Goal: Task Accomplishment & Management: Use online tool/utility

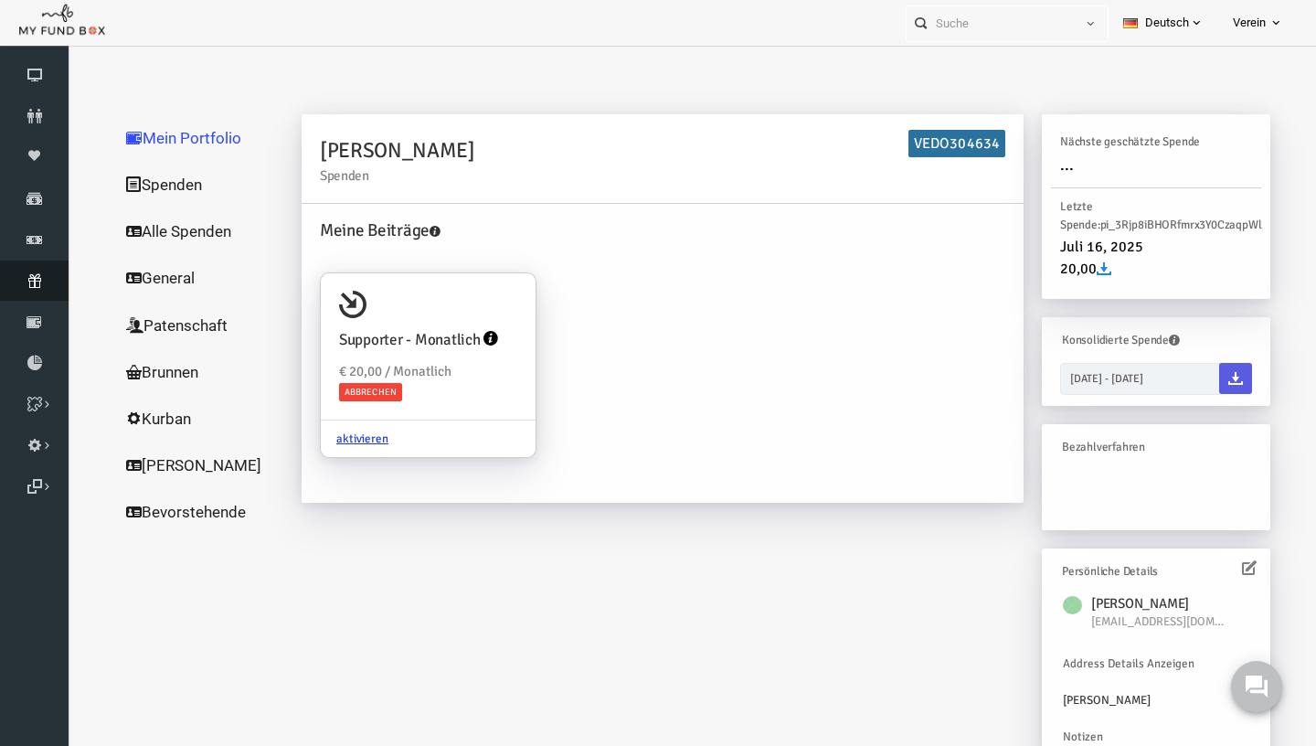
click at [35, 271] on link "Abonnement" at bounding box center [34, 280] width 69 height 40
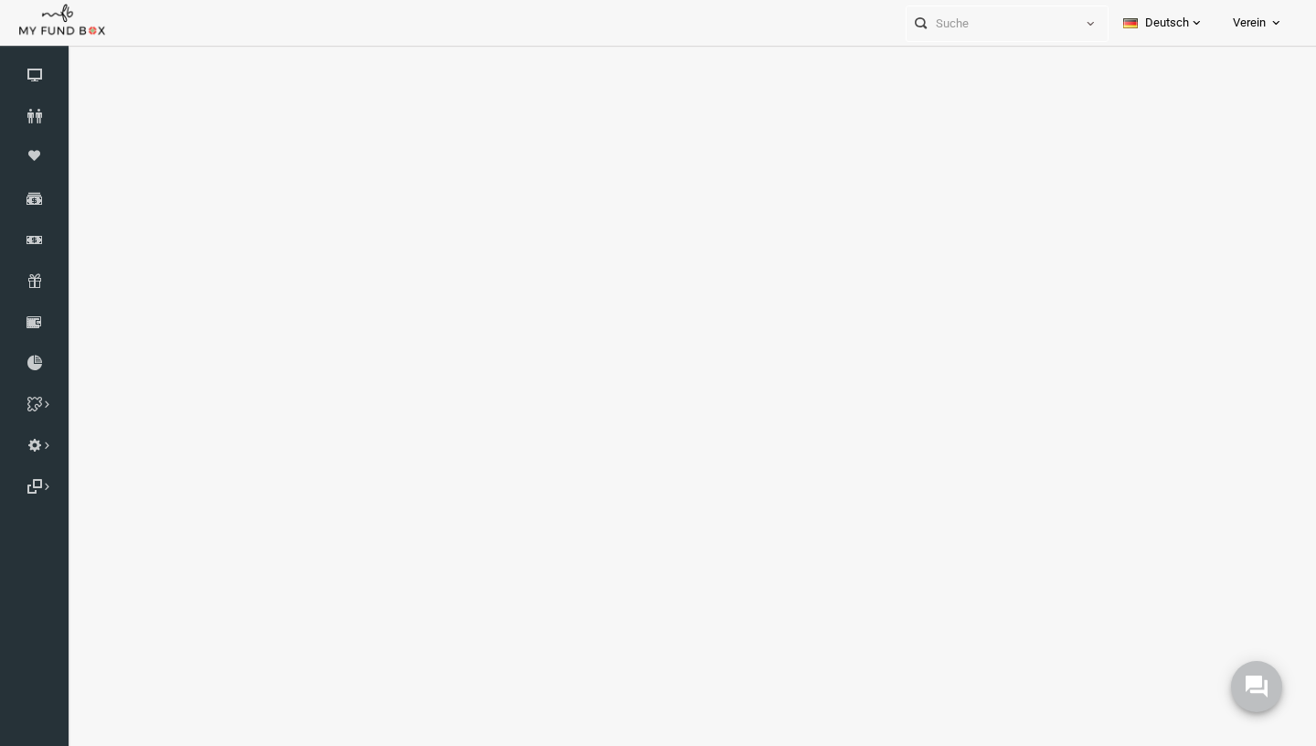
select select "100"
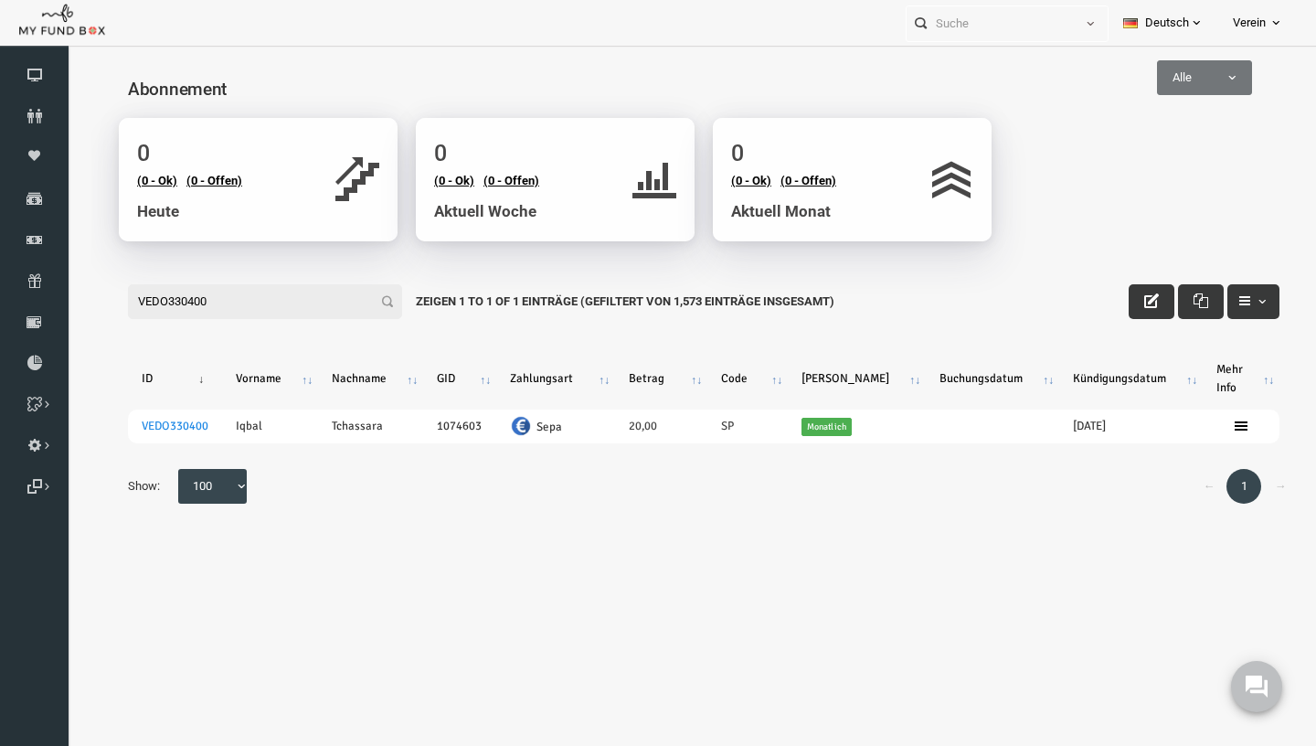
type input "VEDO330400"
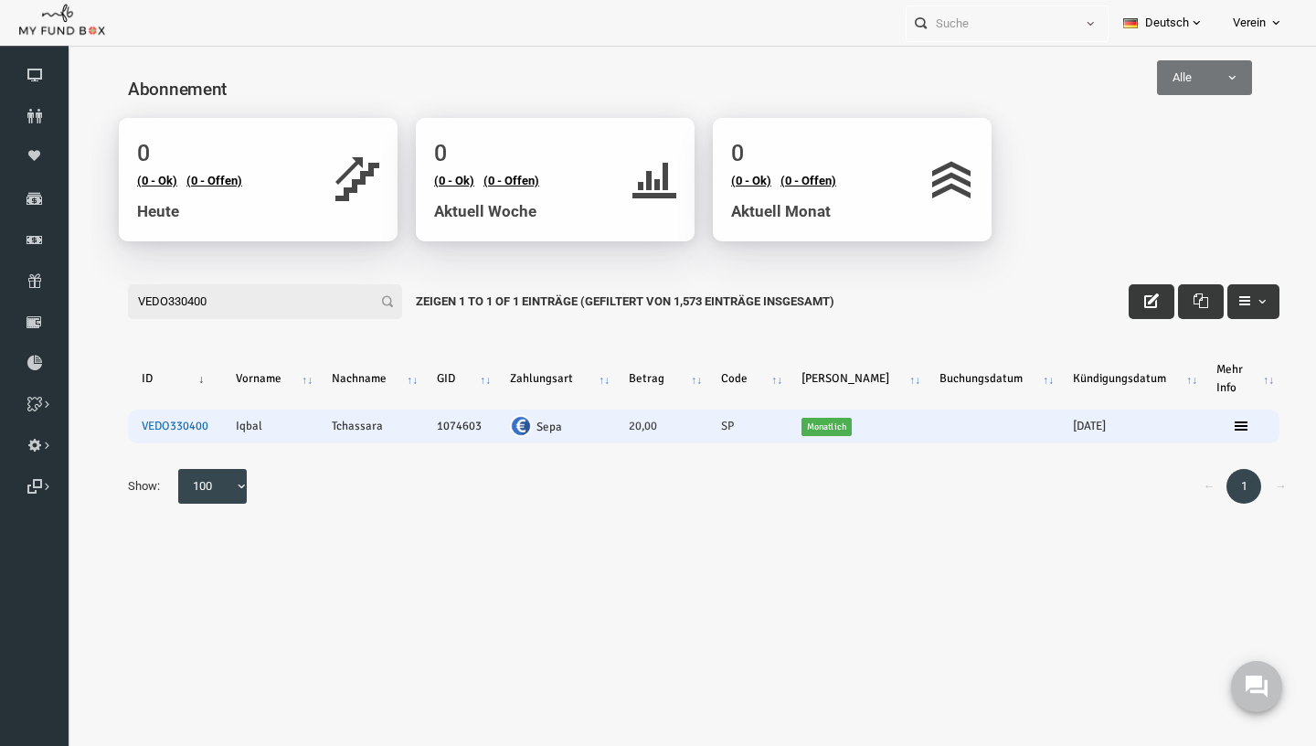
click at [136, 425] on link "VEDO330400" at bounding box center [149, 425] width 67 height 15
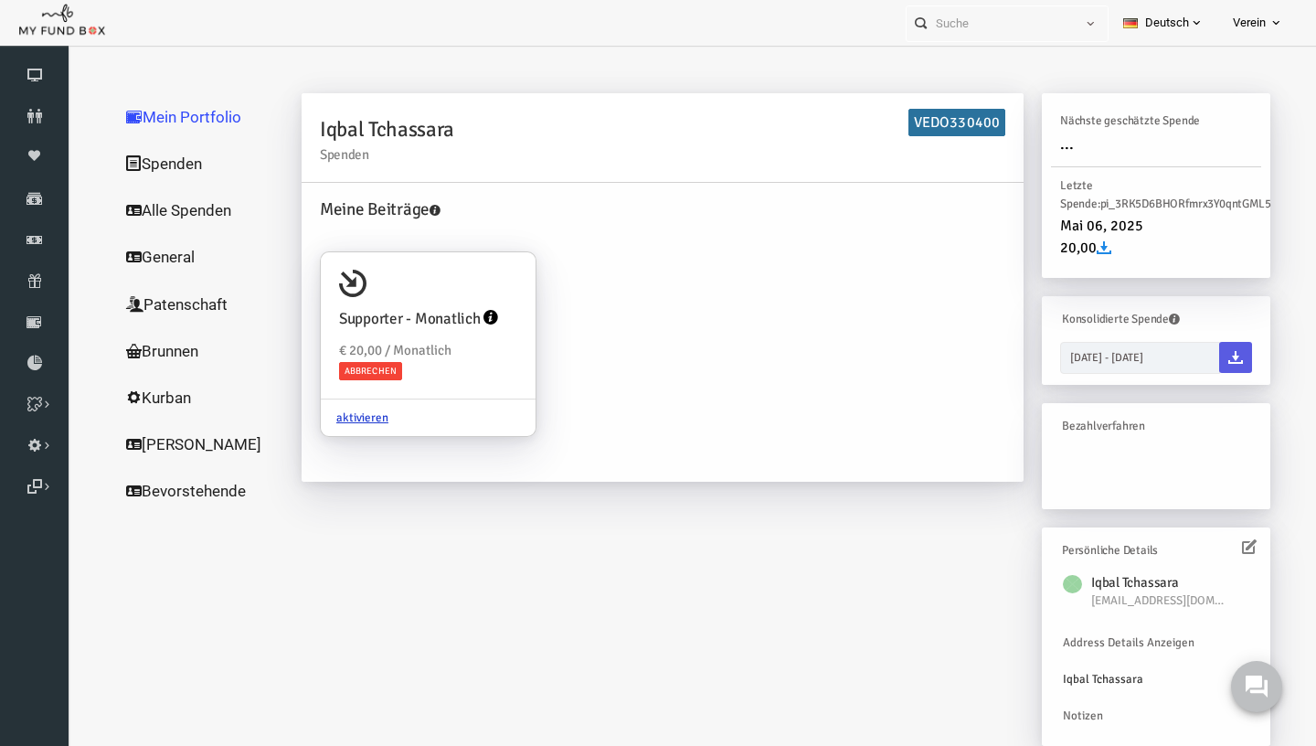
scroll to position [21, 0]
click at [461, 309] on link at bounding box center [463, 319] width 17 height 42
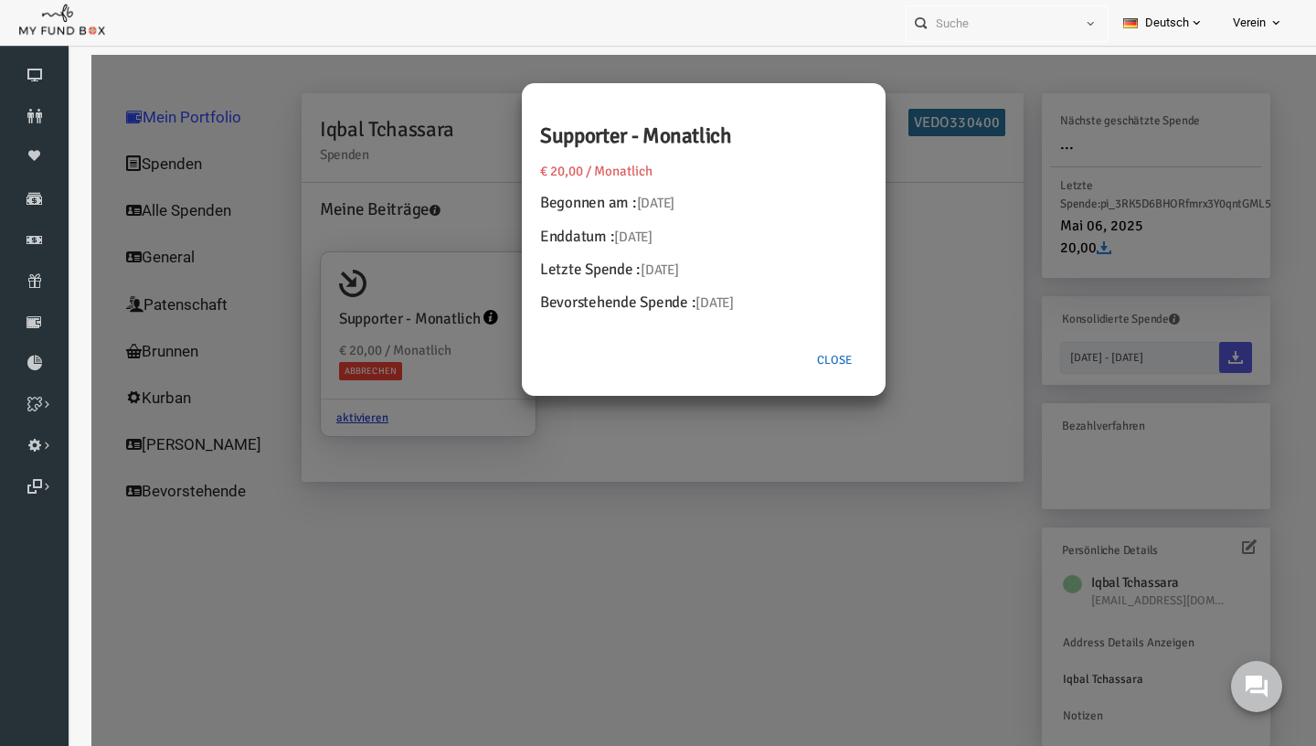
click at [826, 362] on button "Close" at bounding box center [809, 360] width 66 height 35
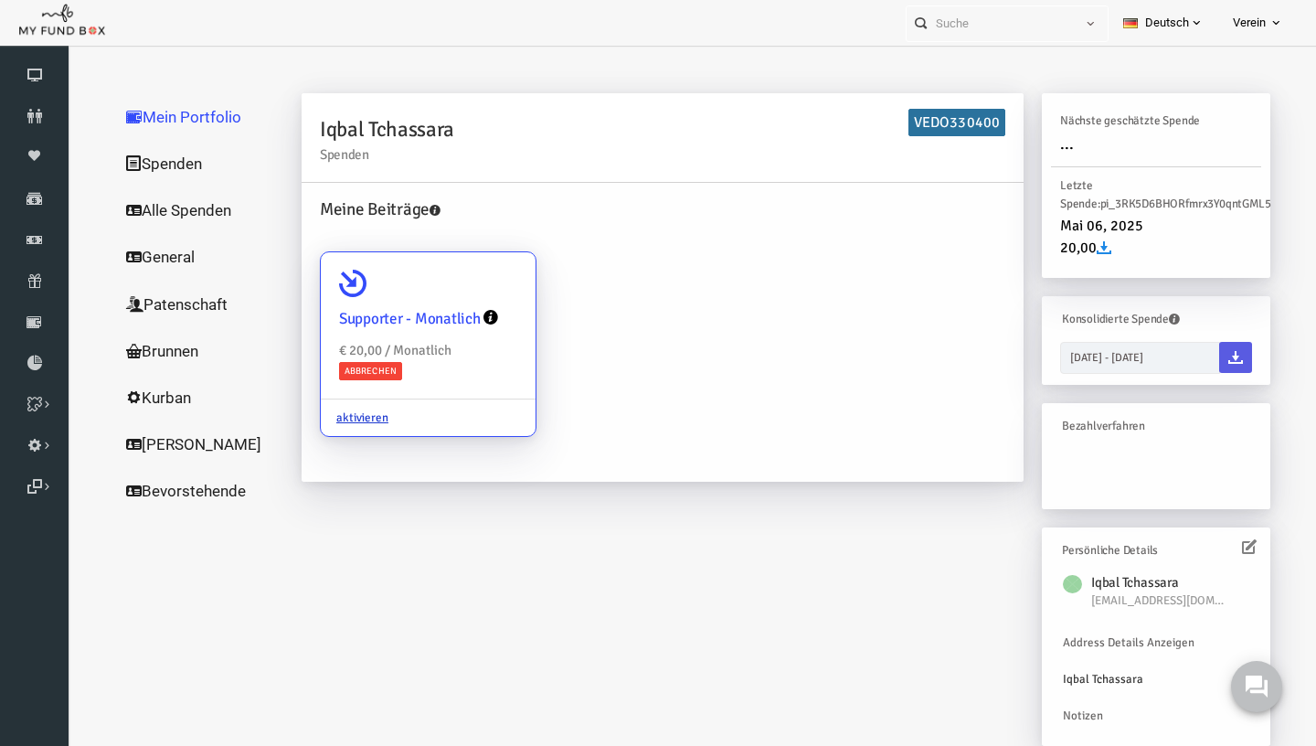
click at [334, 284] on icon at bounding box center [326, 283] width 27 height 27
click at [469, 284] on input "Supporter - Monatlich € 20,00 / Monatlich Abbrechen aktivieren" at bounding box center [487, 278] width 37 height 37
radio input "true"
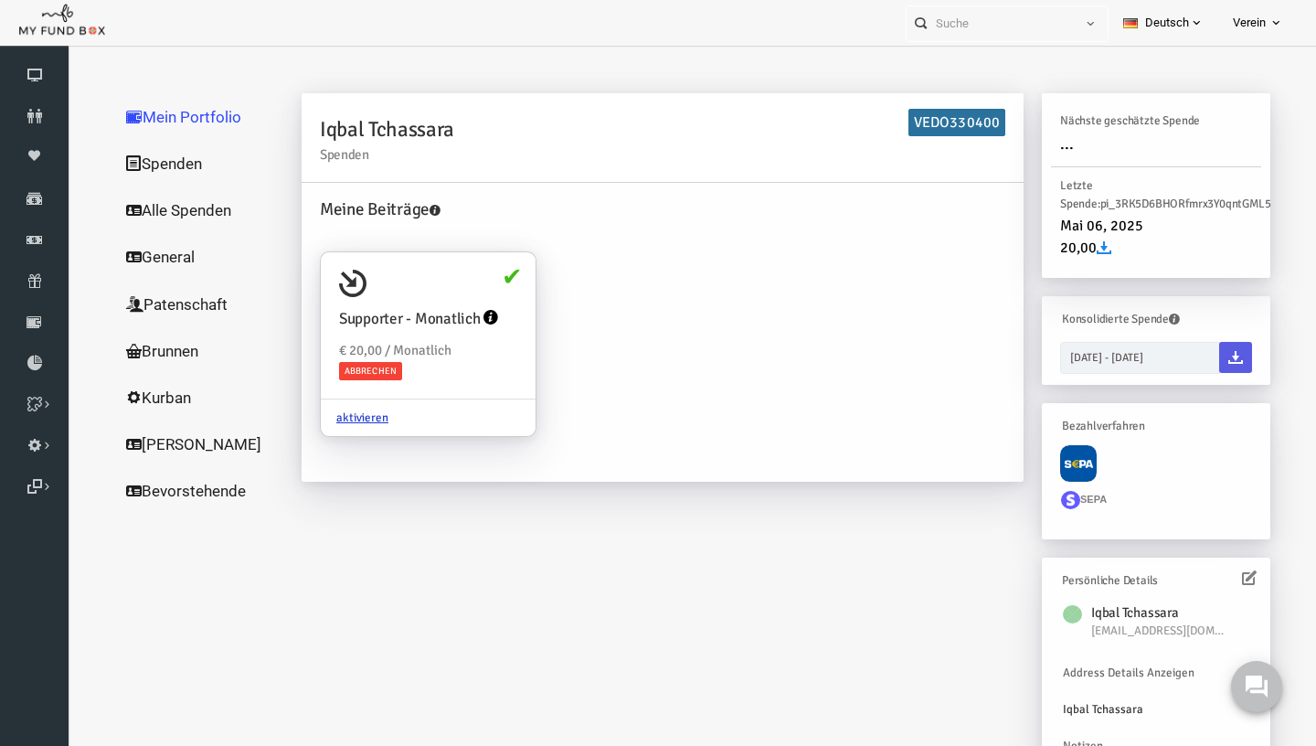
click at [1061, 460] on img at bounding box center [1052, 463] width 37 height 37
click at [1073, 517] on p "SEPA" at bounding box center [1130, 501] width 210 height 39
click at [1071, 476] on img at bounding box center [1052, 463] width 37 height 37
click at [1085, 466] on div "SEPA" at bounding box center [1130, 488] width 210 height 83
click at [1047, 463] on img at bounding box center [1052, 463] width 37 height 37
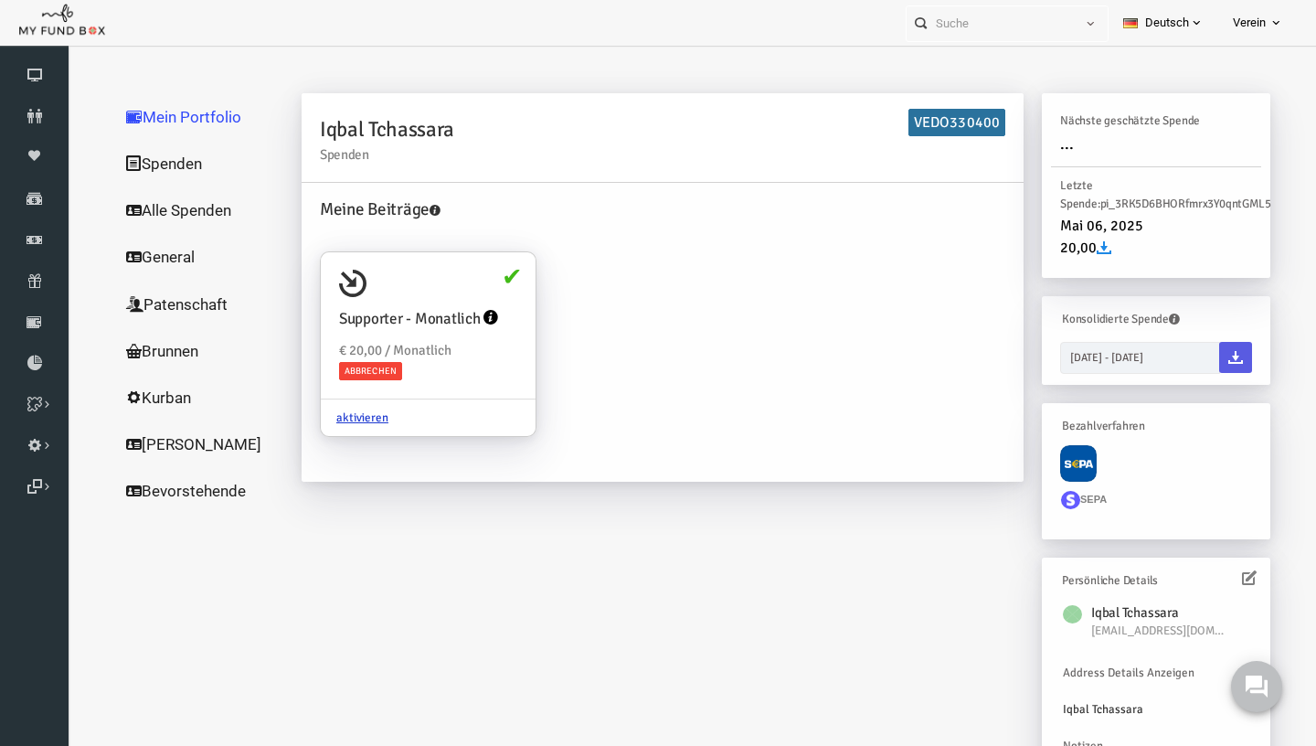
click at [1051, 486] on p "SEPA" at bounding box center [1130, 501] width 210 height 39
click at [339, 419] on link "aktivieren" at bounding box center [336, 417] width 83 height 35
click at [469, 296] on input "Supporter - Monatlich € 20,00 / Monatlich Abbrechen aktivieren" at bounding box center [487, 278] width 37 height 37
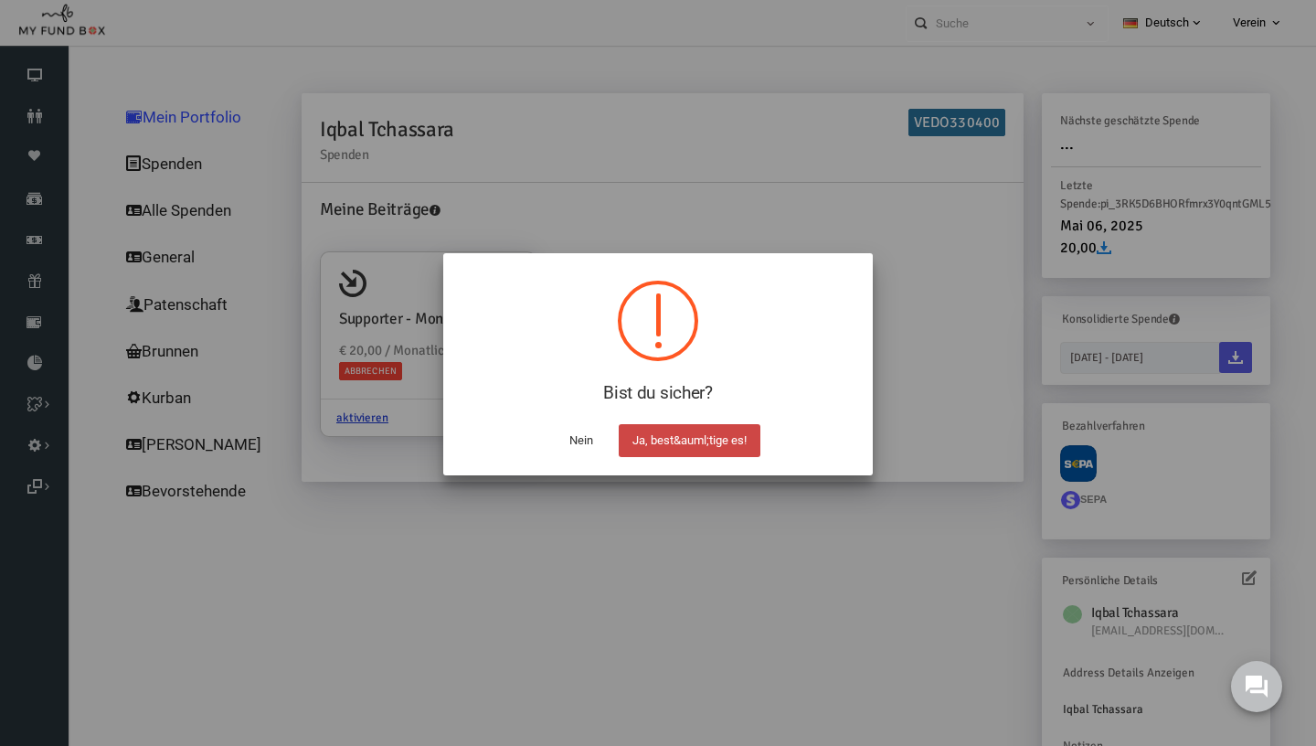
click at [731, 436] on button "Ja, best&auml;tige es!" at bounding box center [690, 440] width 142 height 33
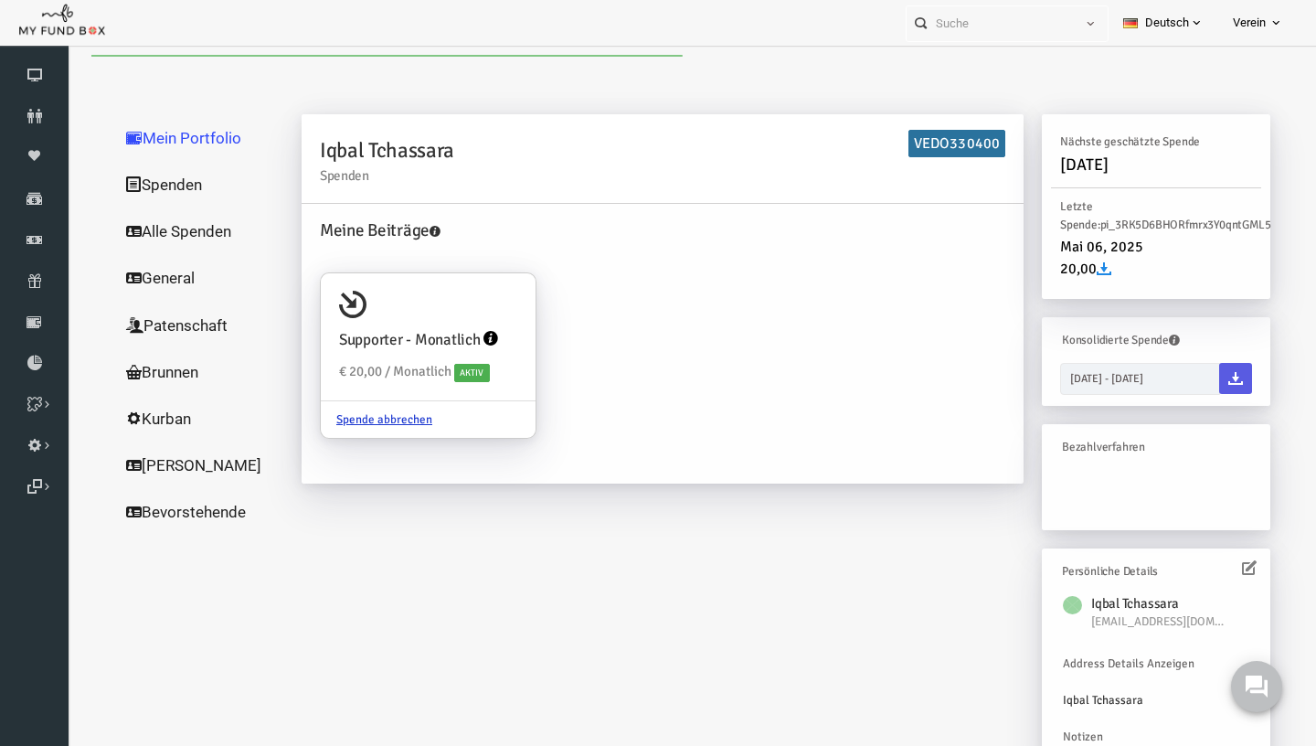
scroll to position [0, 0]
click at [163, 197] on link "Spenden" at bounding box center [175, 185] width 183 height 48
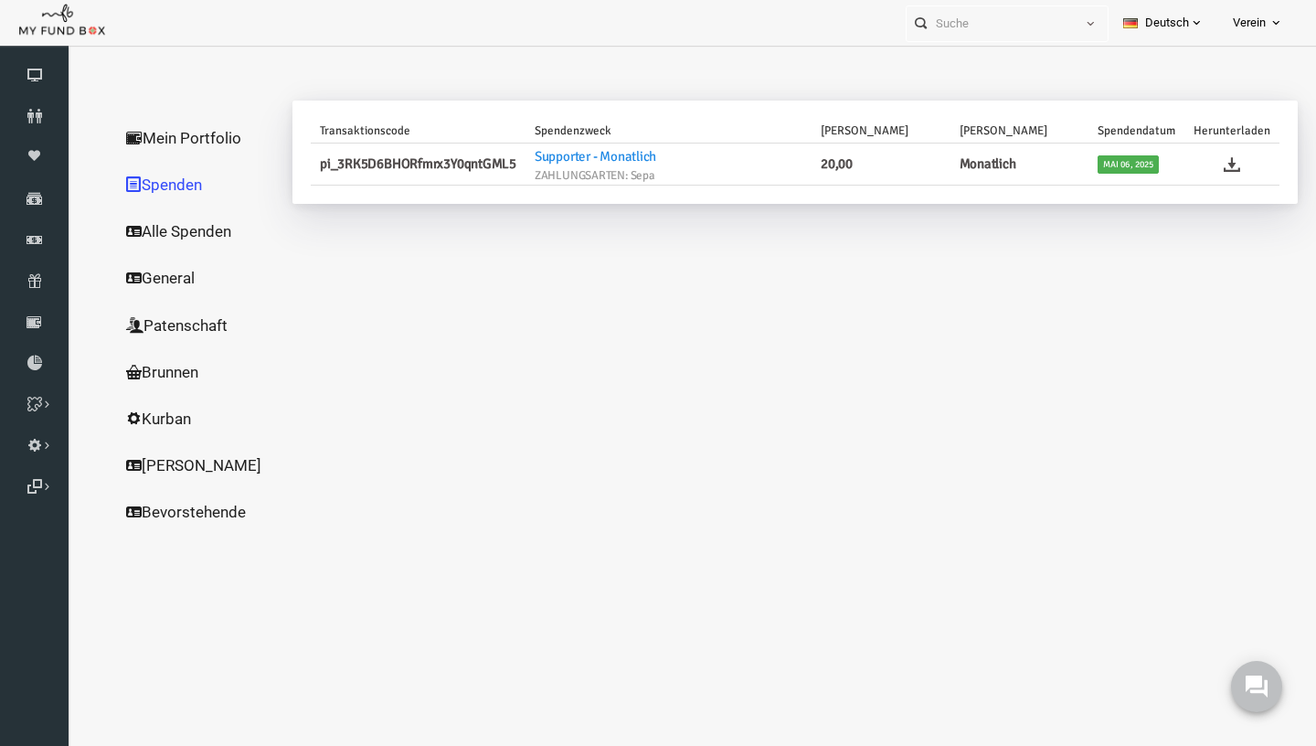
click at [167, 229] on link "Alle Spenden" at bounding box center [175, 231] width 183 height 48
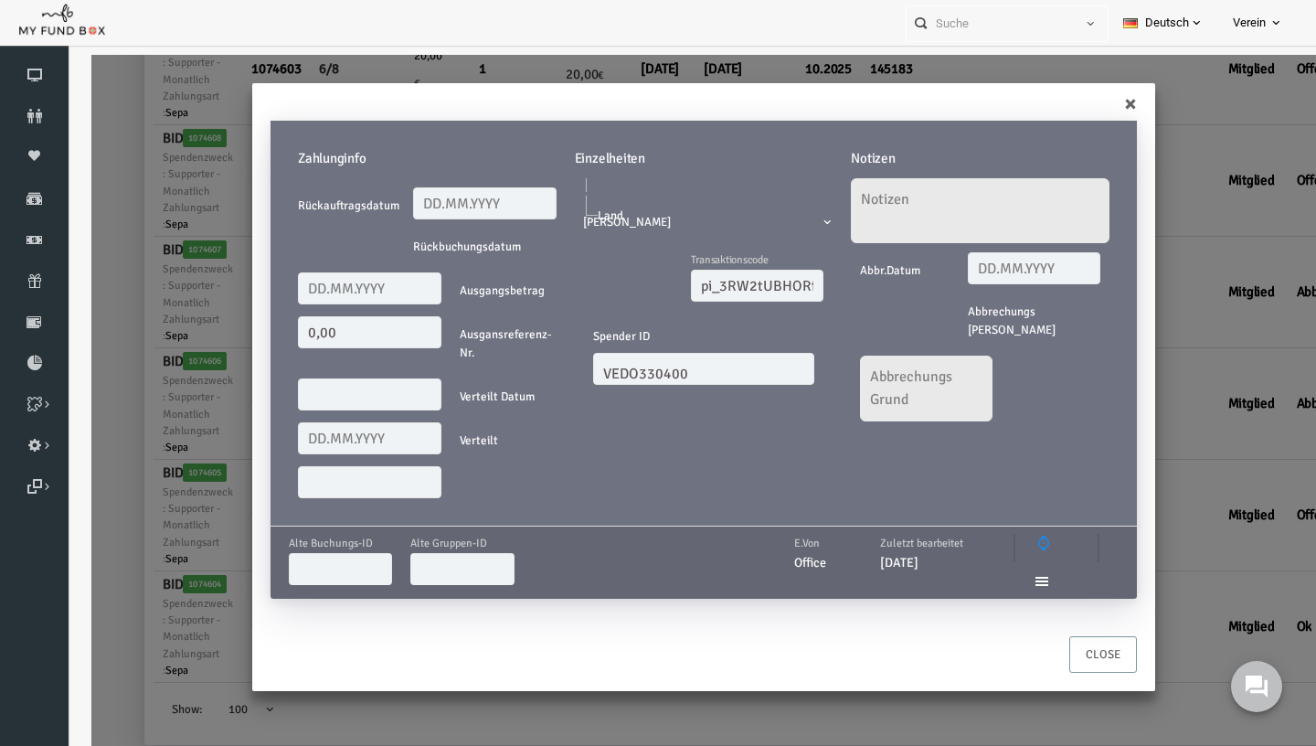
click at [1089, 649] on button "Close" at bounding box center [1077, 654] width 68 height 37
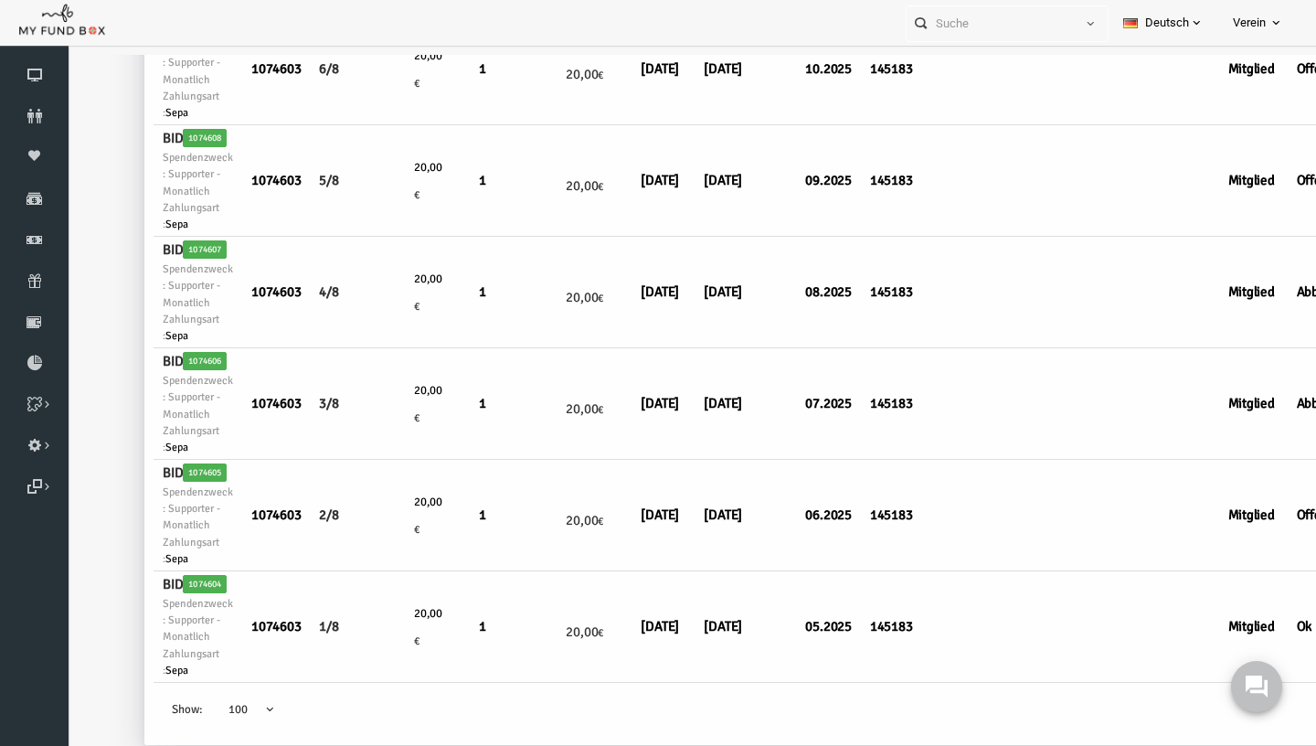
click at [1010, 468] on td at bounding box center [1042, 515] width 65 height 111
click at [1271, 504] on h6 "Offen" at bounding box center [1301, 514] width 61 height 21
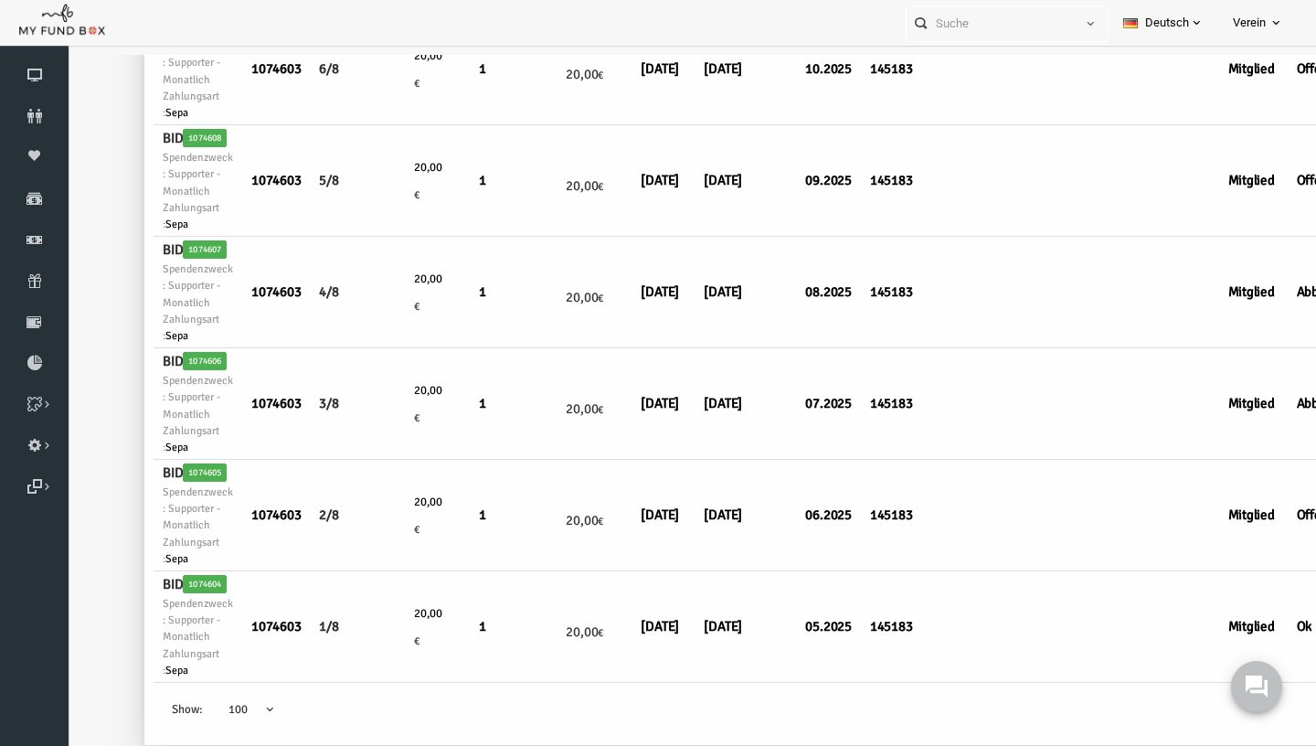
scroll to position [0, 108]
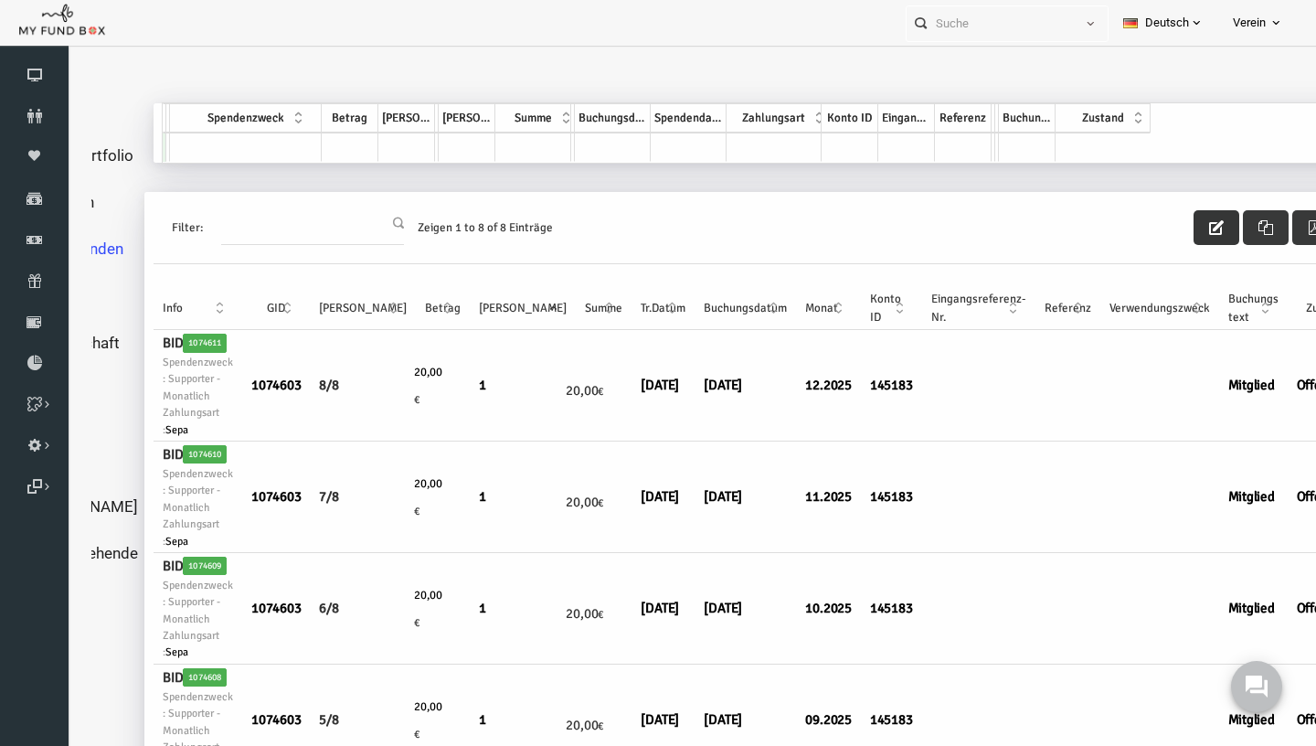
click at [1183, 225] on icon "button" at bounding box center [1190, 227] width 15 height 15
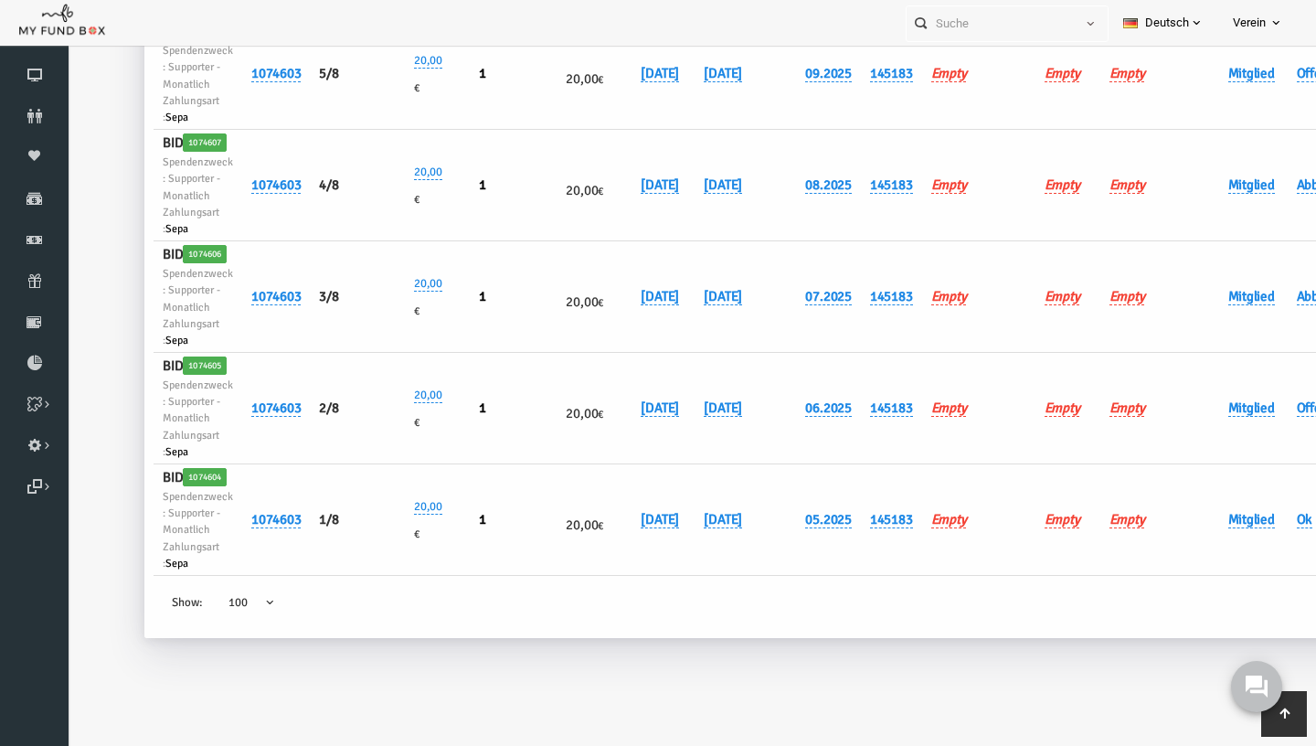
scroll to position [728, 0]
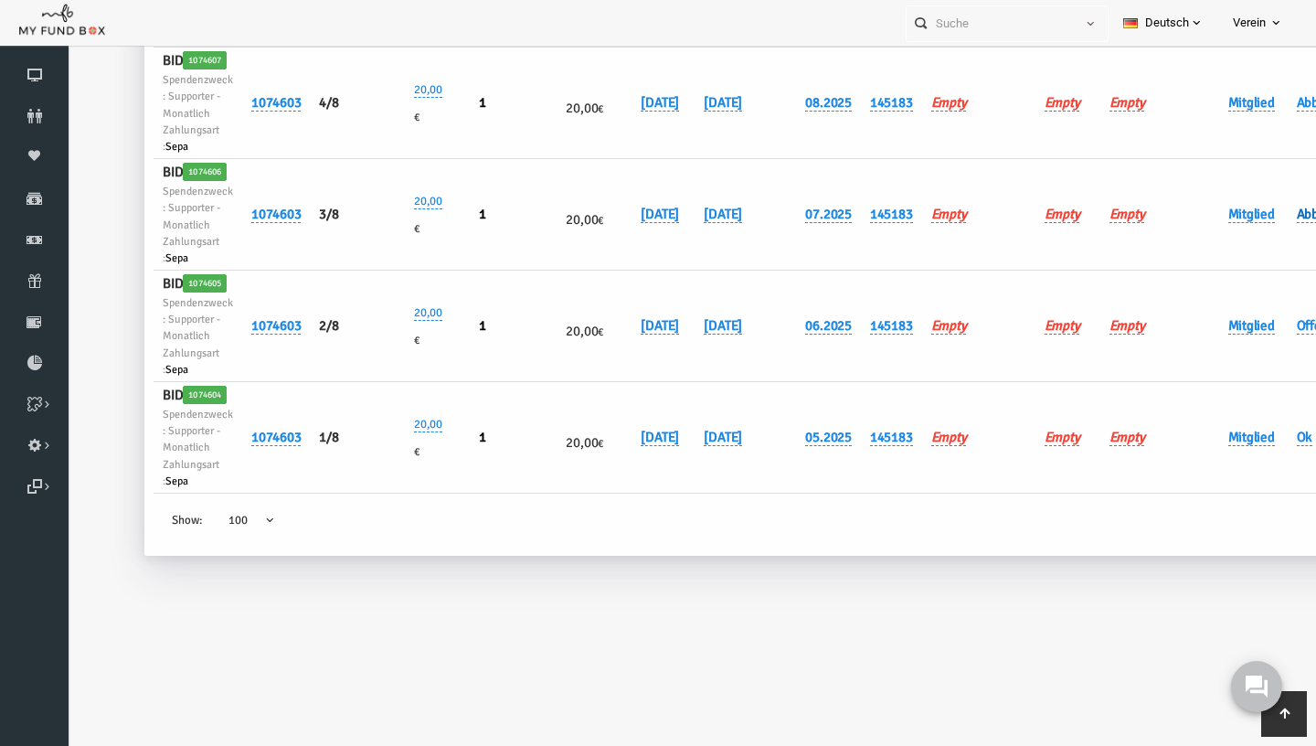
click at [1271, 223] on link "Abbrechen" at bounding box center [1301, 214] width 61 height 17
click at [1204, 314] on button "submit" at bounding box center [1213, 329] width 35 height 35
click at [1271, 334] on link "Offen" at bounding box center [1287, 325] width 32 height 17
click at [1241, 445] on button "button" at bounding box center [1258, 462] width 35 height 35
click at [1271, 334] on link "Offen" at bounding box center [1287, 325] width 32 height 17
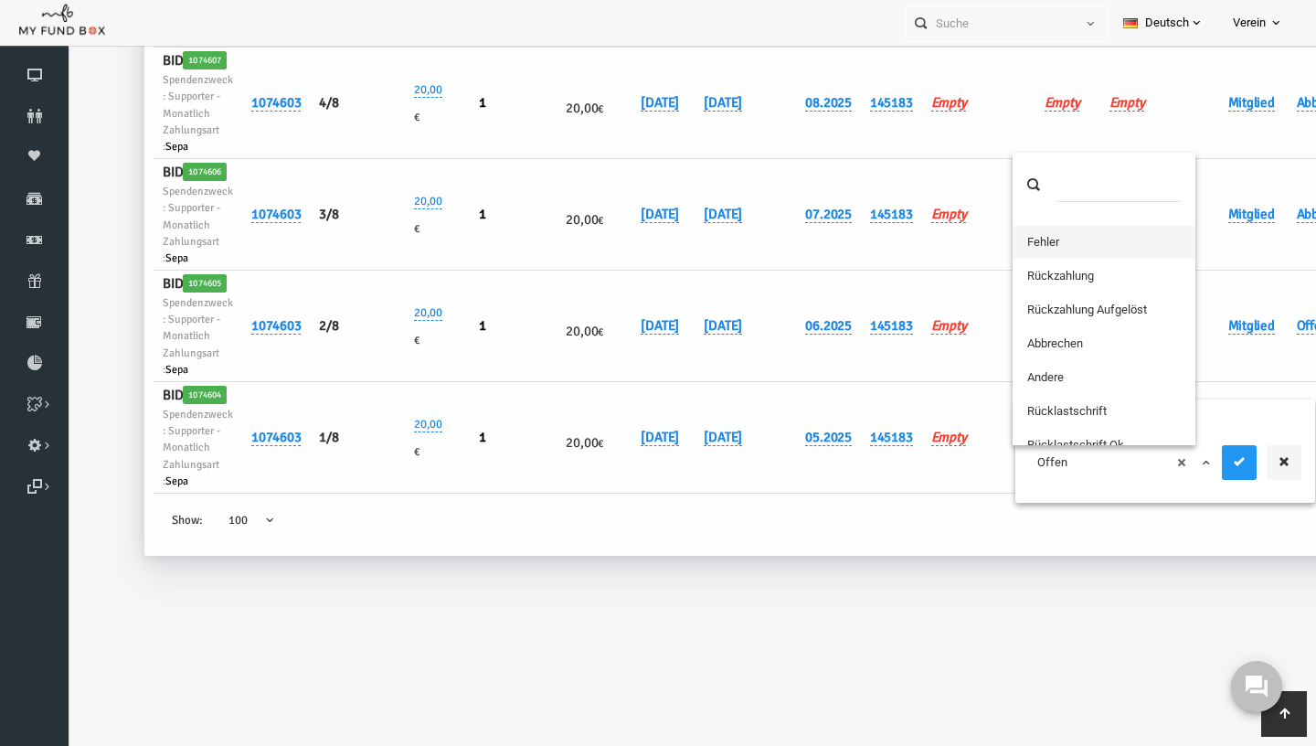
scroll to position [69, 0]
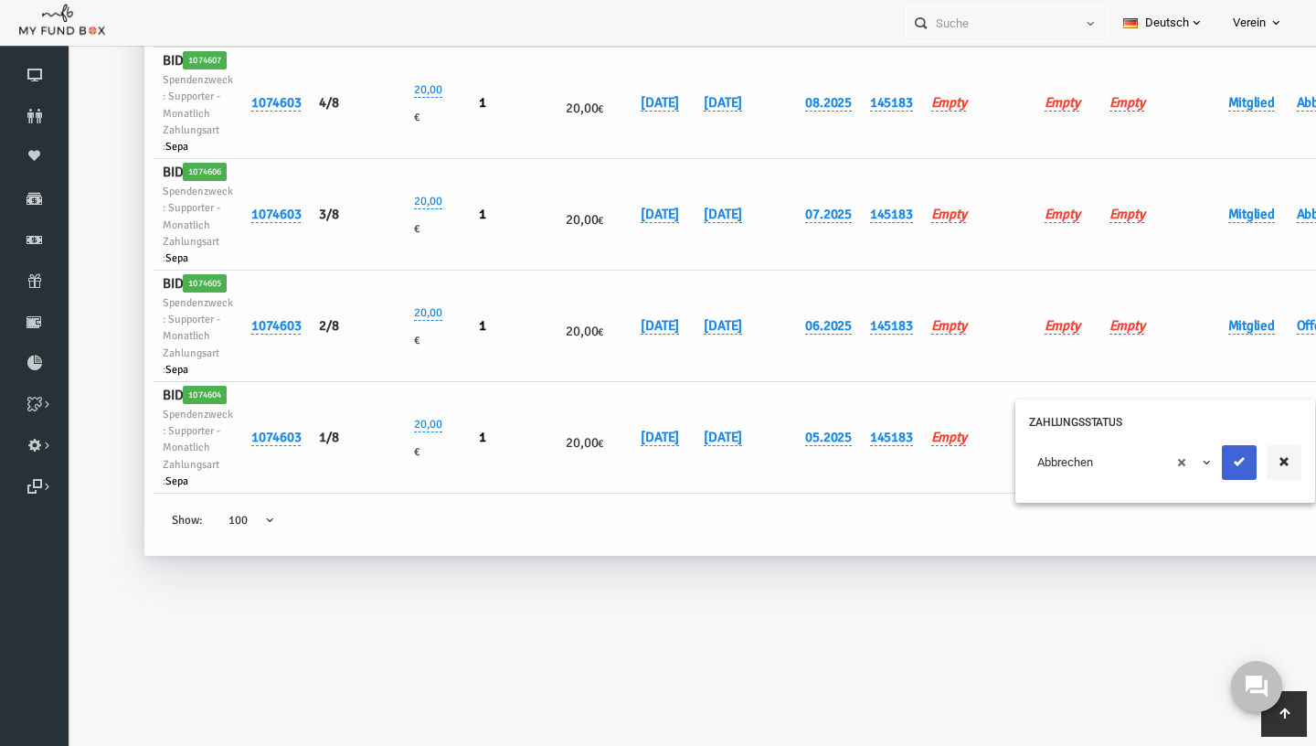
click at [1211, 445] on button "submit" at bounding box center [1213, 462] width 35 height 35
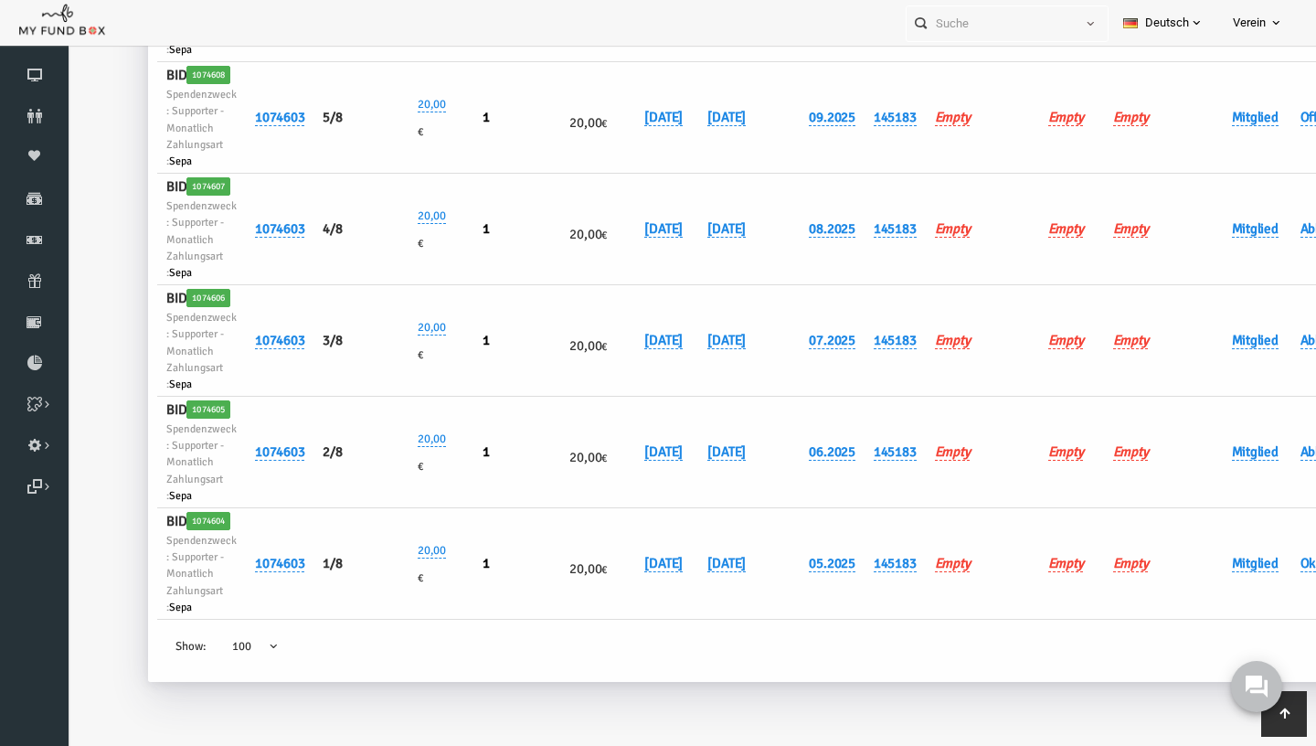
scroll to position [0, 0]
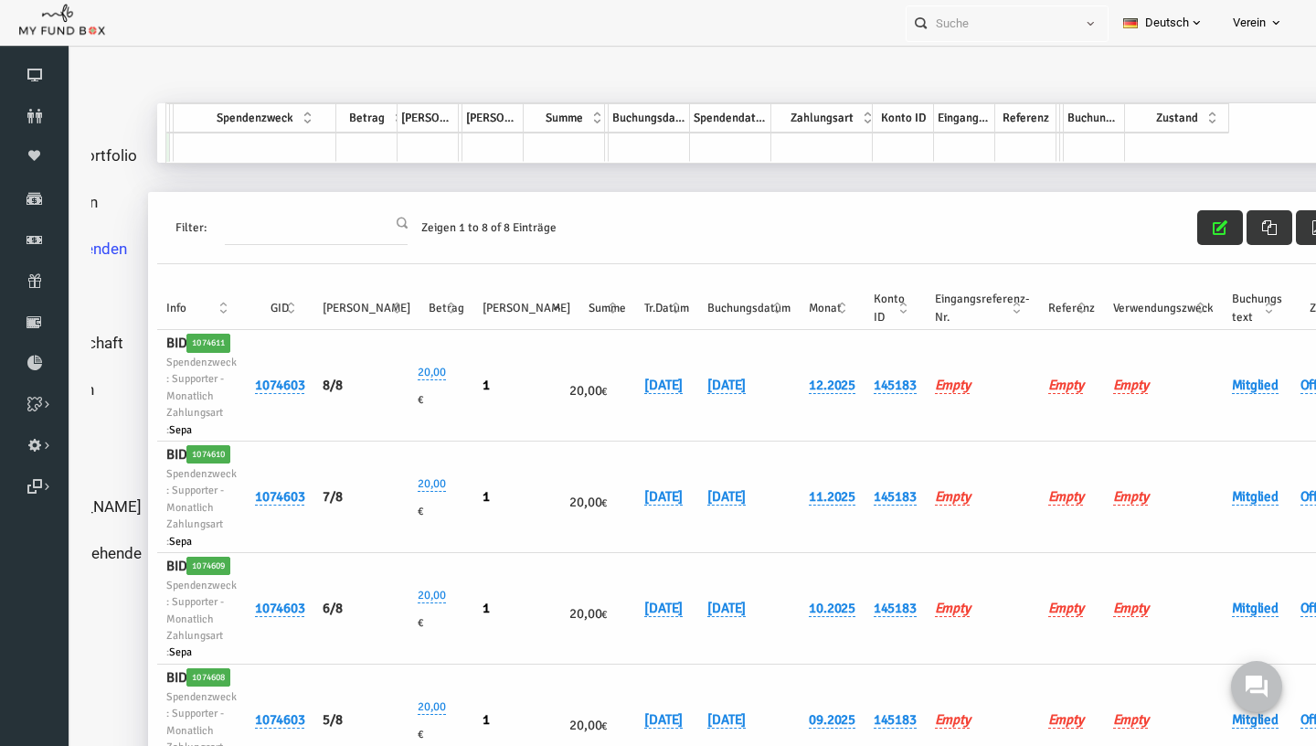
click at [1171, 210] on button "button" at bounding box center [1194, 227] width 46 height 35
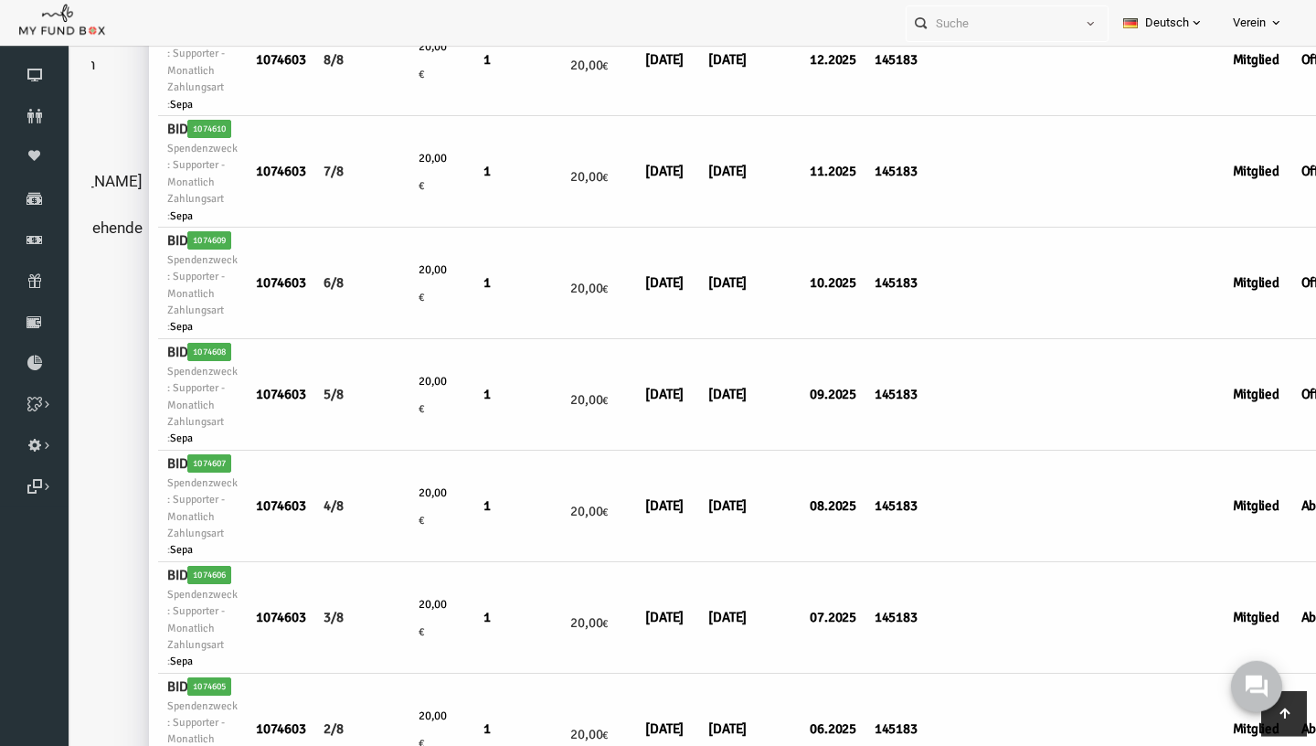
scroll to position [320, 0]
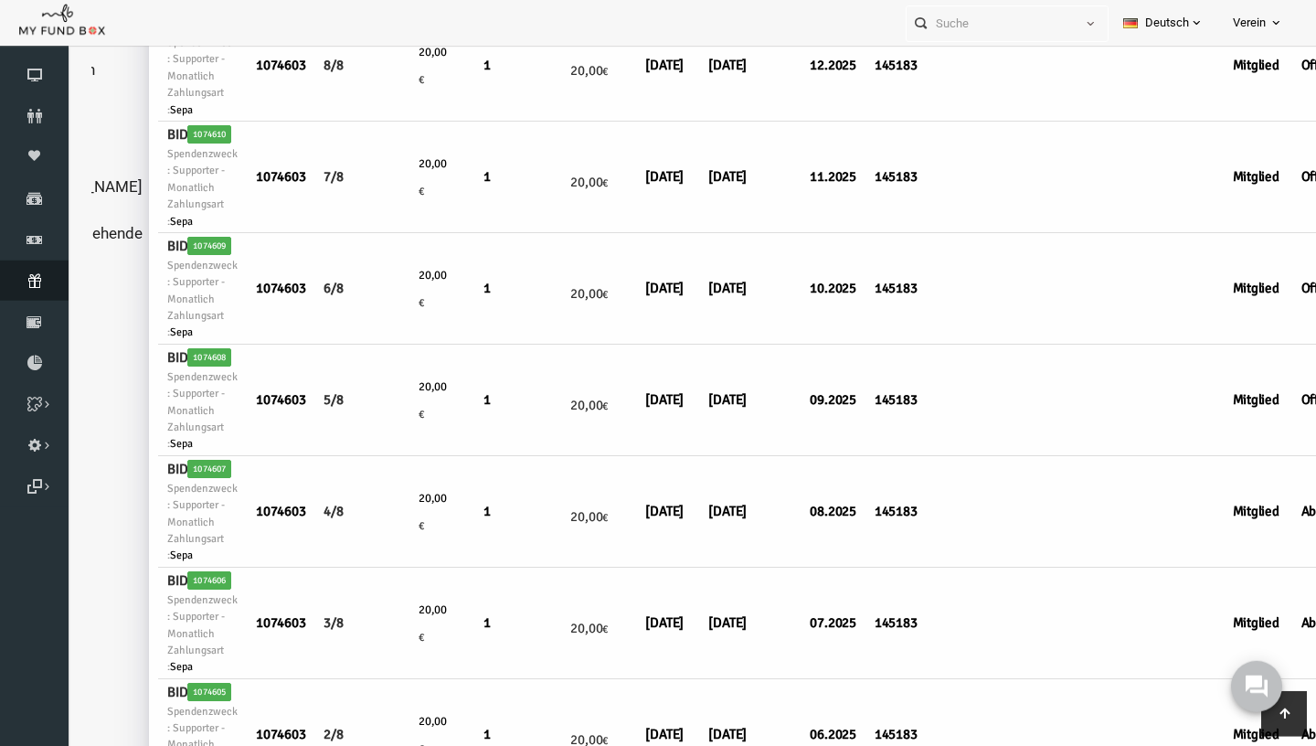
click at [26, 278] on icon at bounding box center [34, 280] width 69 height 15
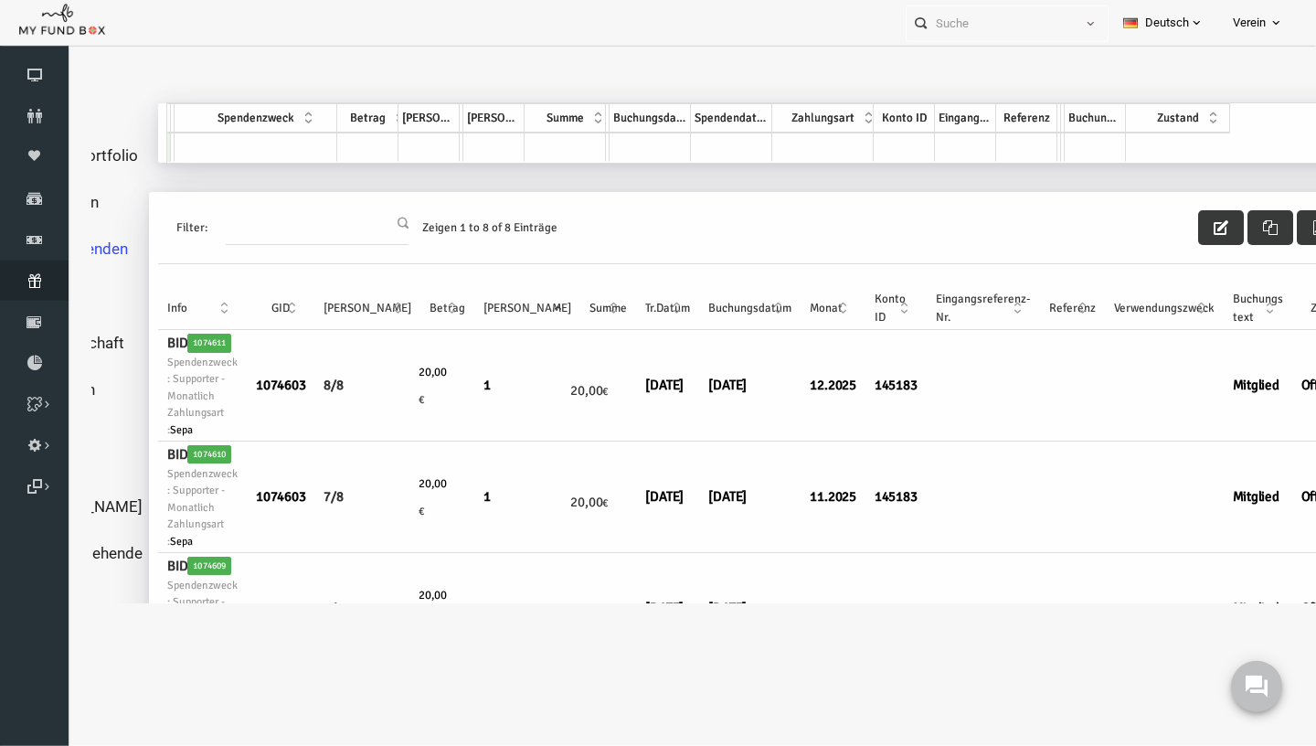
scroll to position [0, 0]
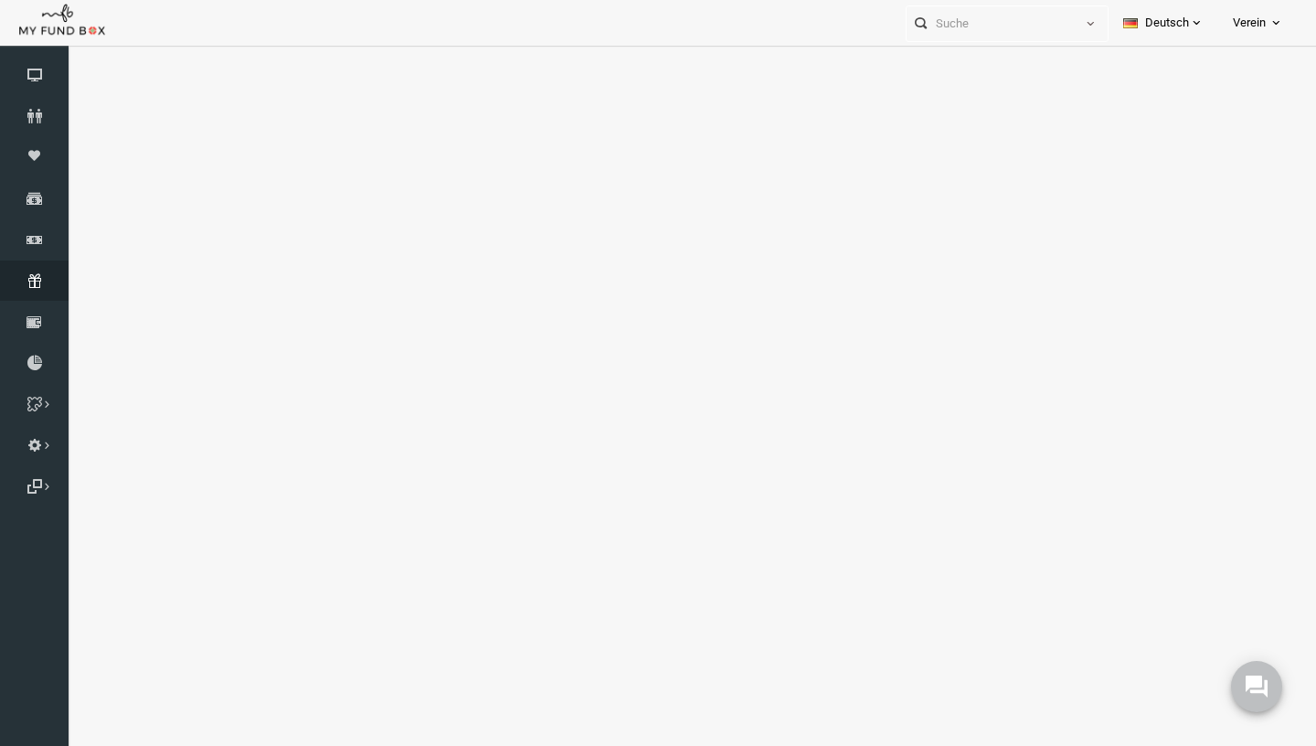
select select "100"
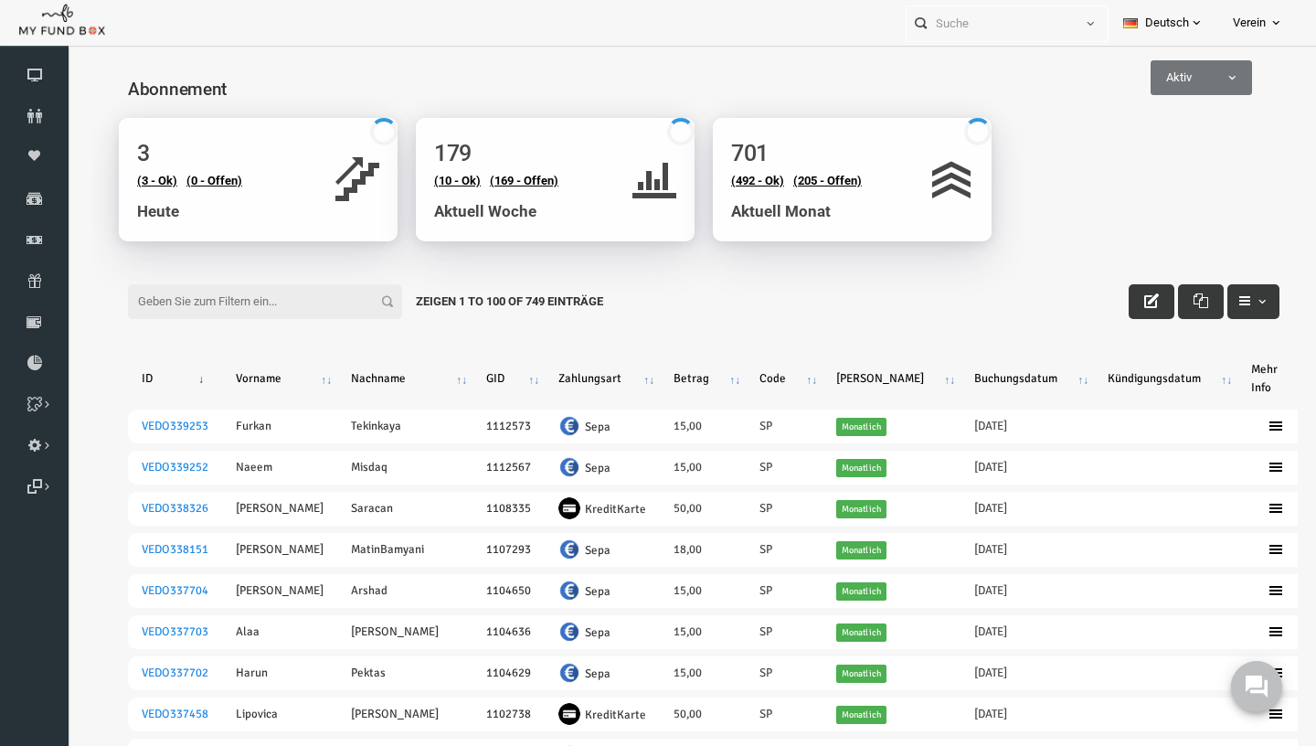
click at [281, 297] on input "Filter:" at bounding box center [239, 301] width 274 height 35
click at [1198, 89] on span "Aktiv" at bounding box center [1175, 77] width 101 height 35
select select "all"
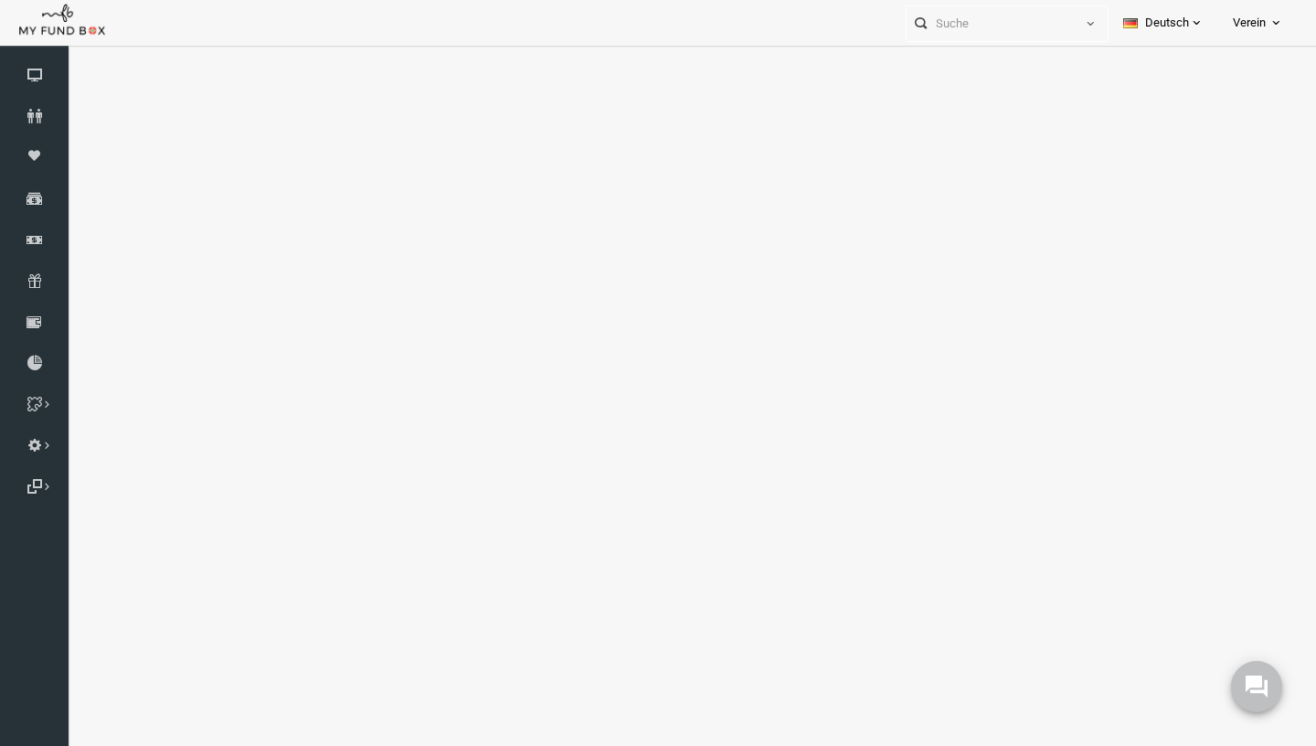
select select "100"
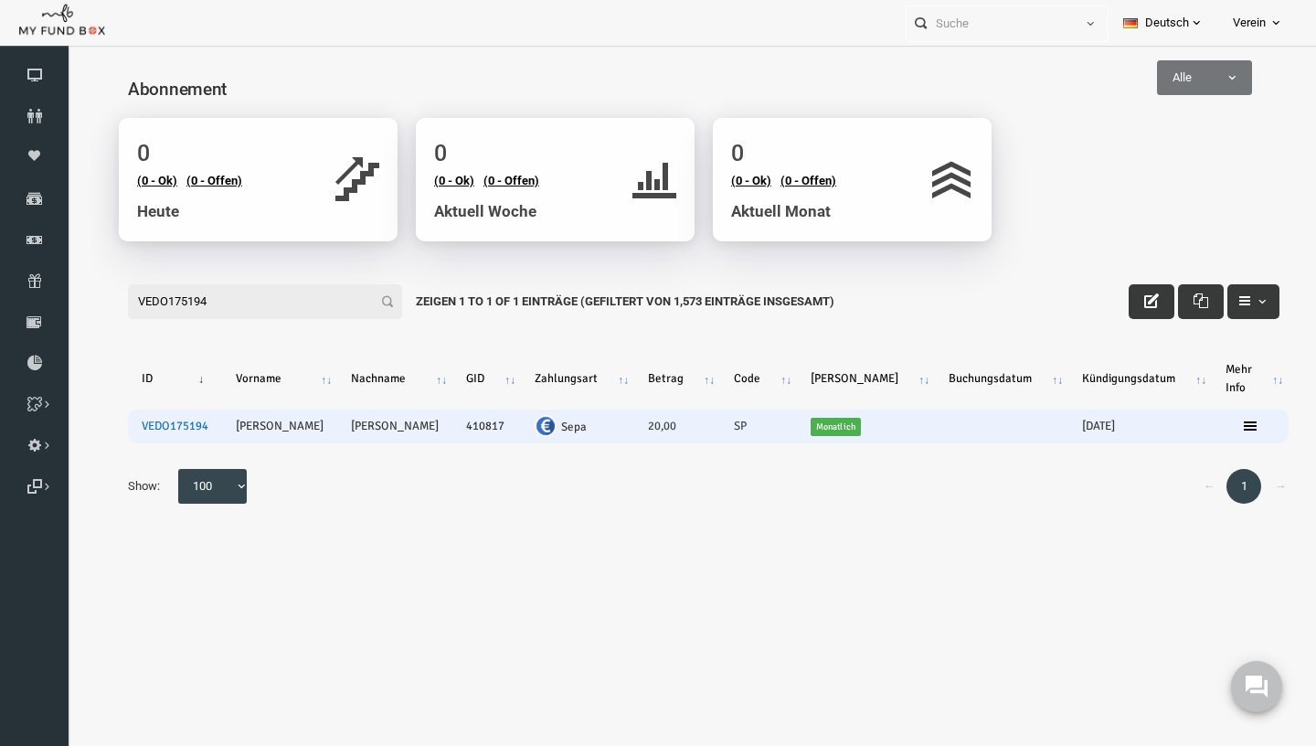
type input "VEDO175194"
click at [164, 423] on link "VEDO175194" at bounding box center [149, 425] width 67 height 15
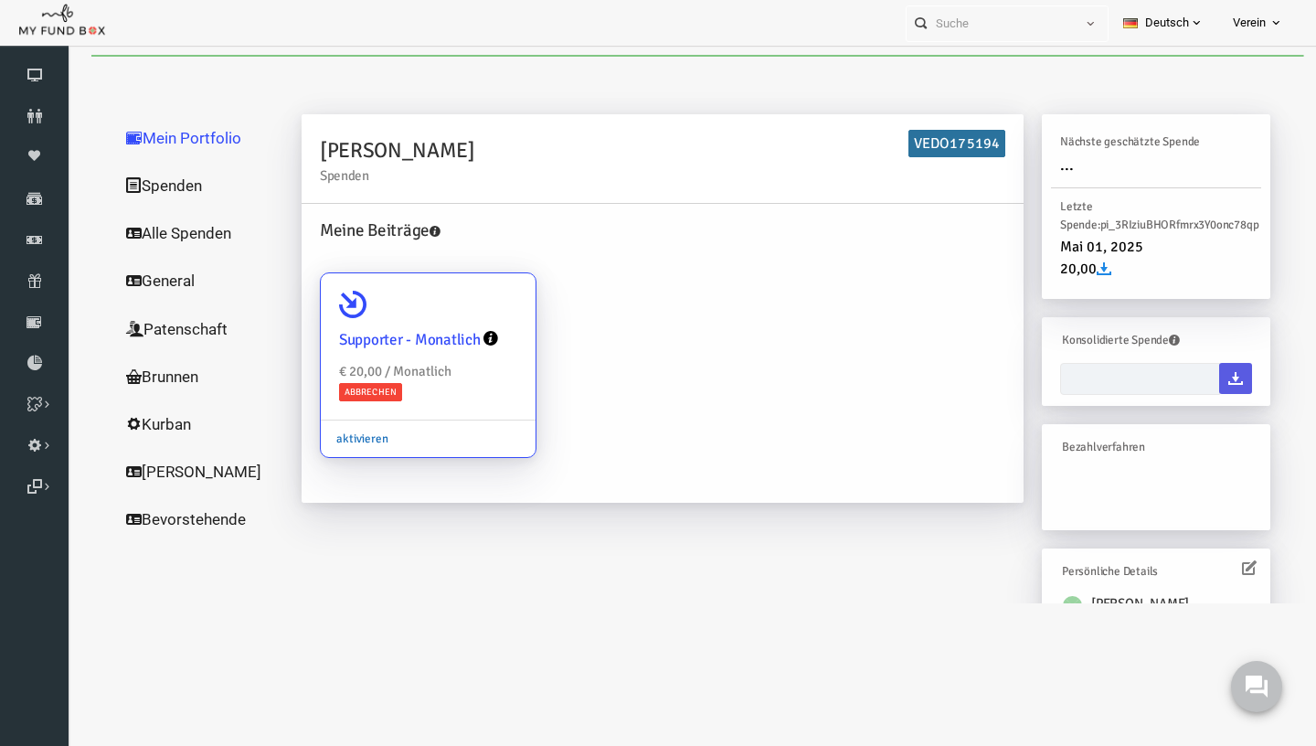
click at [340, 440] on link "aktivieren" at bounding box center [336, 438] width 83 height 35
click at [469, 317] on input "Supporter - Monatlich € 20,00 / Monatlich Abbrechen aktivieren" at bounding box center [487, 299] width 37 height 37
radio input "true"
click at [330, 440] on link "aktivieren" at bounding box center [336, 438] width 83 height 35
click at [469, 317] on input "Supporter - Monatlich € 20,00 / Monatlich Abbrechen aktivieren" at bounding box center [487, 299] width 37 height 37
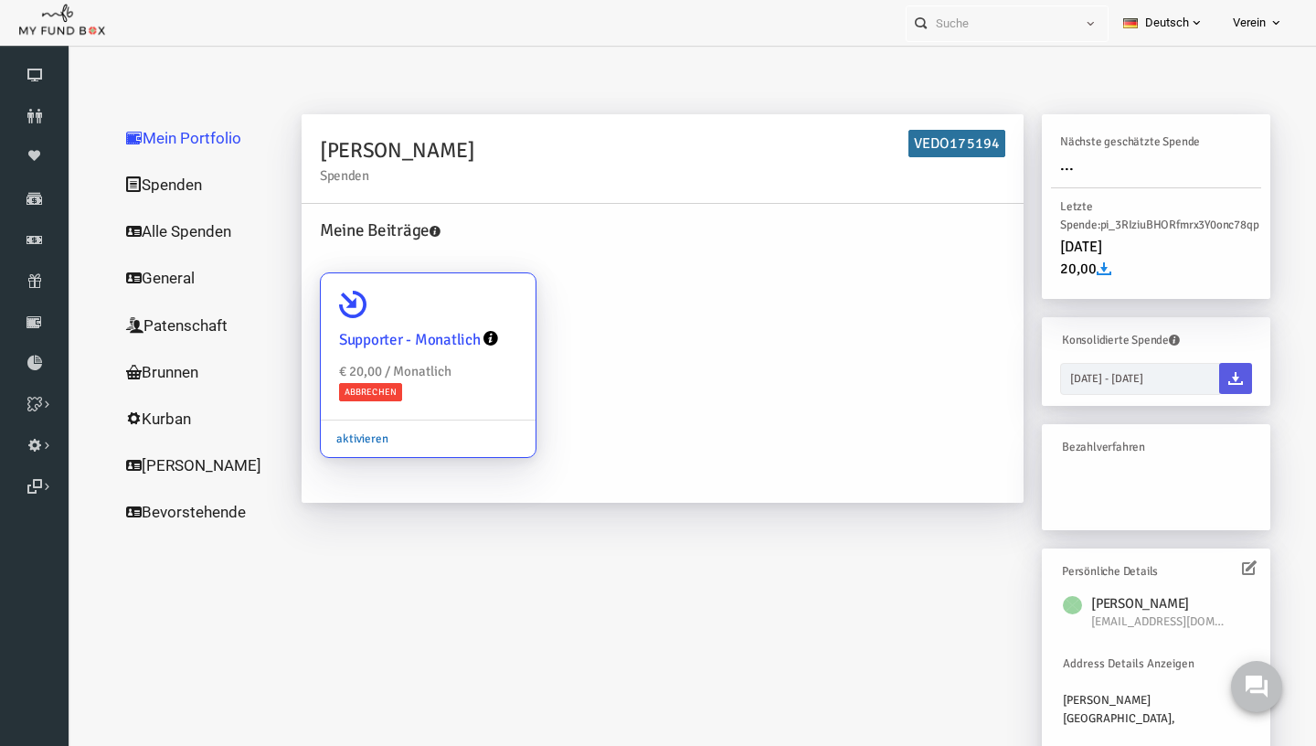
click at [323, 434] on link "aktivieren" at bounding box center [336, 438] width 83 height 35
click at [469, 317] on input "Supporter - Monatlich € 20,00 / Monatlich Abbrechen aktivieren" at bounding box center [487, 299] width 37 height 37
radio input "true"
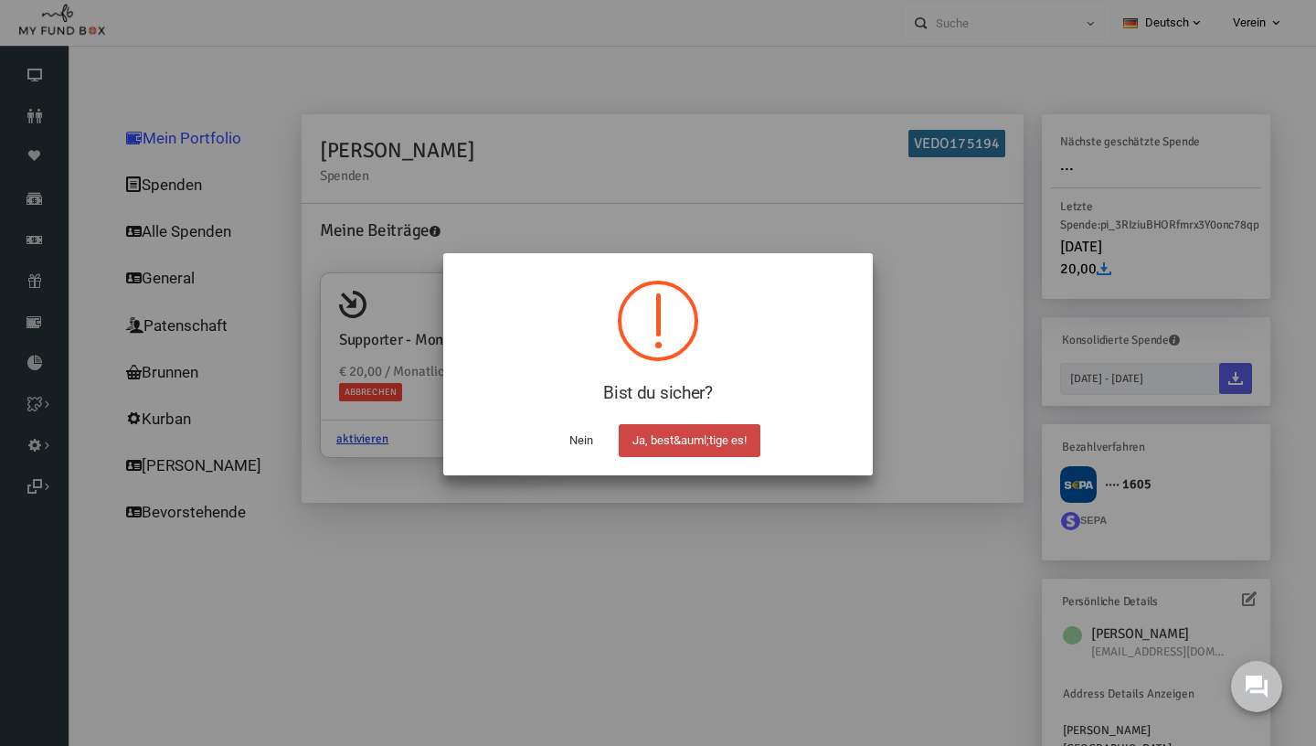
click at [716, 448] on button "Ja, best&auml;tige es!" at bounding box center [690, 440] width 142 height 33
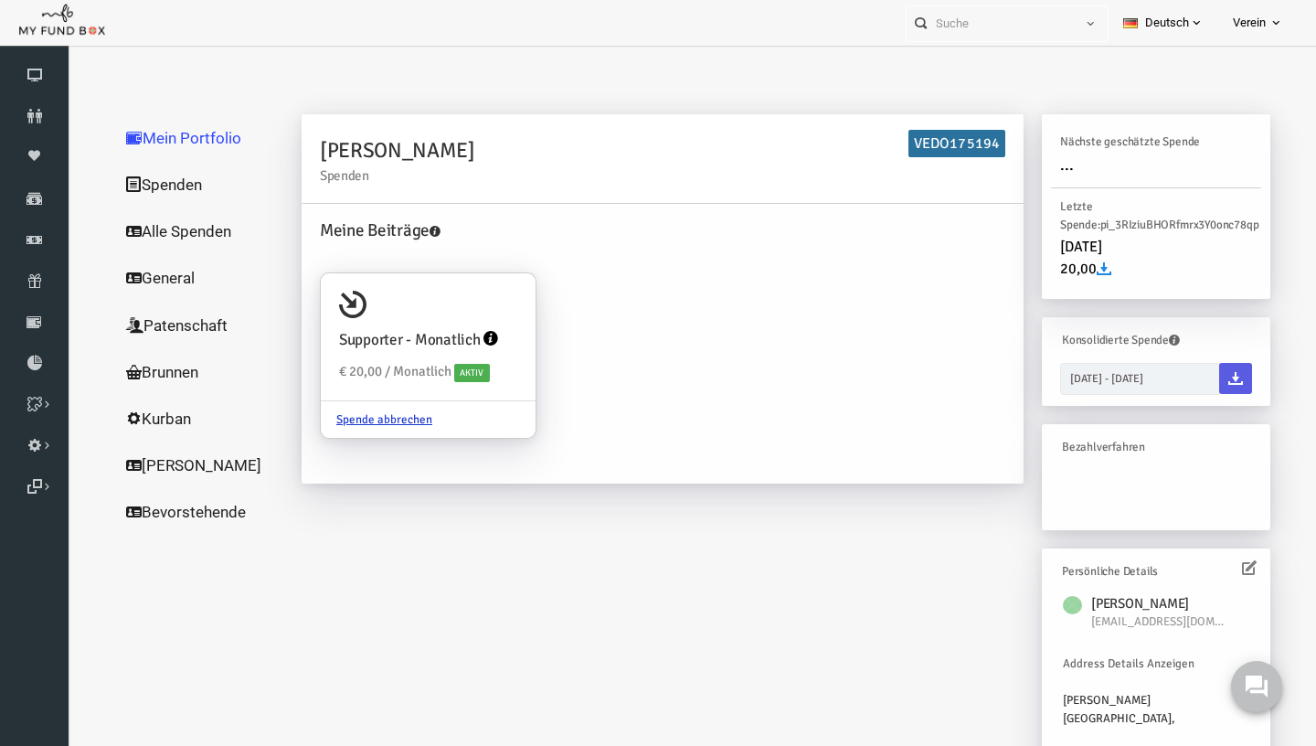
click at [175, 236] on link "Alle Spenden" at bounding box center [175, 231] width 183 height 48
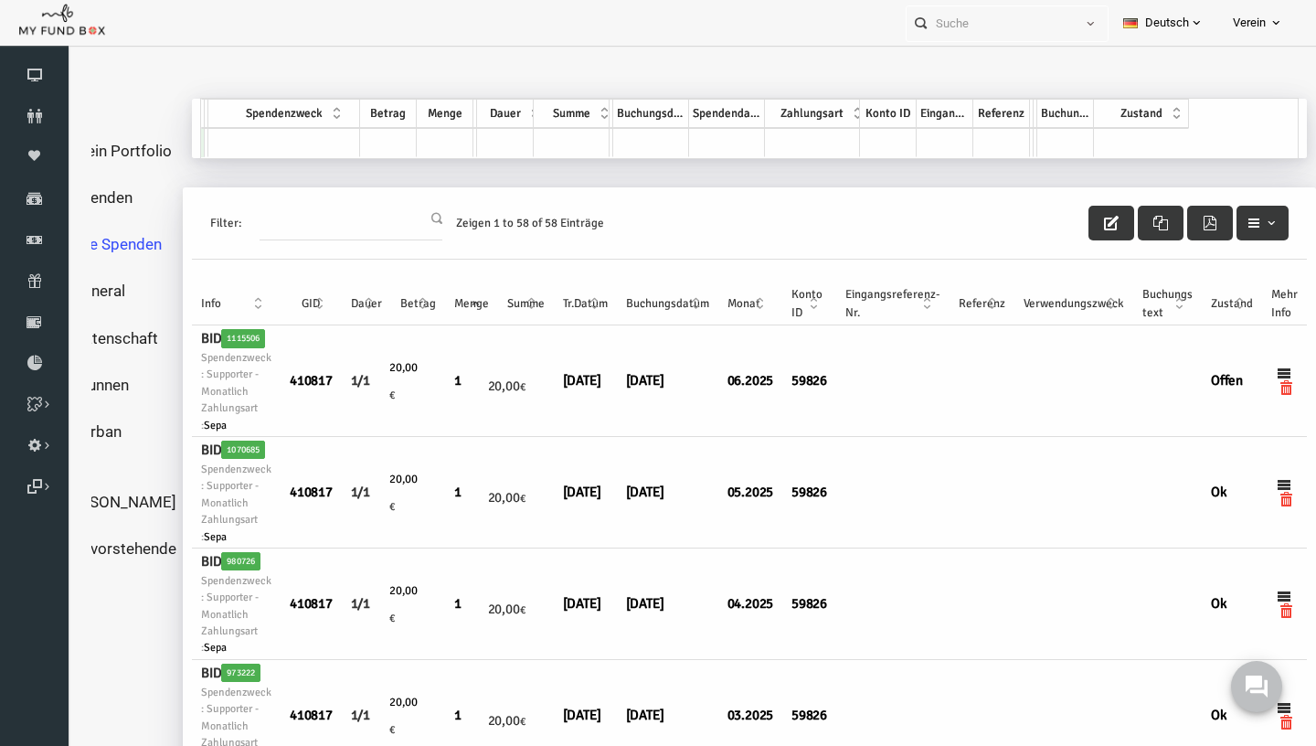
scroll to position [5, 72]
click at [1104, 216] on button "button" at bounding box center [1086, 222] width 46 height 35
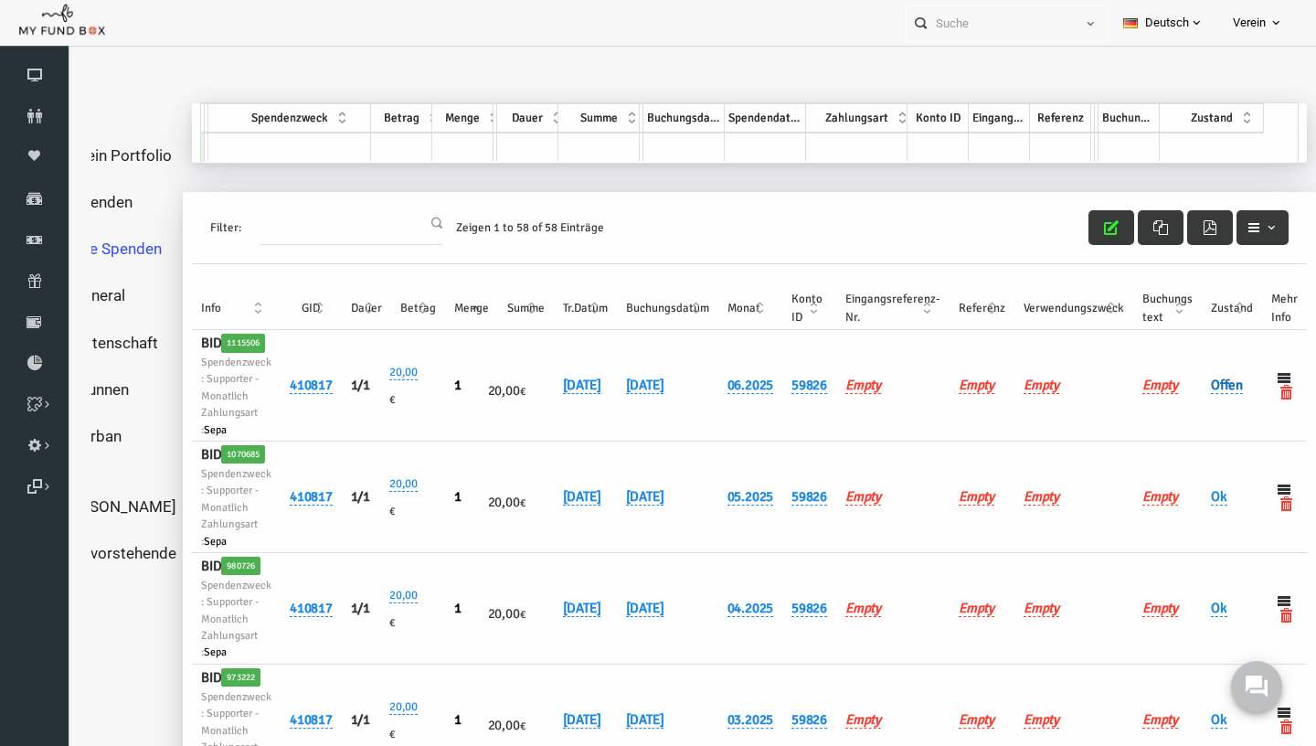
click at [1200, 393] on link "Offen" at bounding box center [1201, 384] width 32 height 17
click at [1085, 380] on span "× Offen" at bounding box center [1133, 394] width 183 height 35
click at [1059, 431] on icon "submit" at bounding box center [1066, 428] width 15 height 15
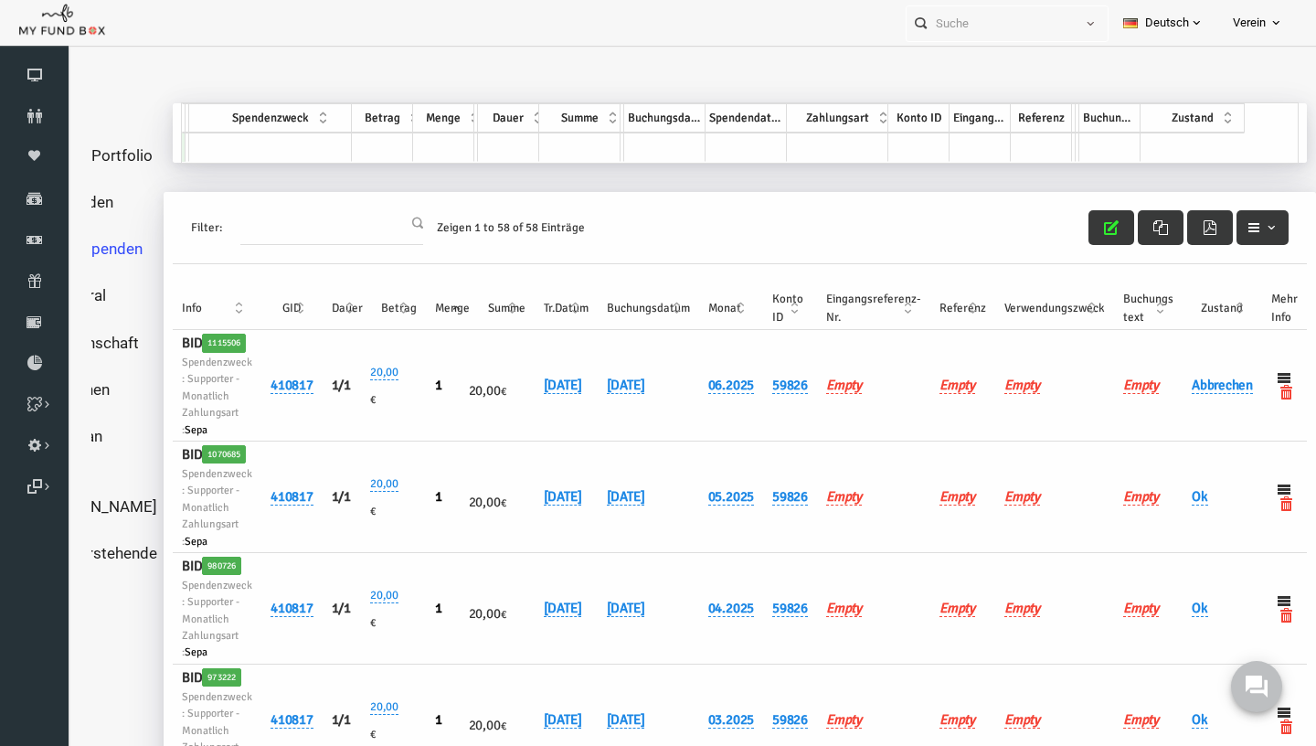
scroll to position [21, 95]
click at [1093, 210] on button "button" at bounding box center [1086, 227] width 46 height 35
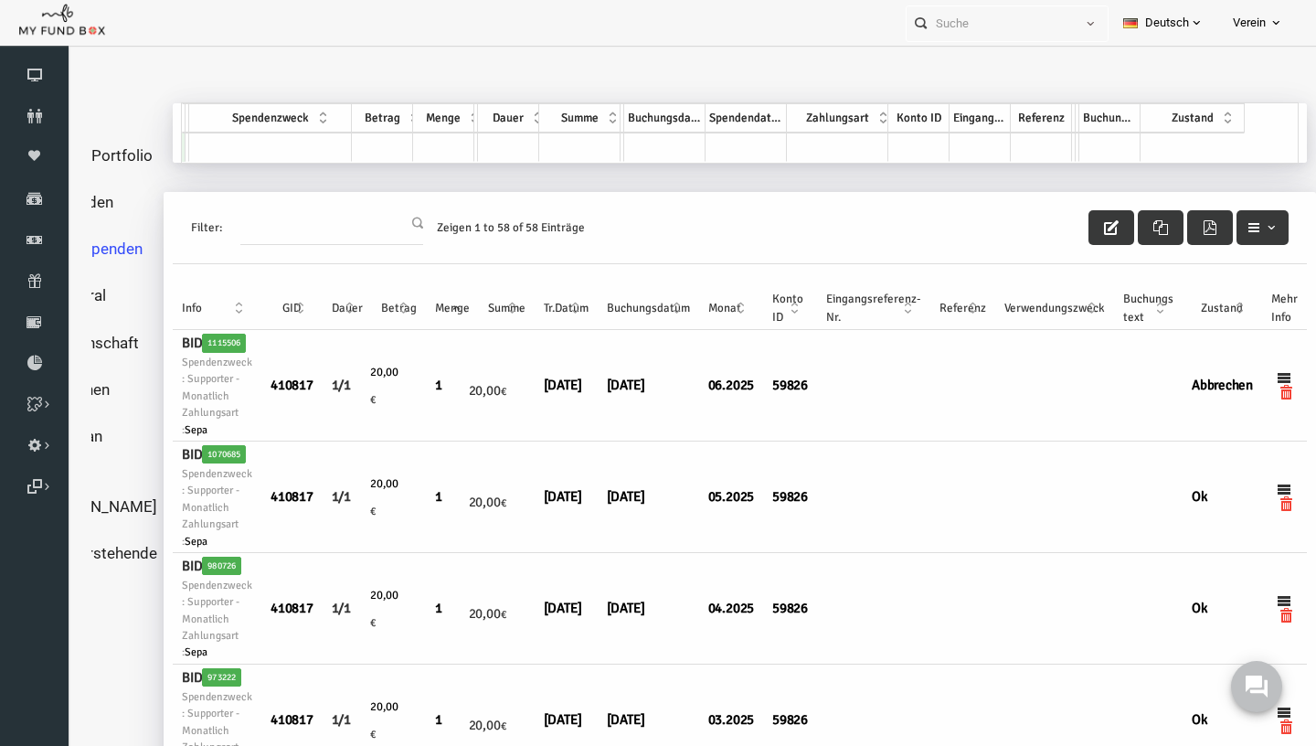
scroll to position [21, 0]
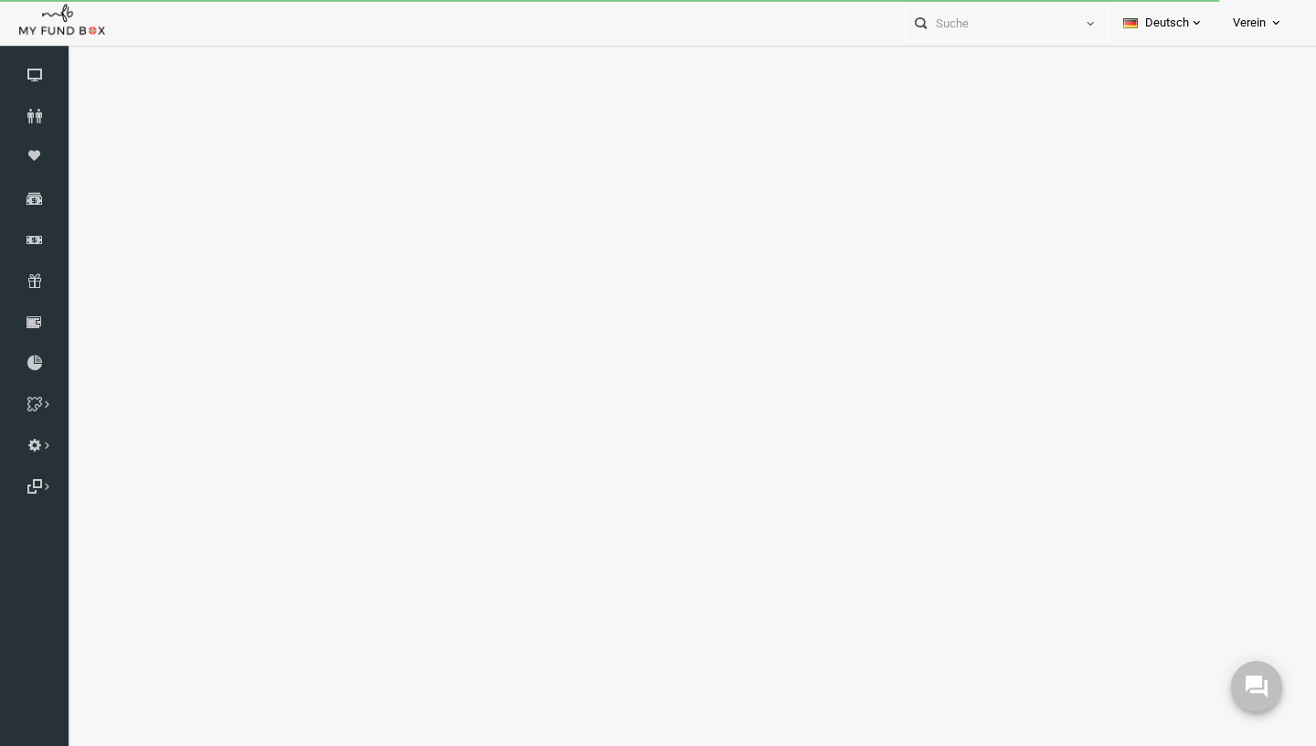
select select "all"
select select "100"
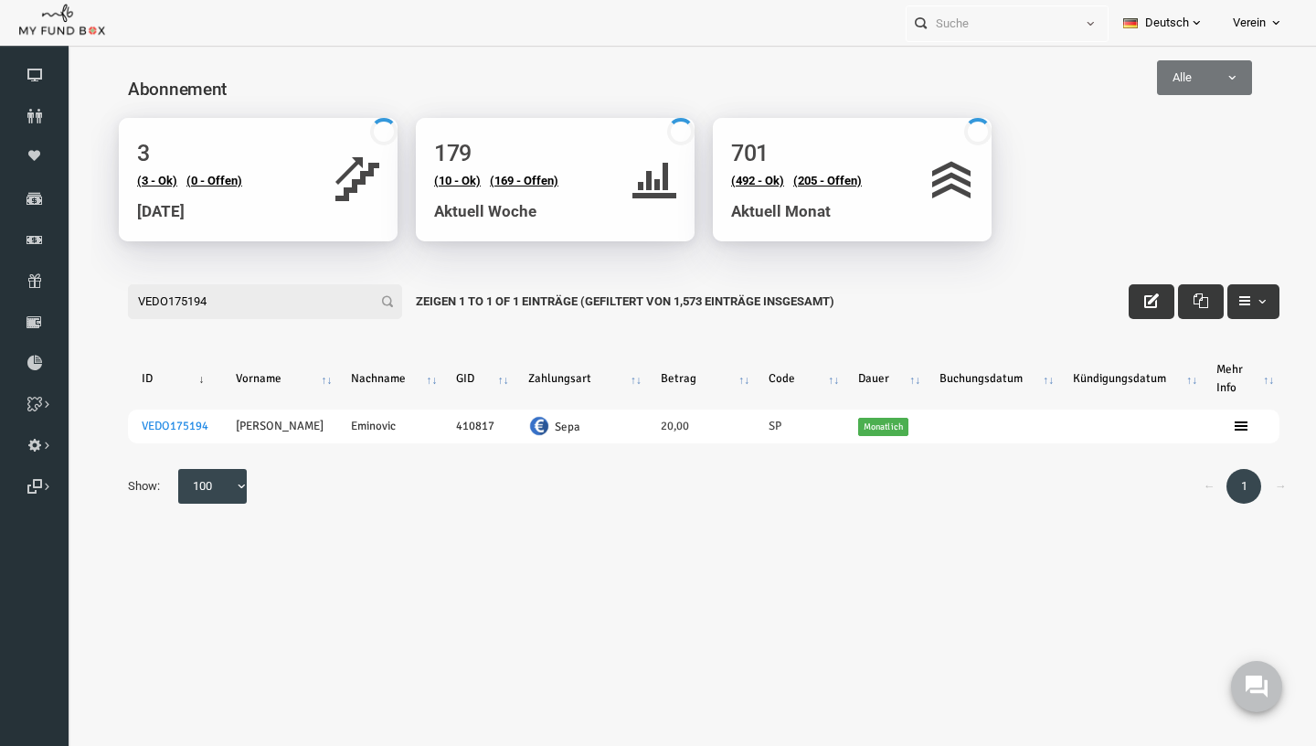
type input "VEDO175194"
click at [779, 547] on body "Spender nicht gefunden Patenschaft nicht gefunden Partner nicht gefunden !!!! B…" at bounding box center [678, 329] width 1224 height 548
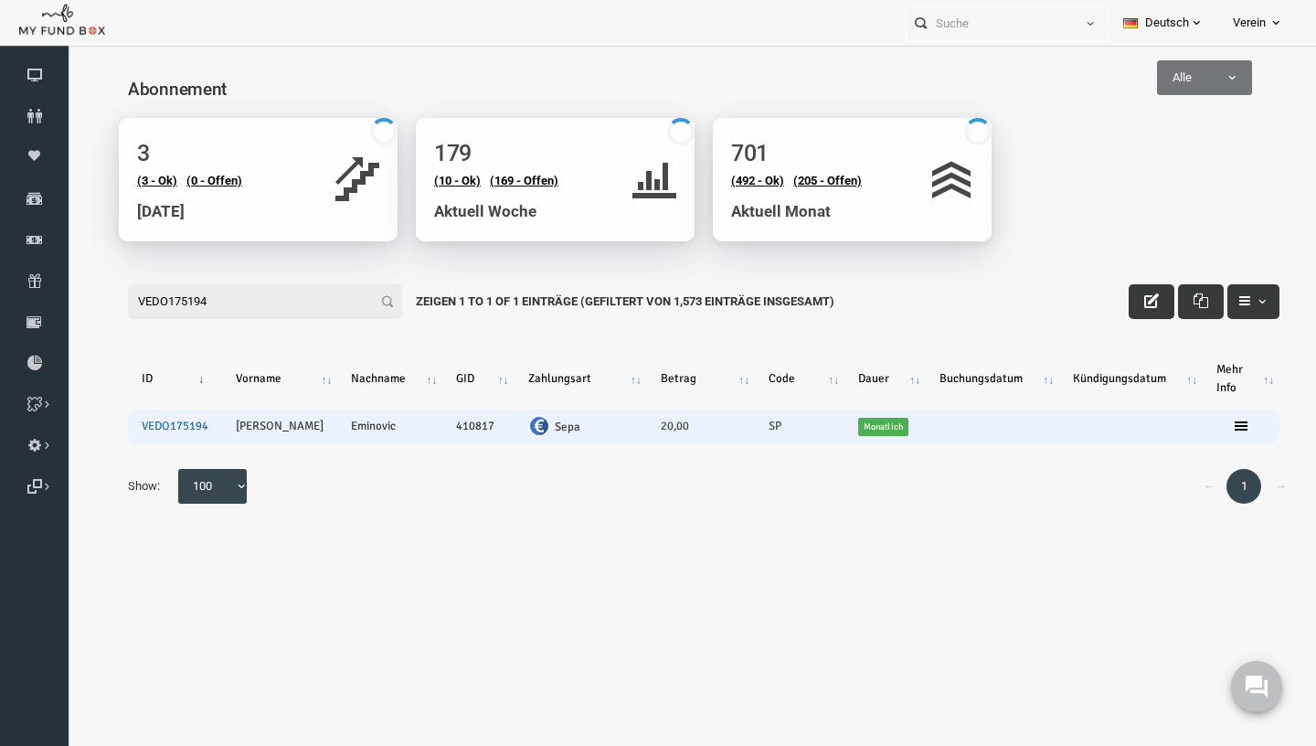
click at [167, 429] on link "VEDO175194" at bounding box center [149, 425] width 67 height 15
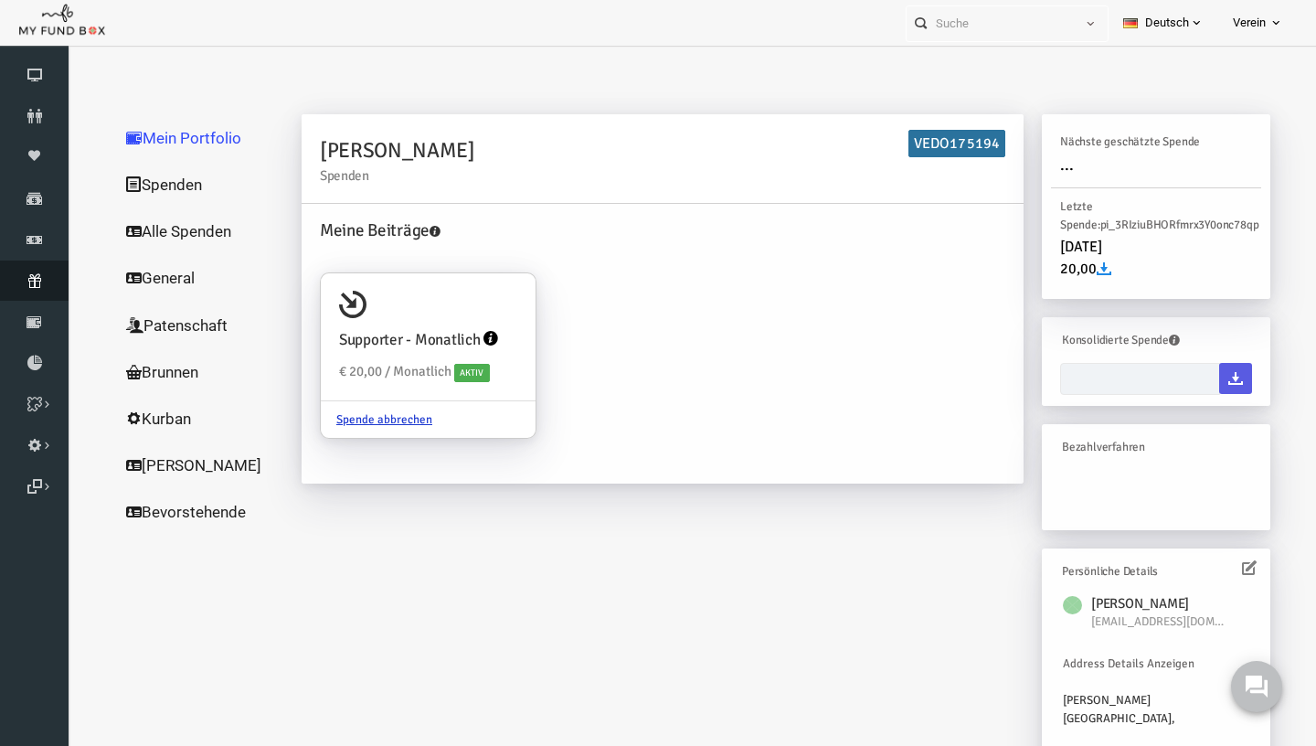
click at [37, 274] on icon at bounding box center [34, 280] width 69 height 15
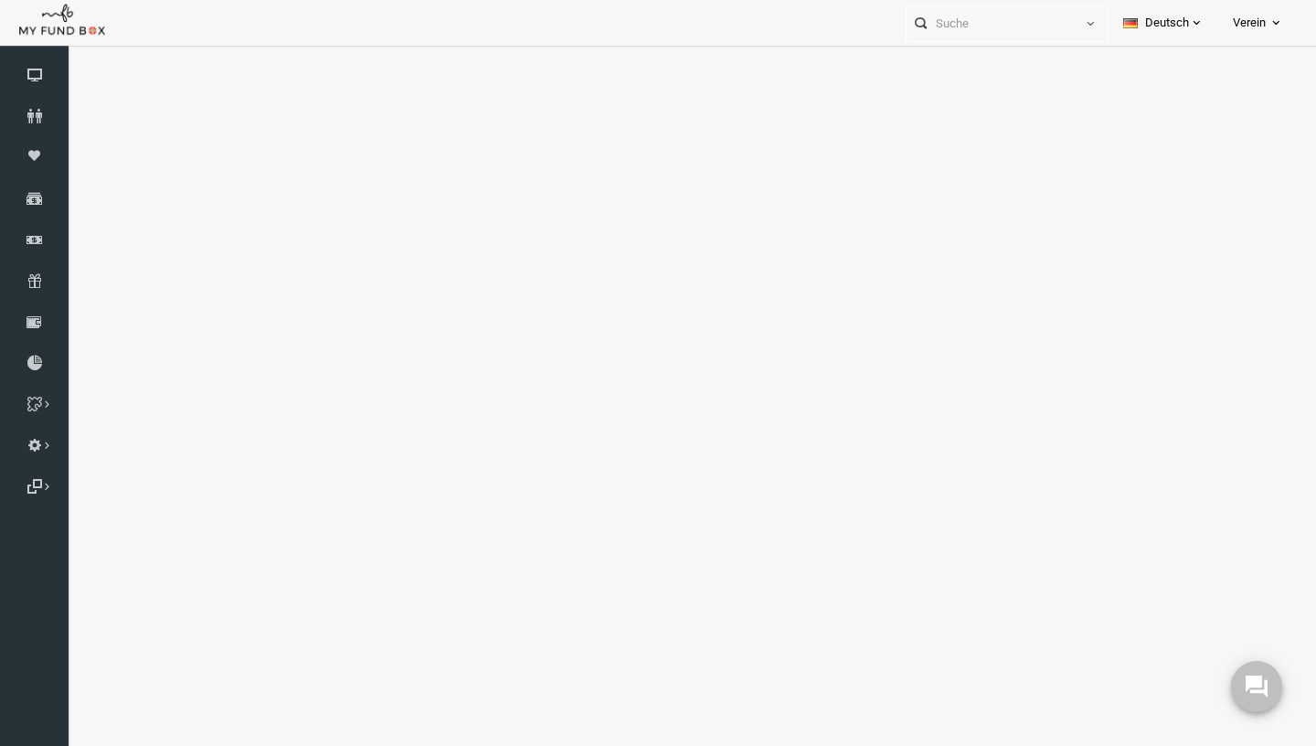
select select "100"
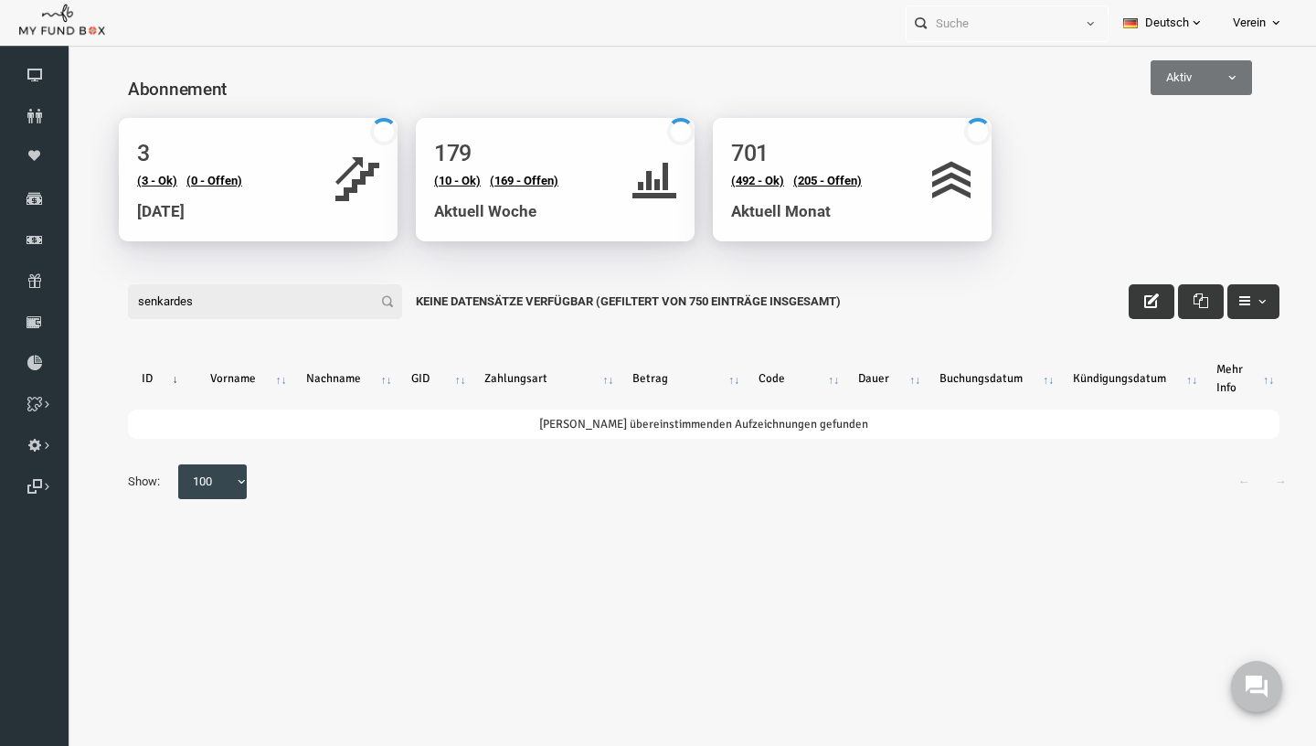
type input "senkardes"
click at [1126, 92] on span "Aktiv" at bounding box center [1175, 77] width 101 height 35
select select "all"
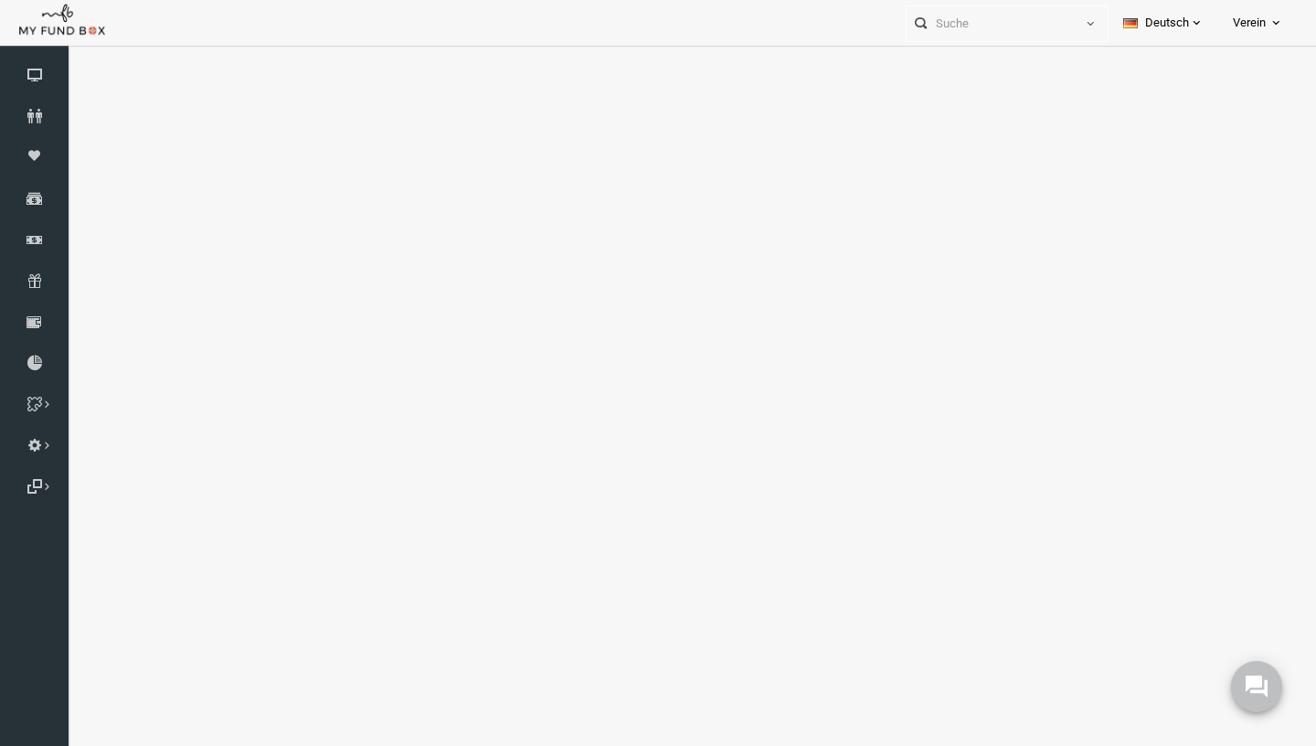
select select "100"
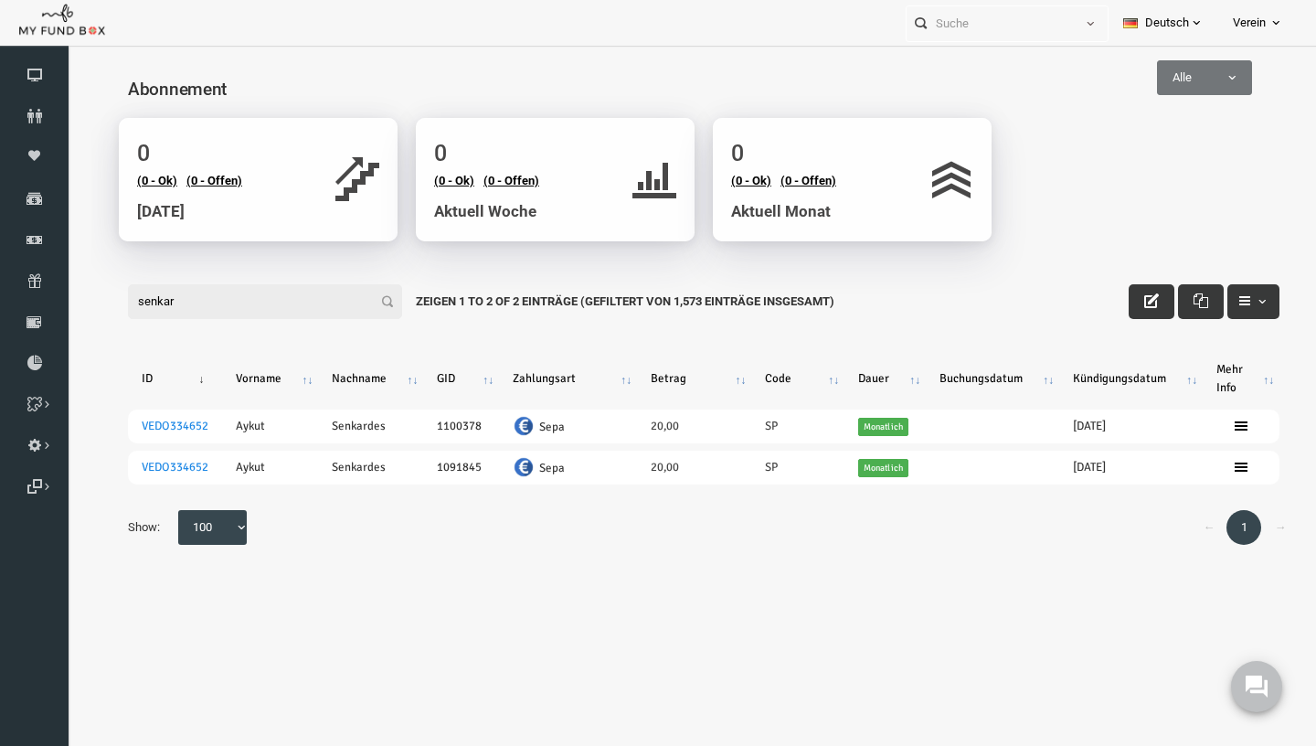
type input "senkar"
click at [0, 0] on link "Importieren" at bounding box center [0, 0] width 0 height 0
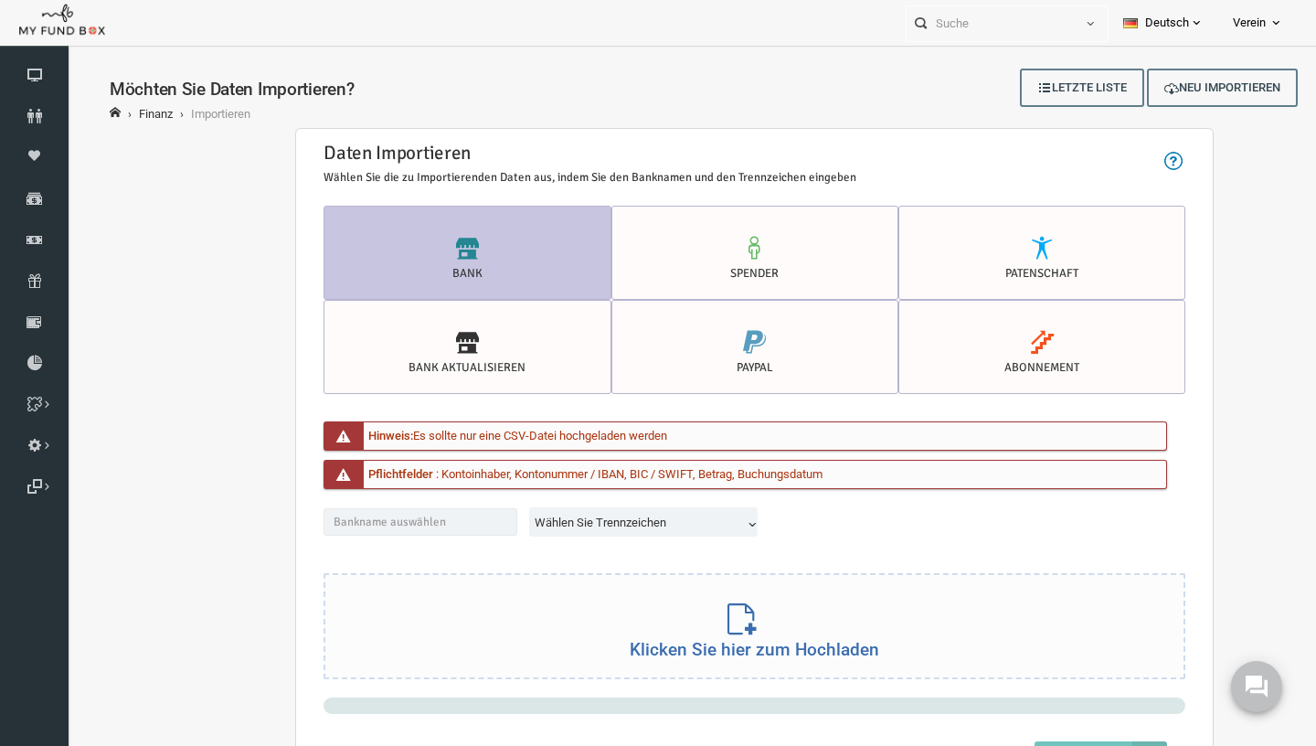
click at [1021, 400] on div "Bank Spender Patenschaft Bank AKTUALISIEREN Bank AKTUALISIEREN PayPal Abonnemen…" at bounding box center [729, 500] width 898 height 588
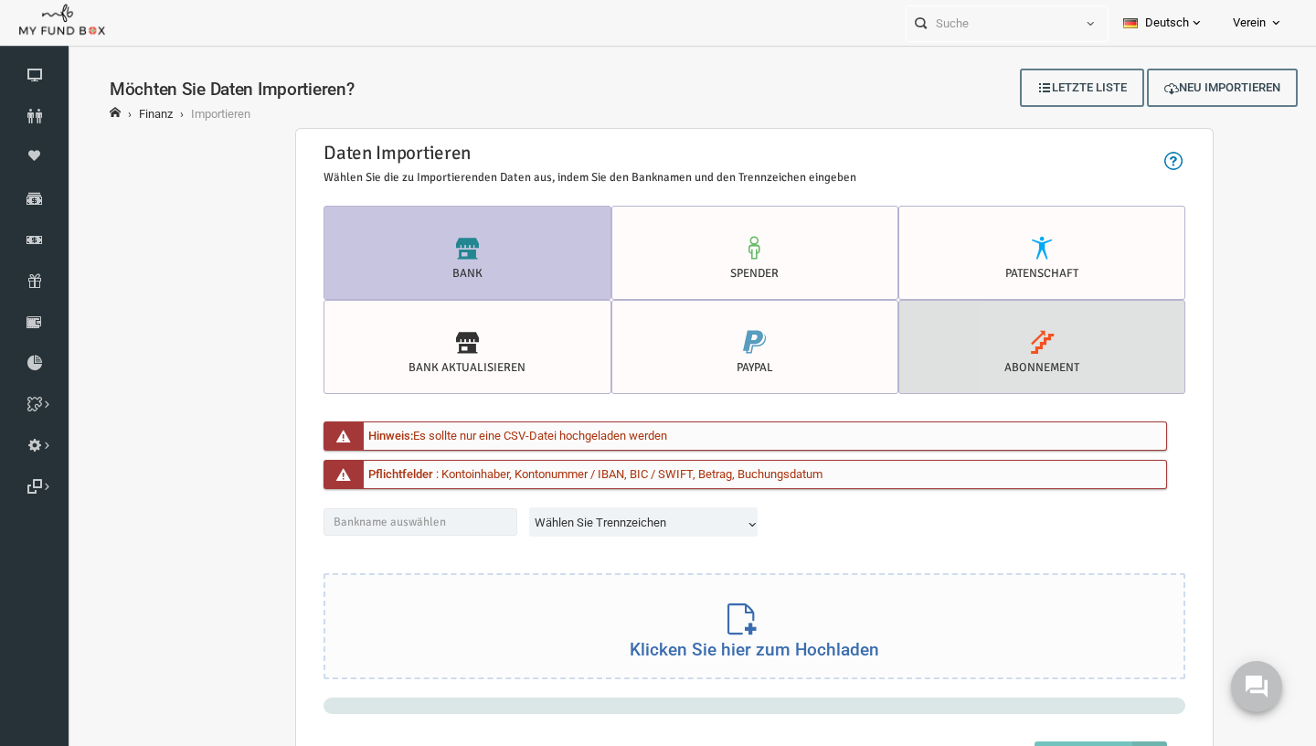
click at [1022, 368] on label "Abonnement" at bounding box center [1016, 347] width 287 height 94
radio input "true"
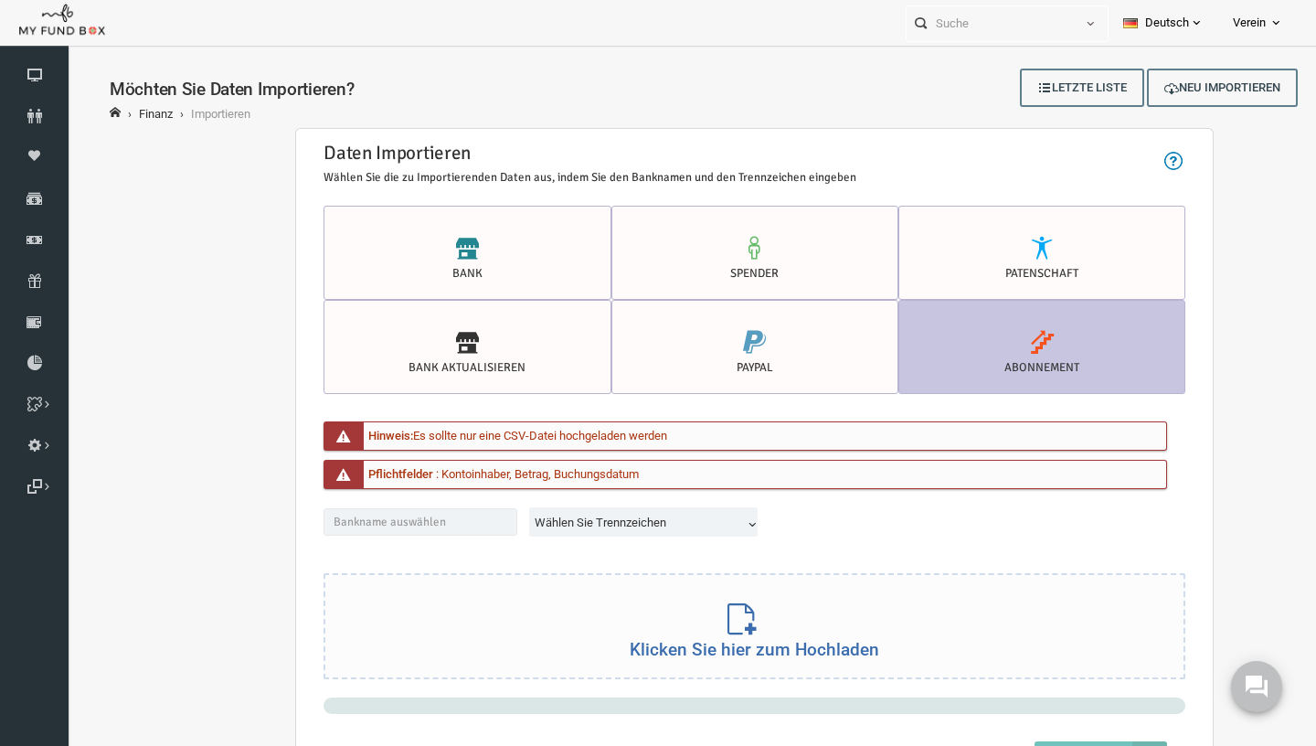
click at [605, 514] on span "Wählen Sie Trennzeichen" at bounding box center [620, 524] width 224 height 35
select select "Semicolon"
click at [738, 635] on div "Klicken Sie hier zum Hochladen" at bounding box center [729, 624] width 858 height 104
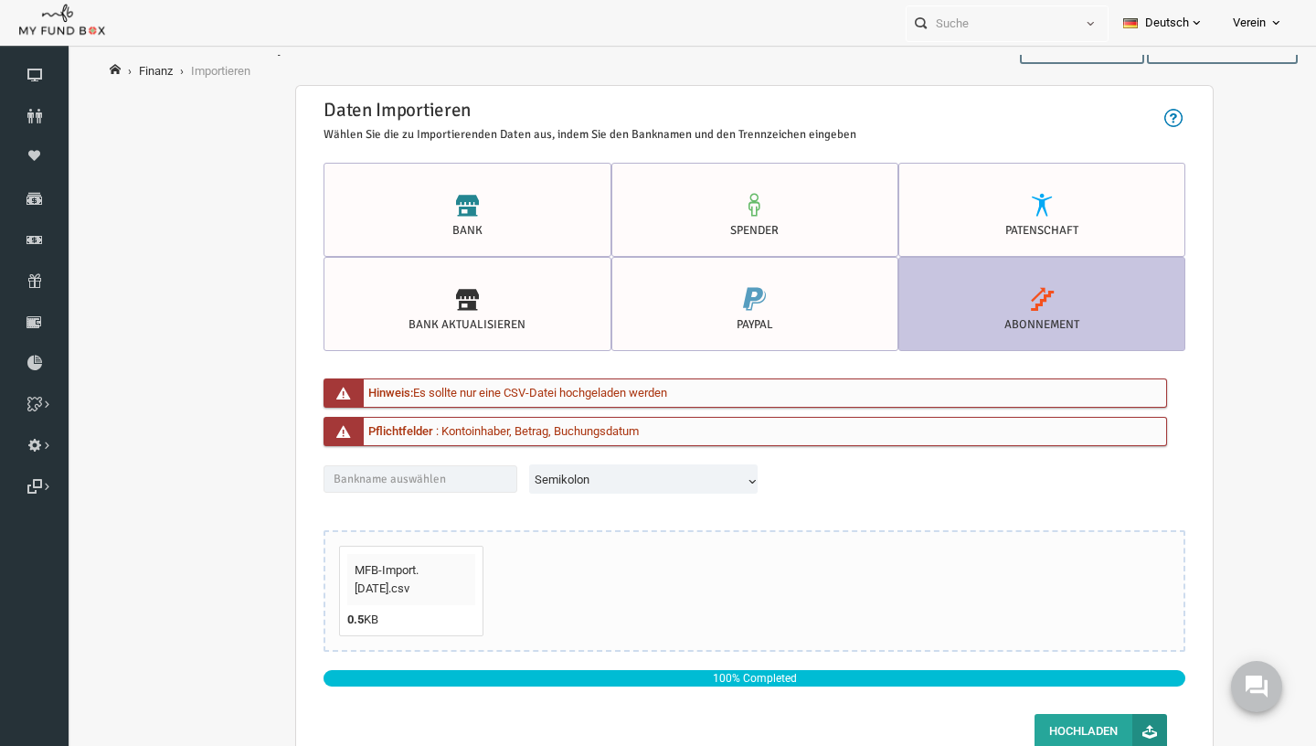
scroll to position [45, 0]
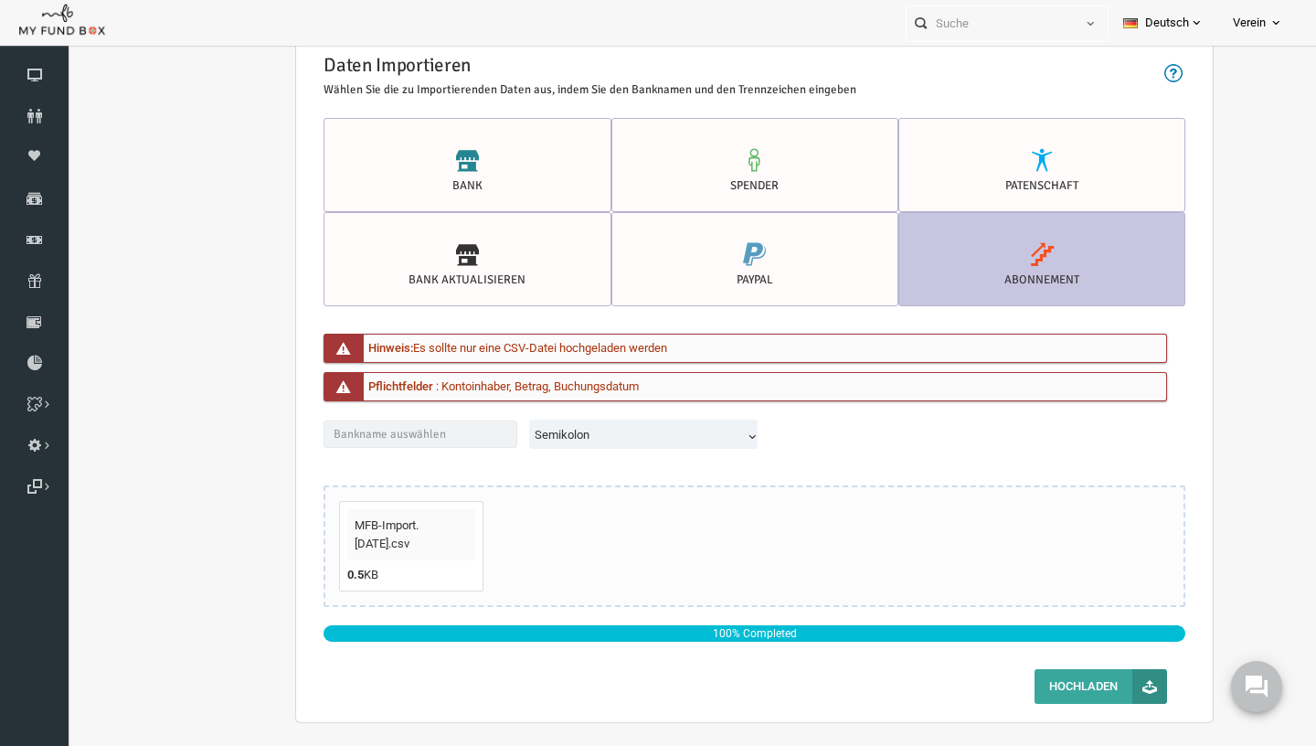
click at [1086, 683] on button "Hochladen" at bounding box center [1075, 686] width 132 height 35
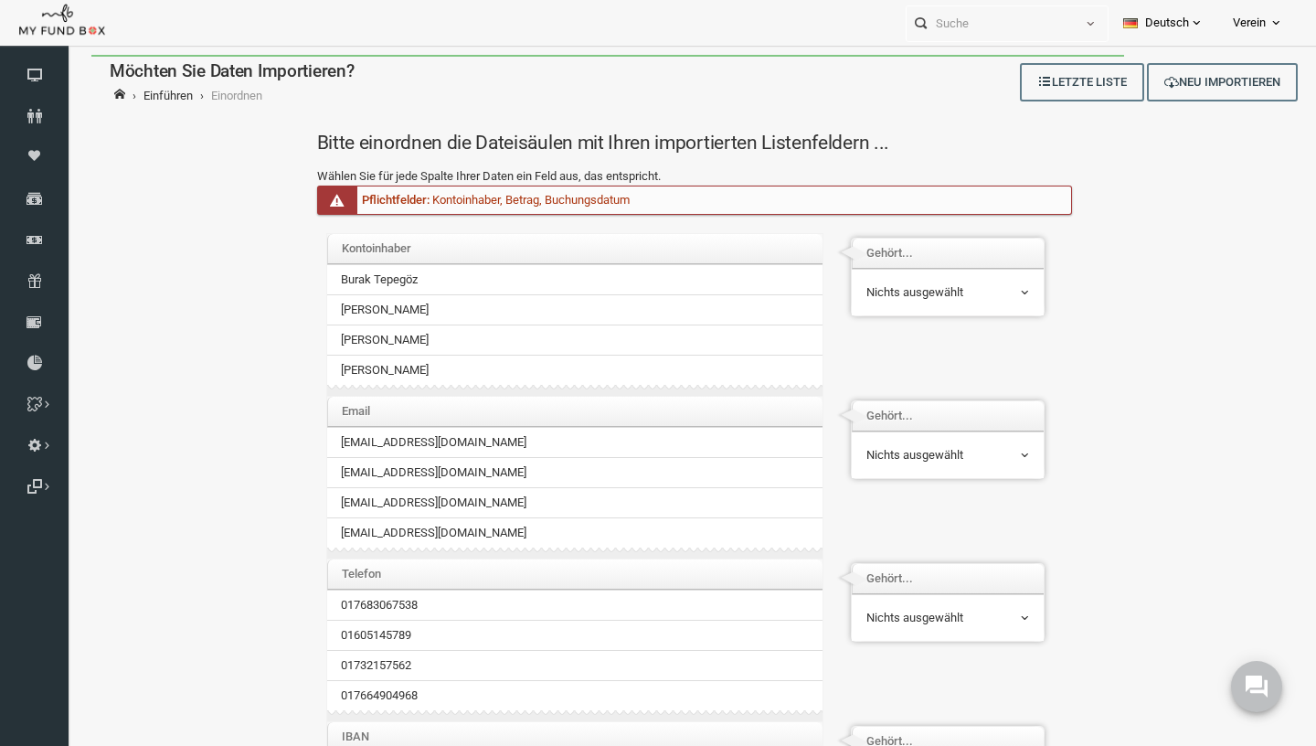
scroll to position [0, 0]
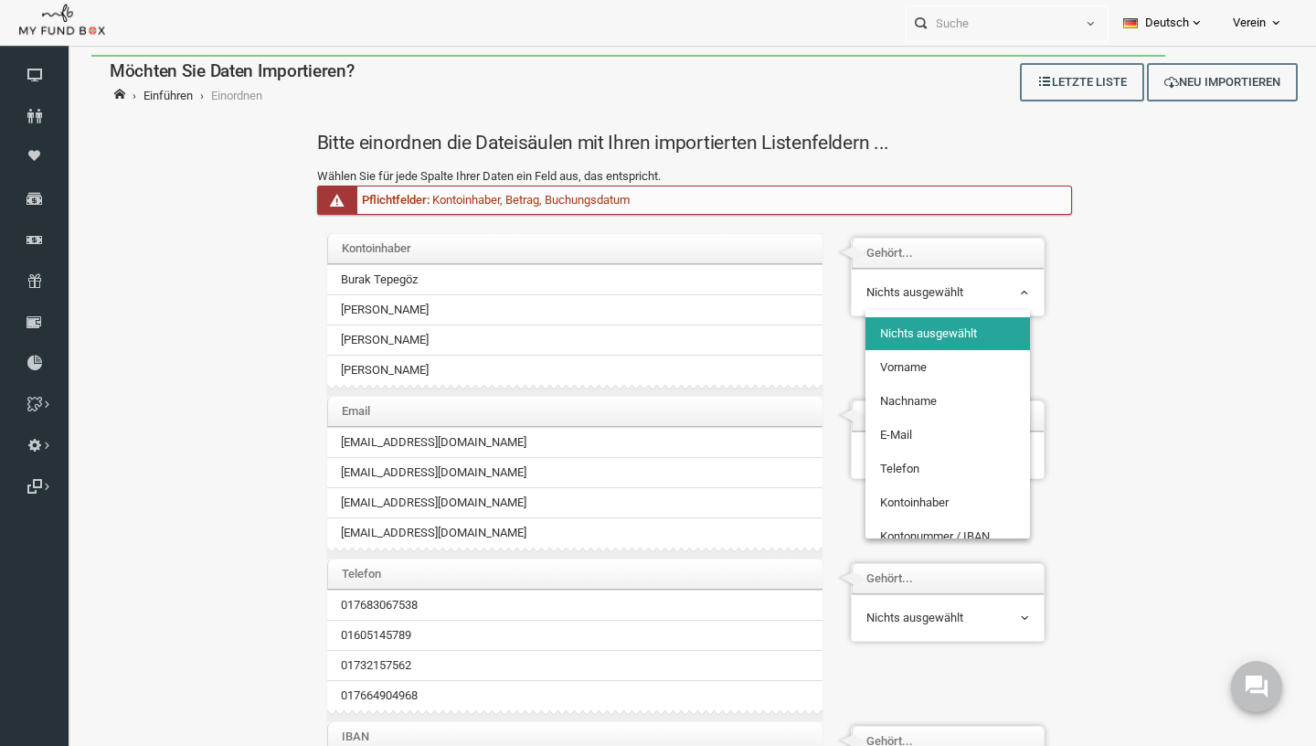
click at [962, 294] on span "Nichts ausgewählt" at bounding box center [922, 292] width 163 height 18
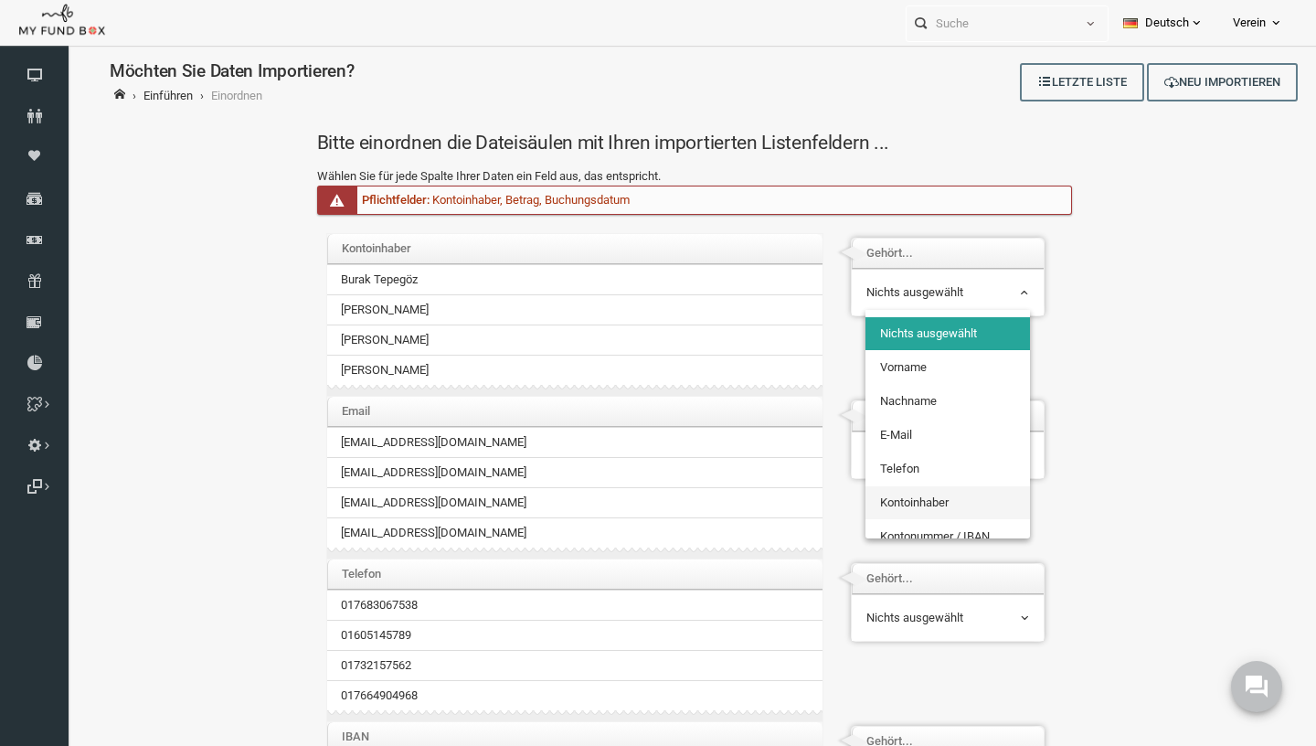
select select "AccName"
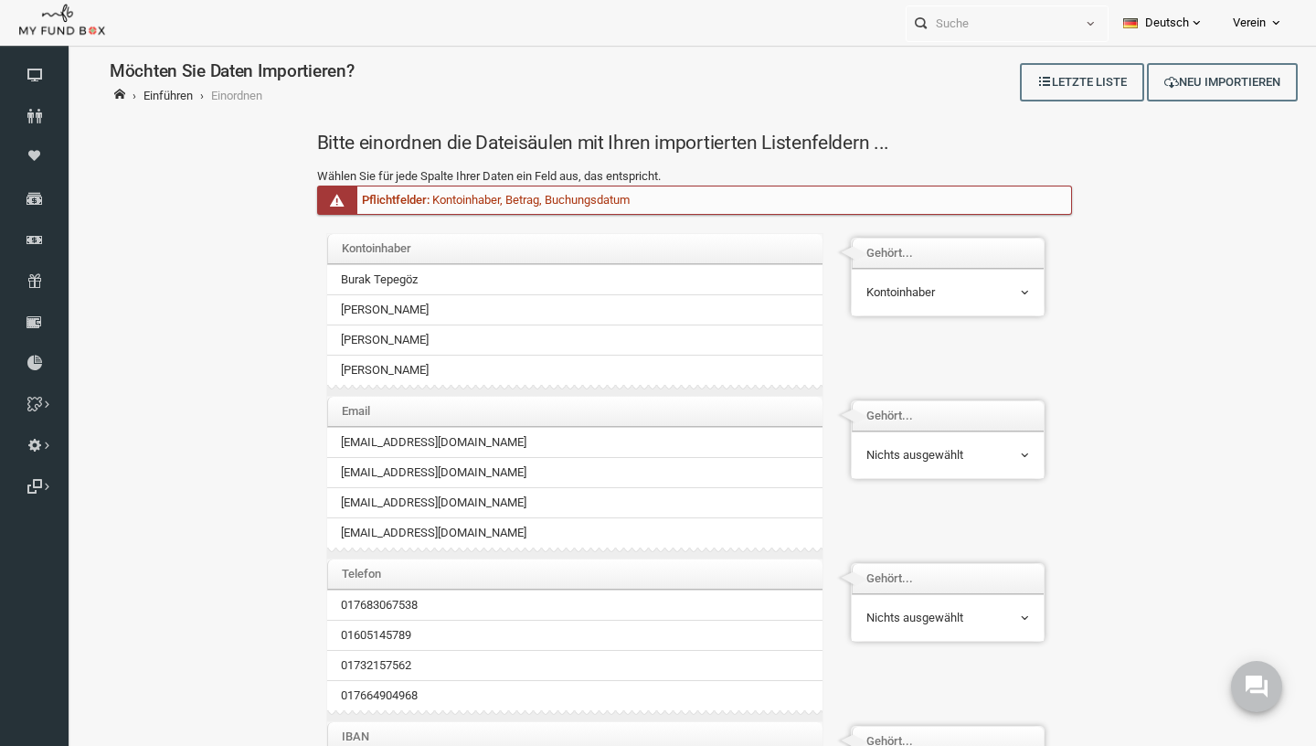
click at [941, 470] on span "Nichts ausgewählt" at bounding box center [922, 455] width 164 height 35
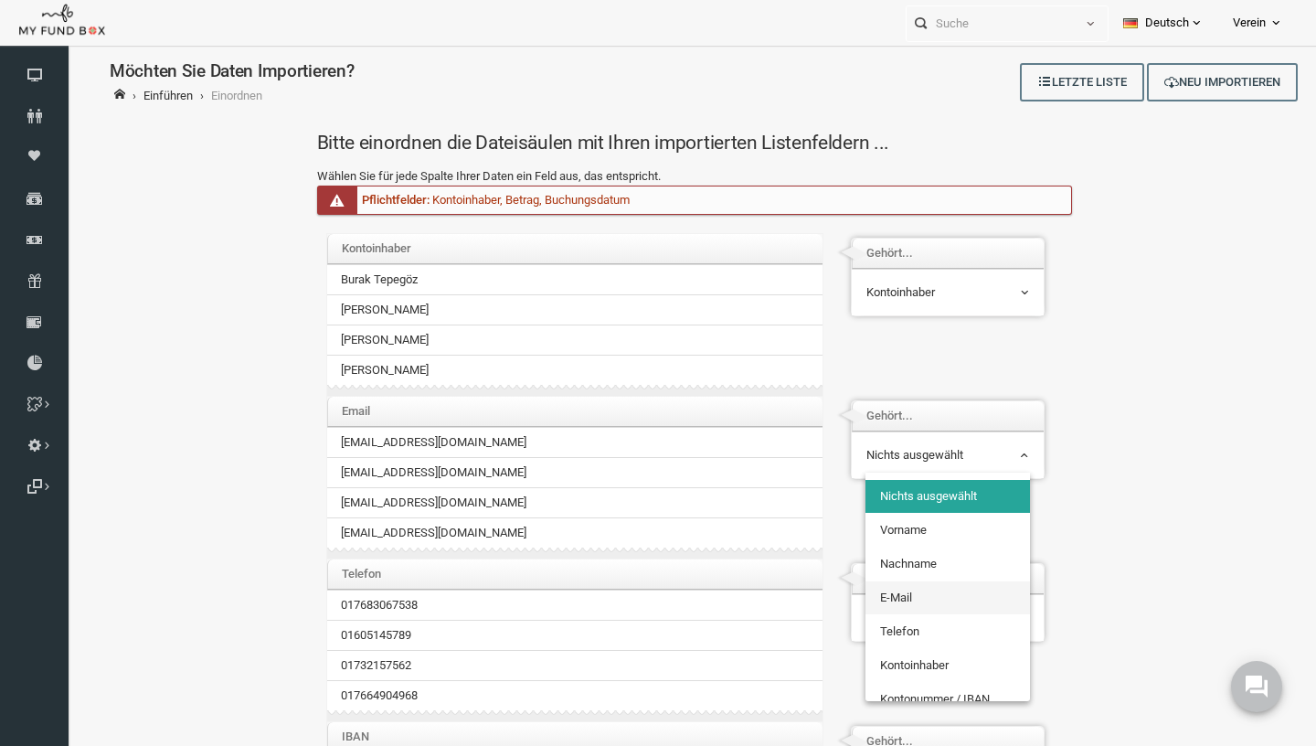
select select "Email_1"
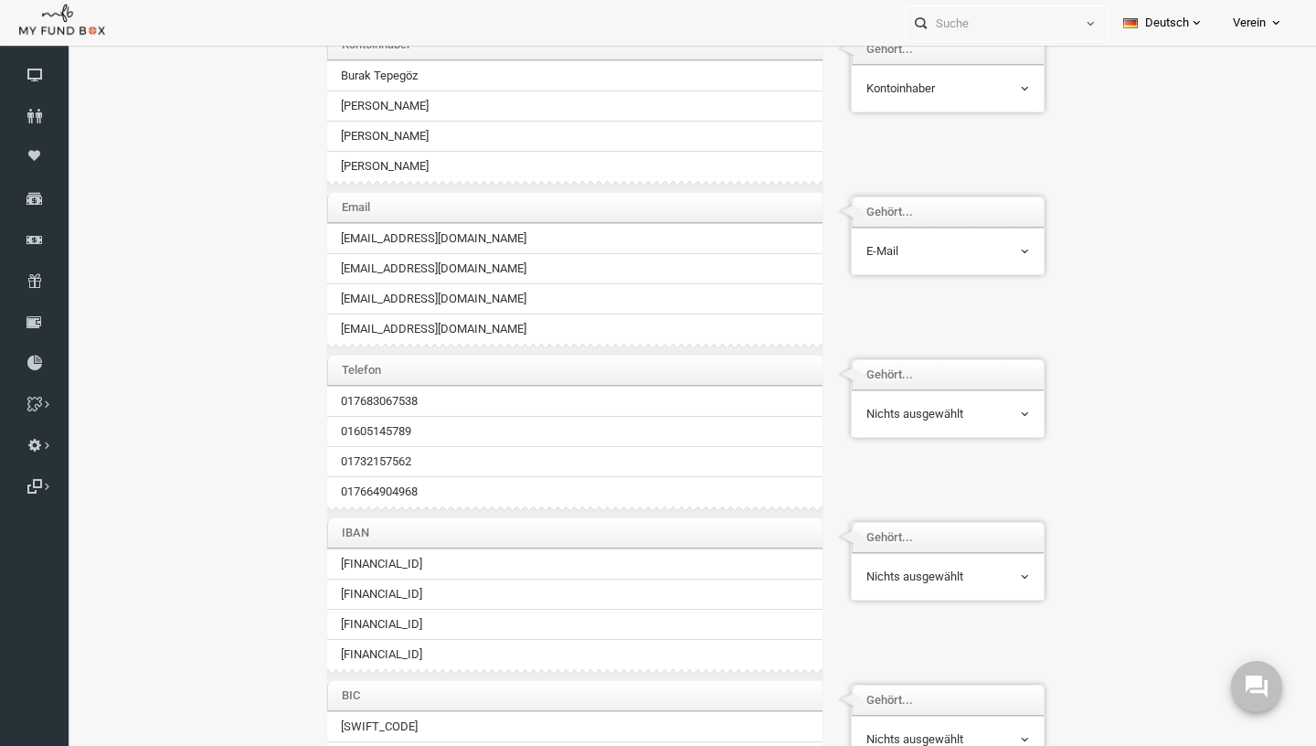
scroll to position [205, 0]
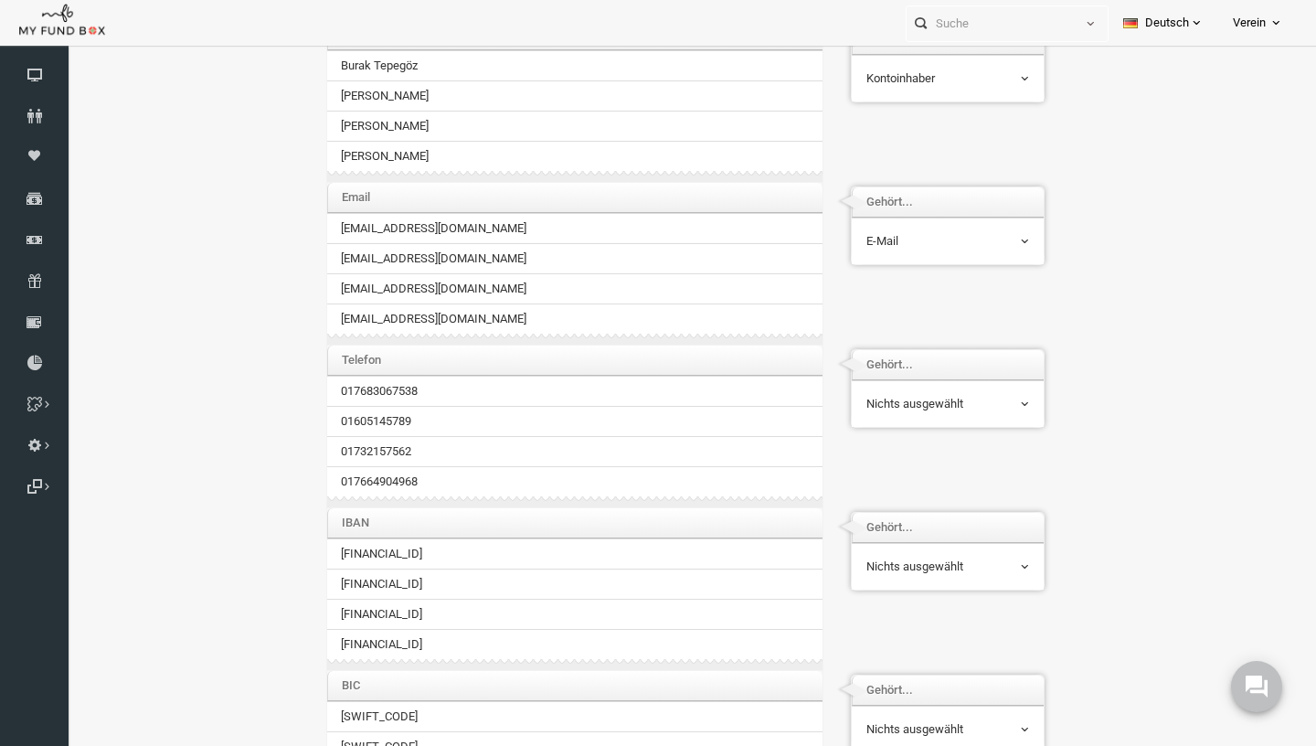
click at [933, 429] on div "Telefon 017683067538 01605145789 01732157562 017664904968 Gehört... Nichts ausg…" at bounding box center [678, 425] width 792 height 163
click at [933, 417] on span "Nichts ausgewählt" at bounding box center [922, 404] width 164 height 35
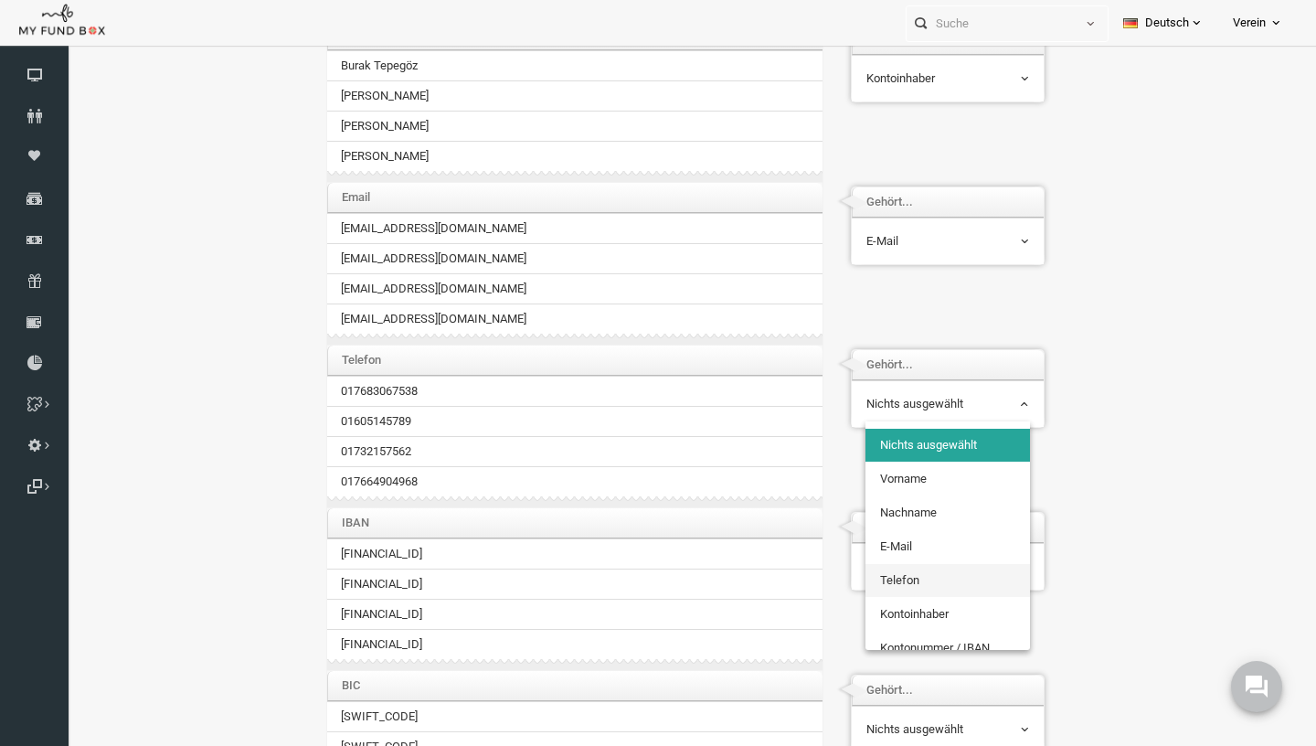
select select "PhoneNr_1"
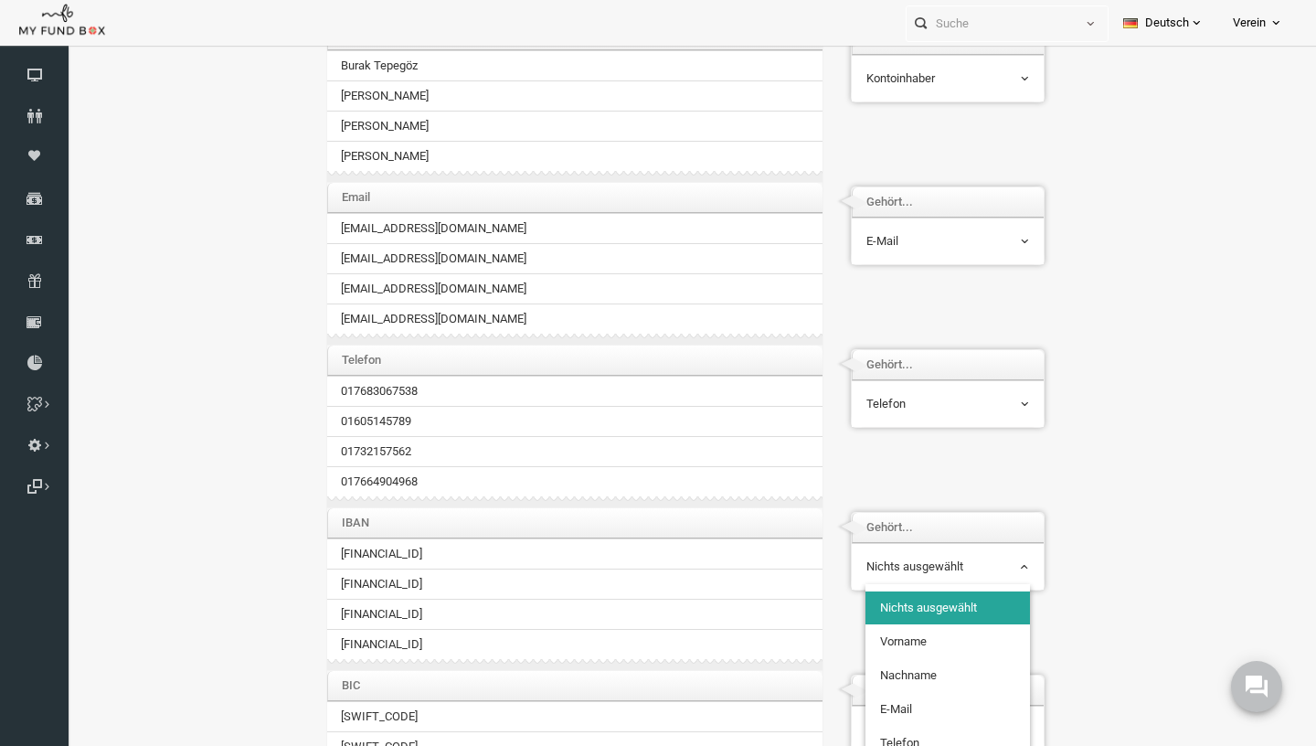
click at [912, 567] on span "Nichts ausgewählt" at bounding box center [922, 566] width 163 height 18
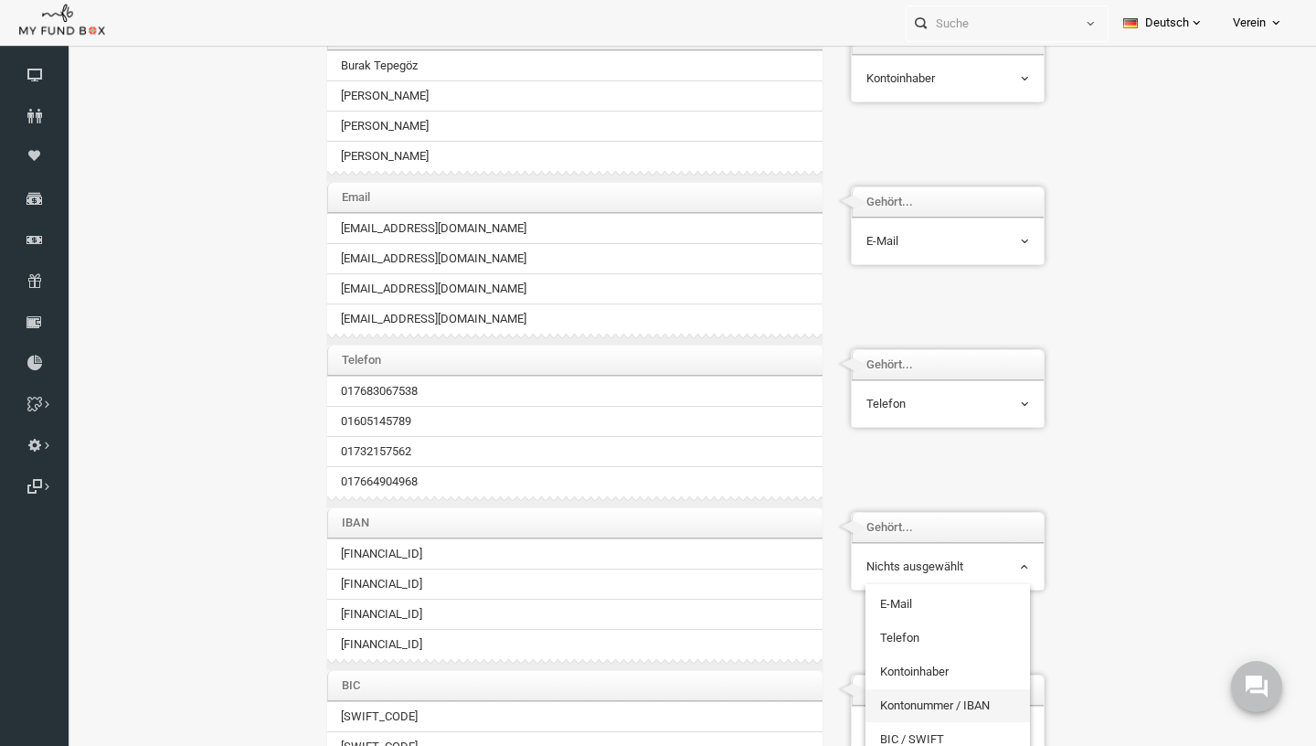
select select "Iban"
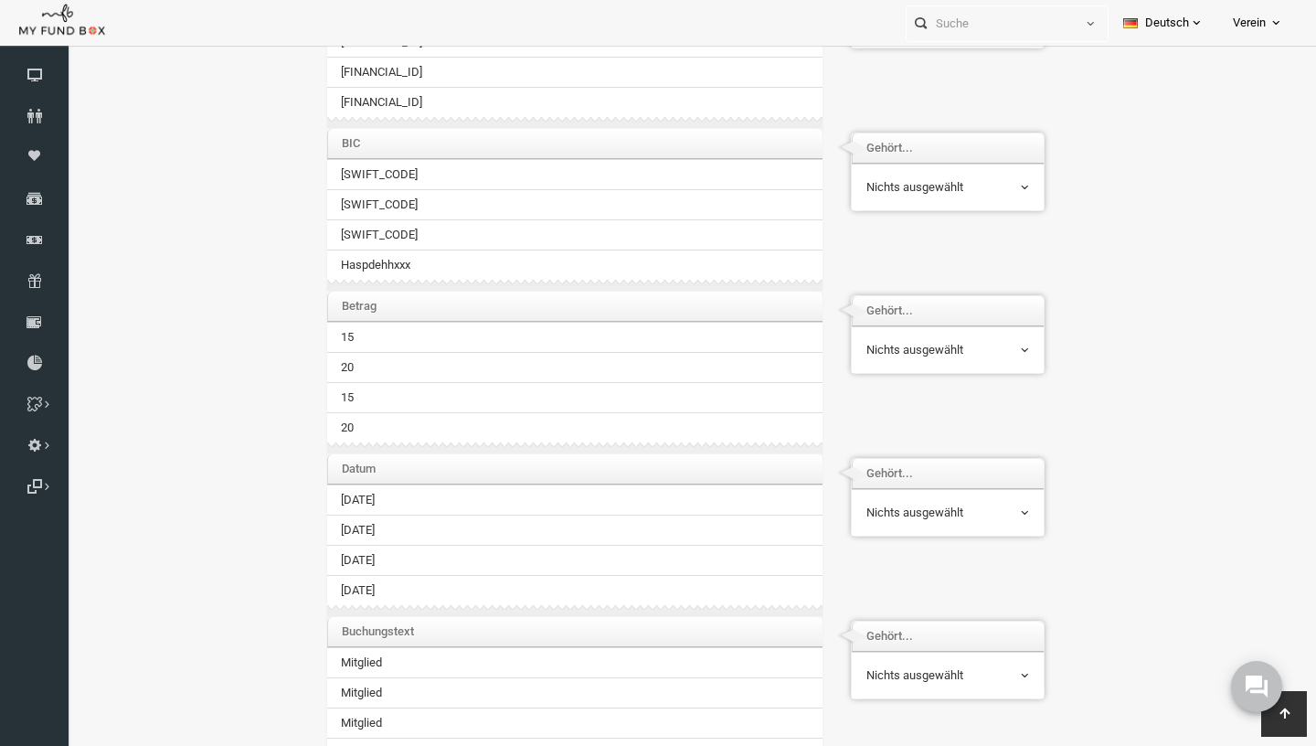
scroll to position [755, 0]
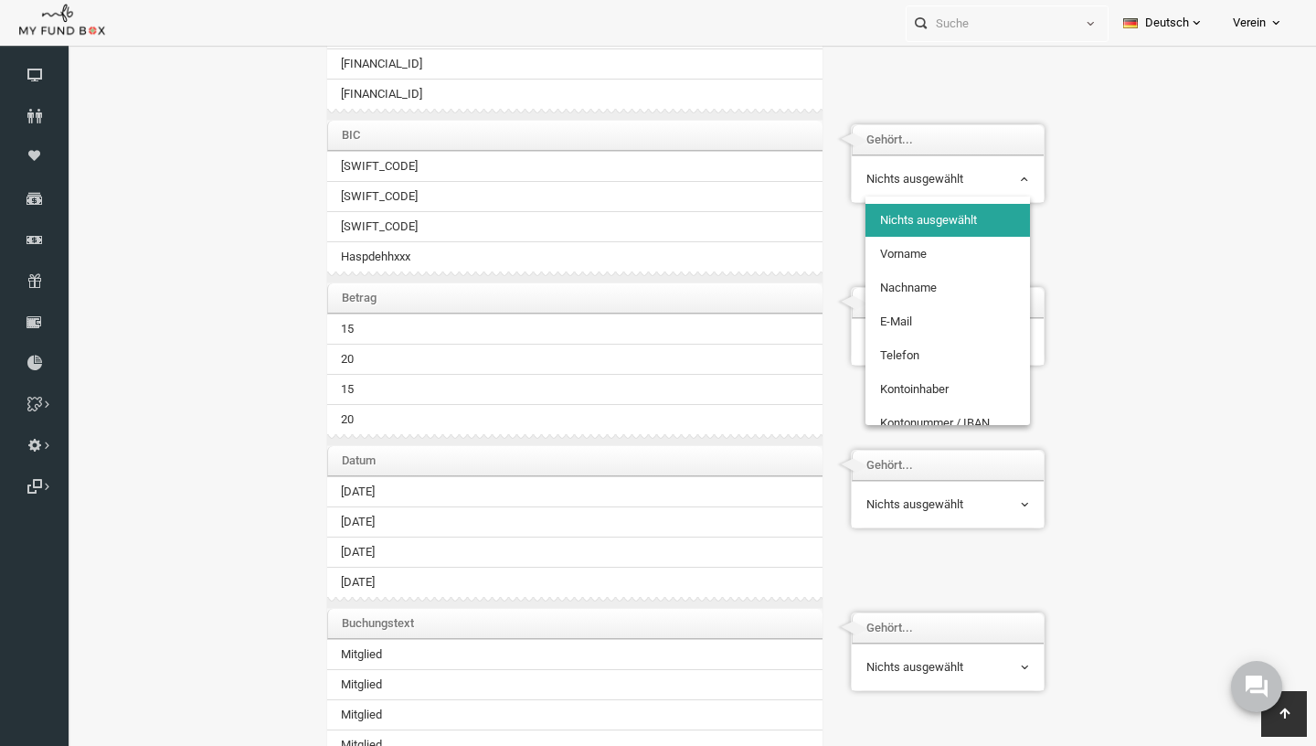
click at [943, 173] on span "Nichts ausgewählt" at bounding box center [922, 179] width 163 height 18
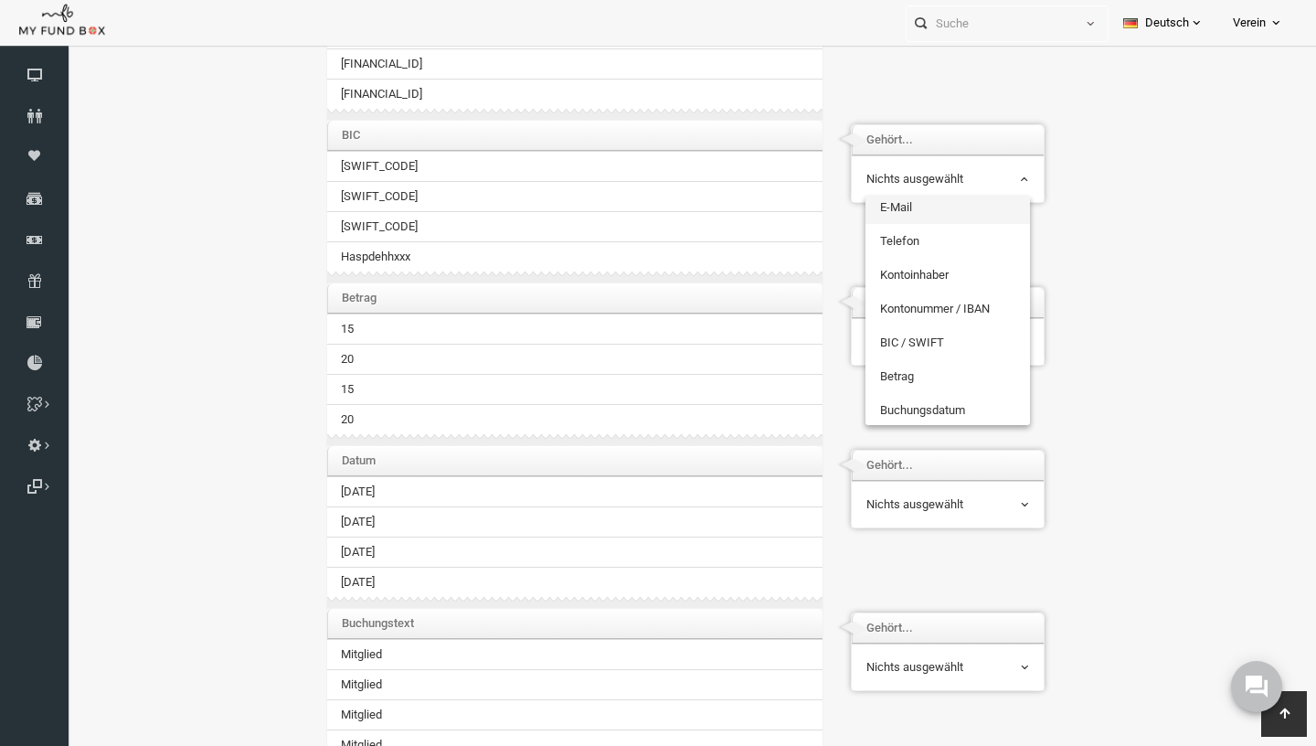
scroll to position [121, 0]
select select "BIC"
click at [918, 336] on span "Nichts ausgewählt" at bounding box center [922, 342] width 163 height 18
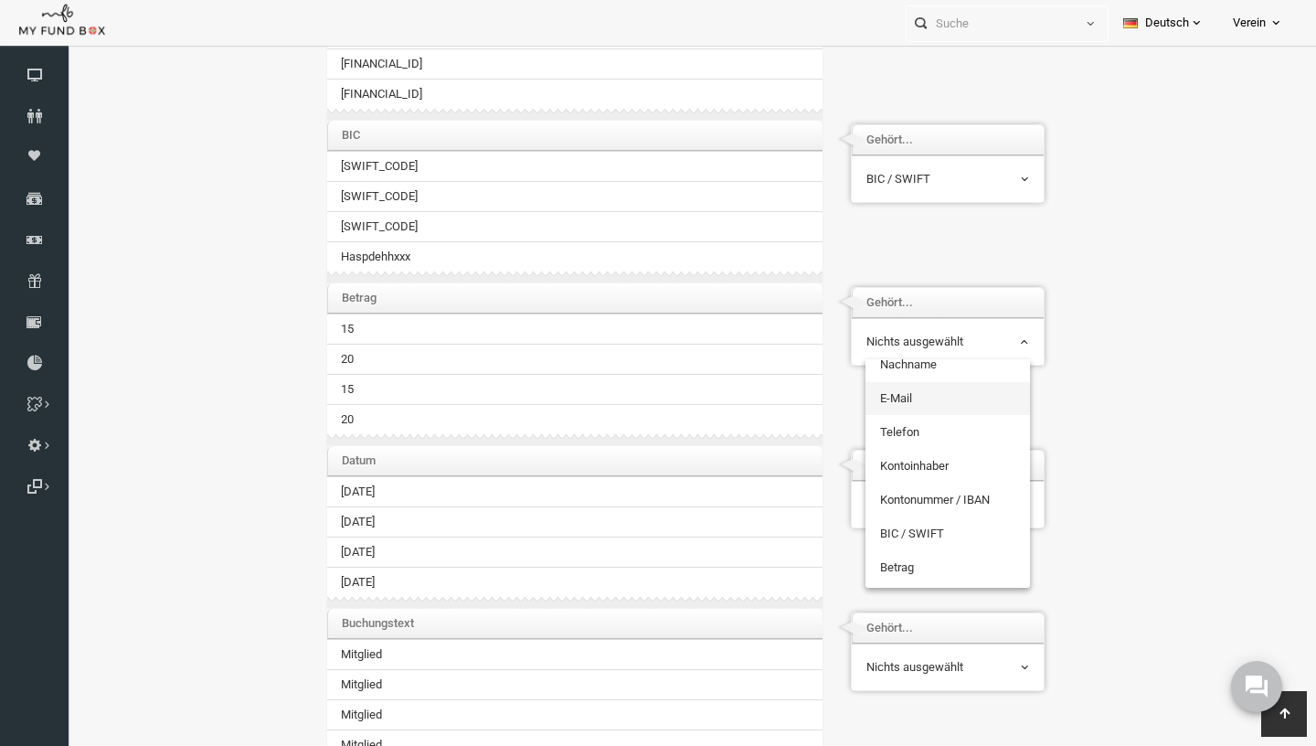
scroll to position [87, 0]
select select "Amount"
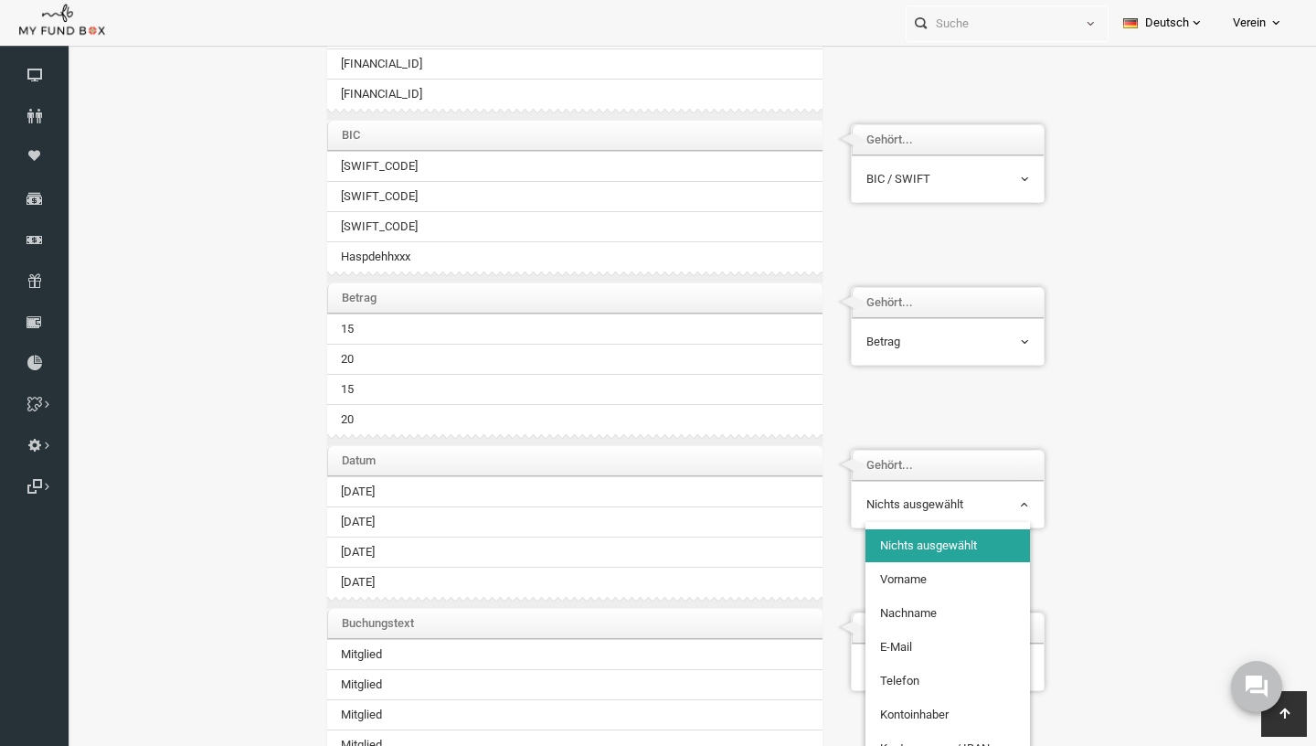
click at [923, 505] on span "Nichts ausgewählt" at bounding box center [922, 504] width 163 height 18
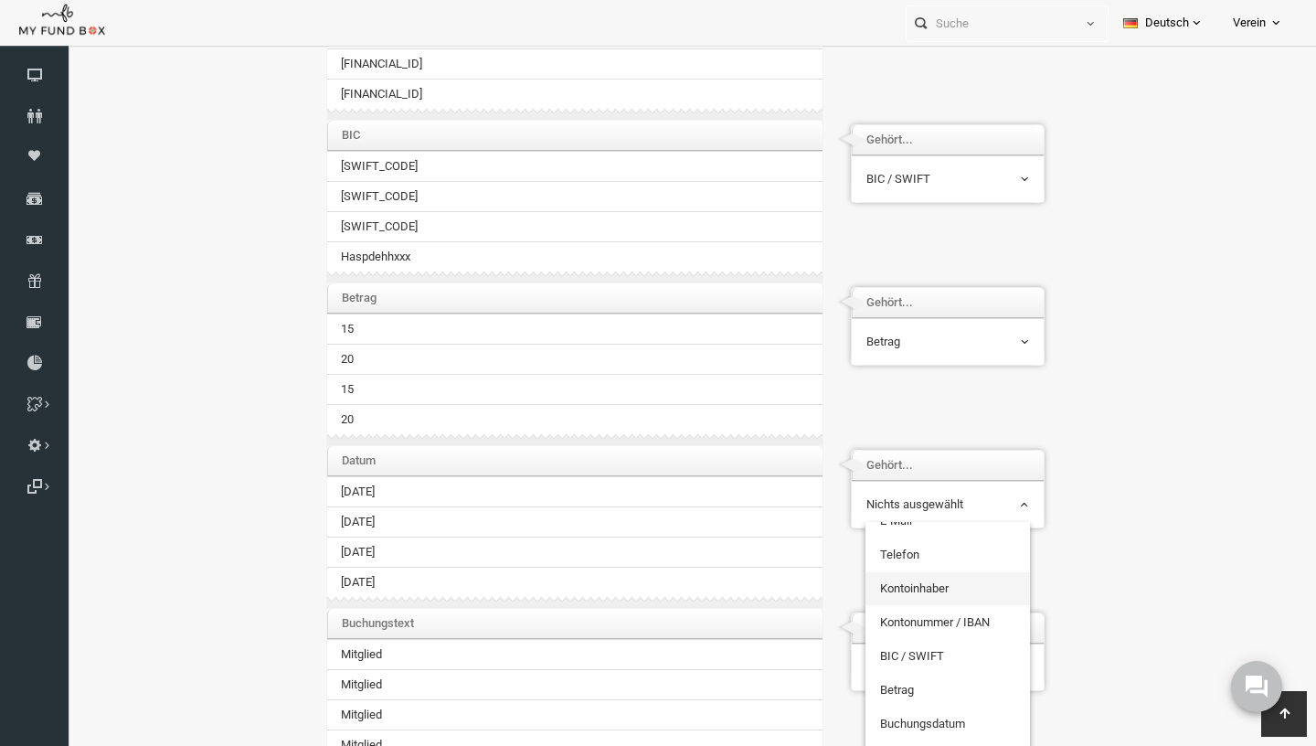
scroll to position [128, 0]
select select "TrDate"
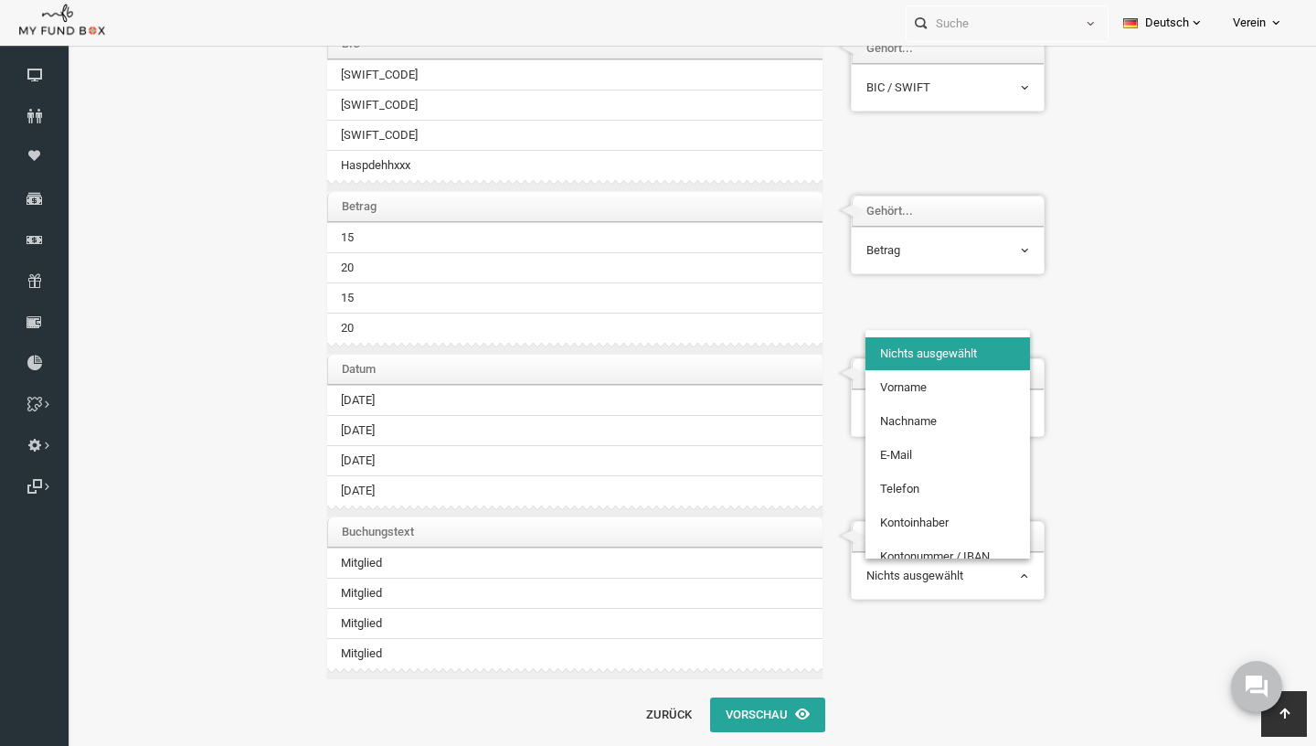
click at [925, 589] on span "Nichts ausgewählt" at bounding box center [922, 575] width 164 height 35
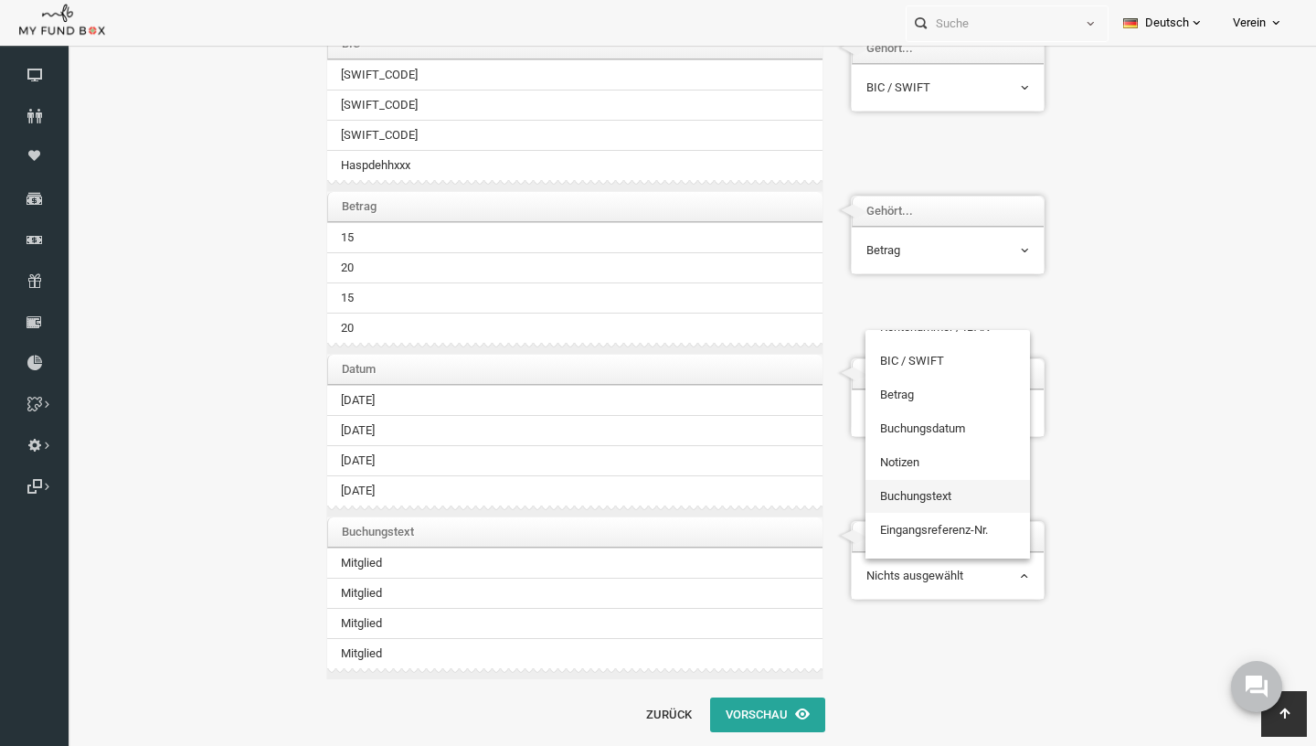
select select "TrCode"
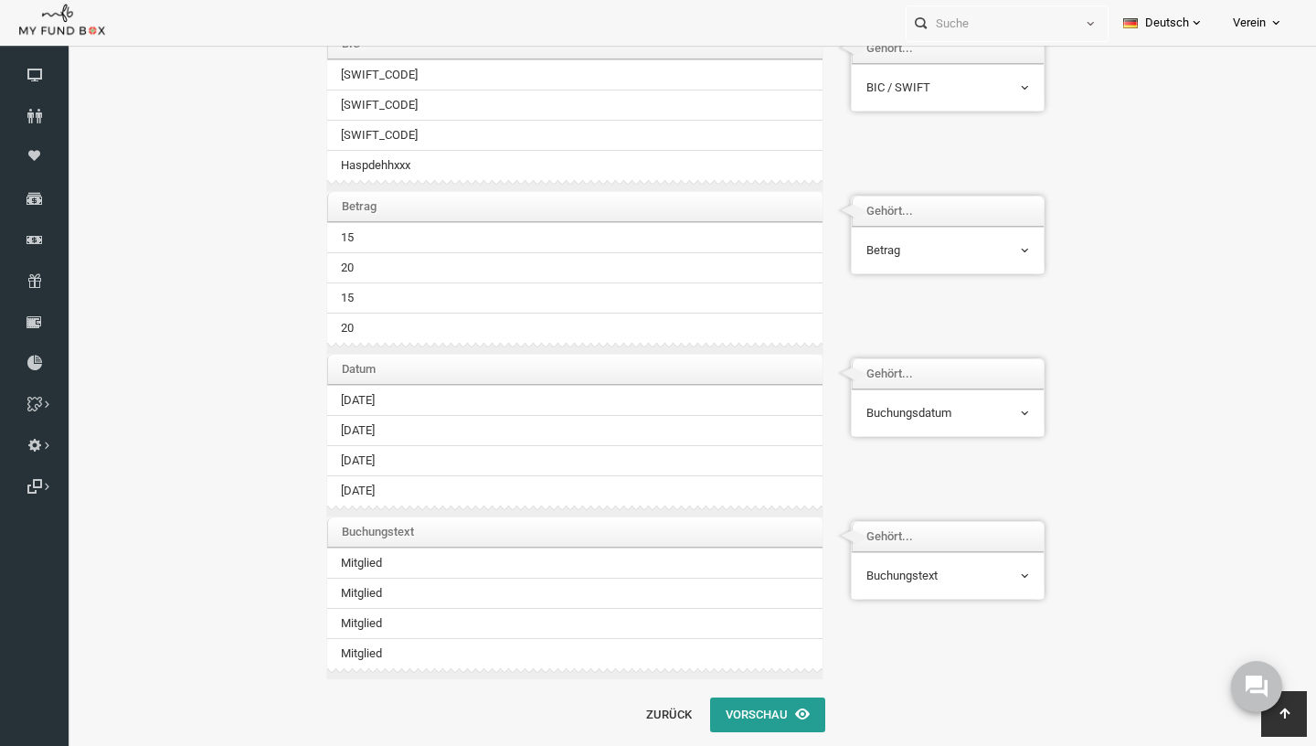
click at [775, 714] on icon "button" at bounding box center [776, 713] width 15 height 15
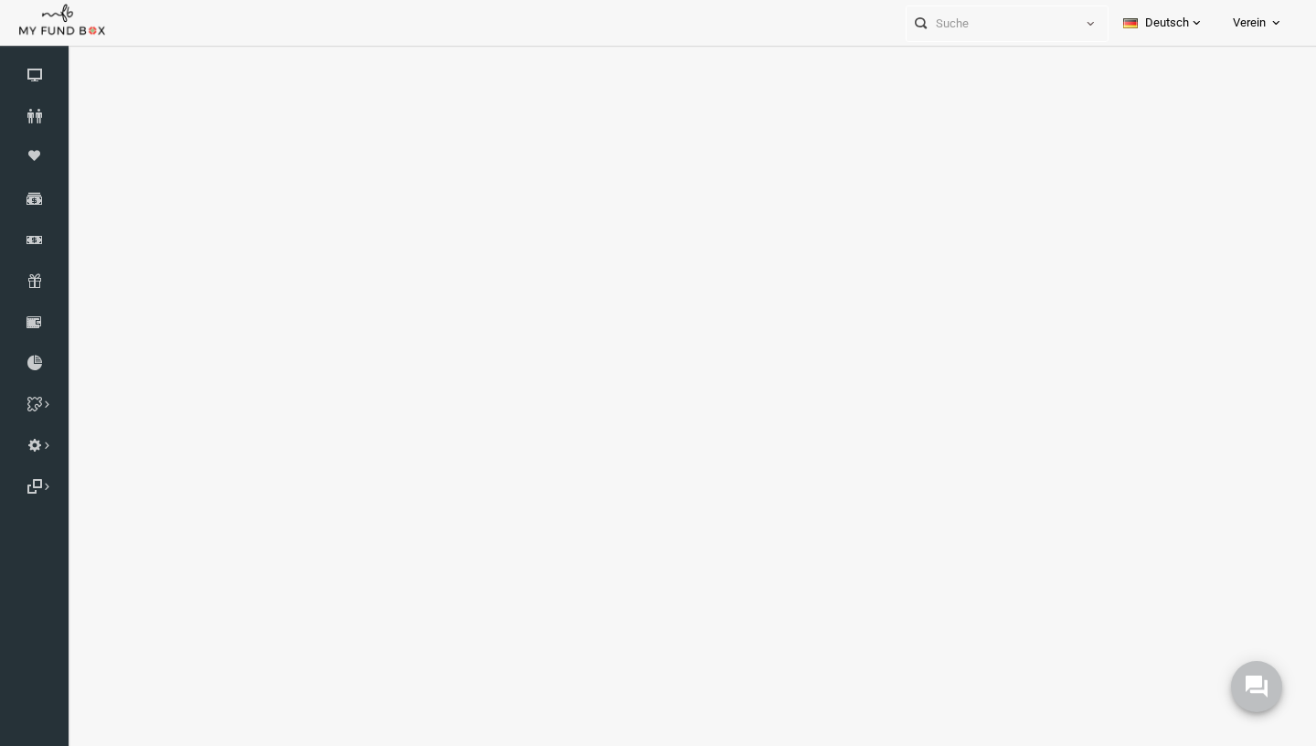
scroll to position [0, 0]
select select "100"
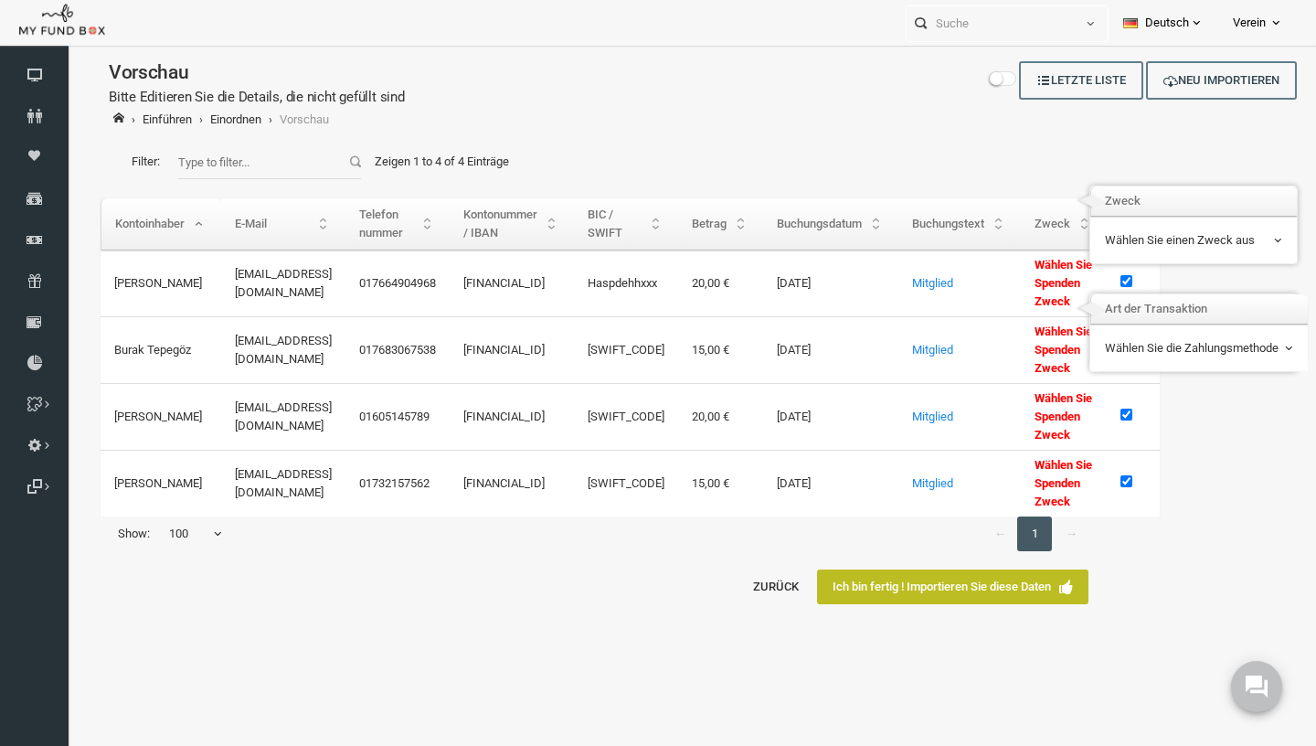
scroll to position [26, 0]
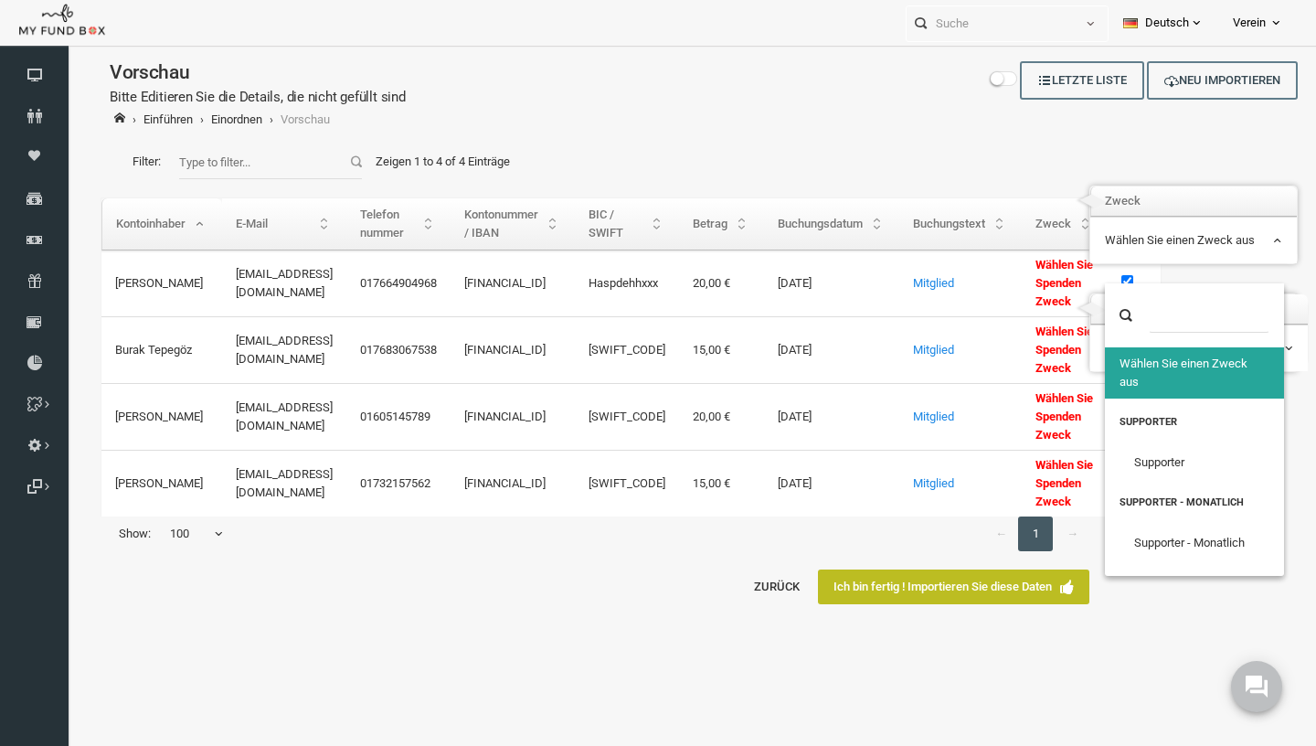
click at [1224, 258] on span "Wählen Sie einen Zweck aus" at bounding box center [1167, 240] width 179 height 35
select select "0"
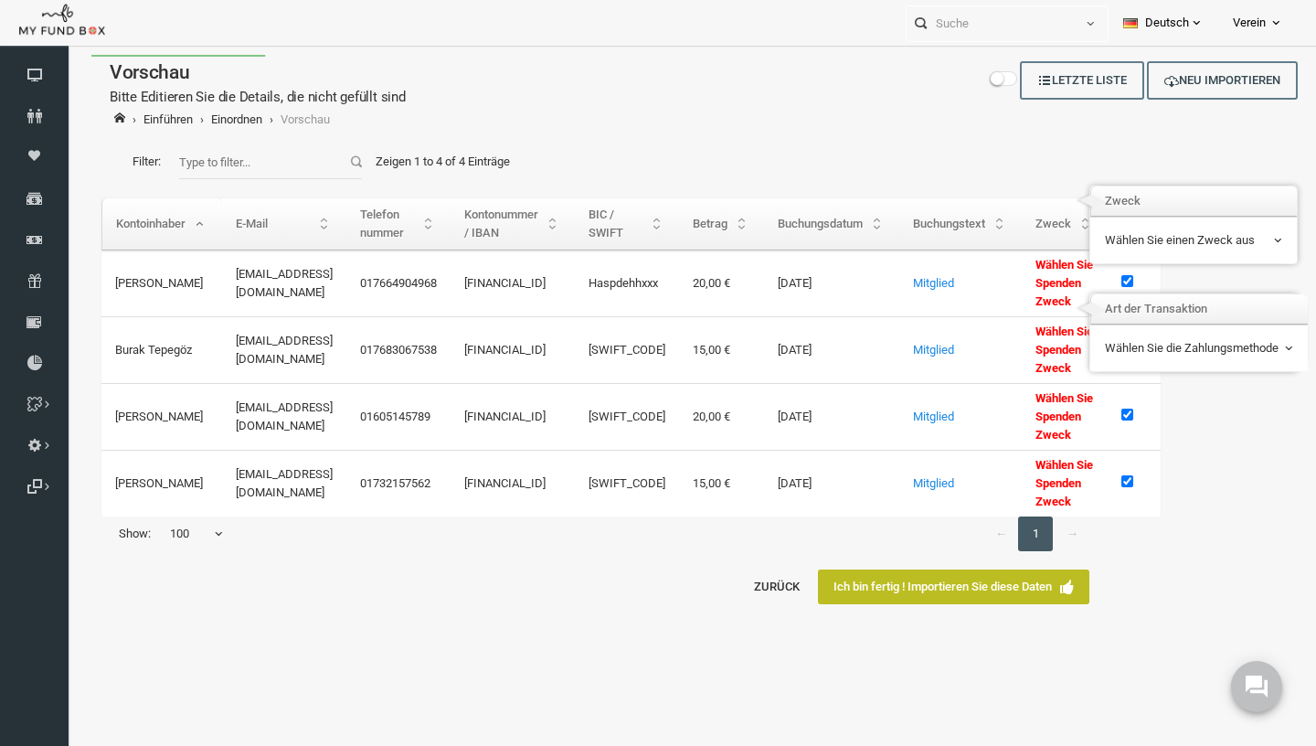
click at [1185, 326] on td "Wählen Sie die Zahlungsmethode Sepa Wählen Sie die Zahlungsmethode" at bounding box center [1173, 347] width 217 height 47
select select "100"
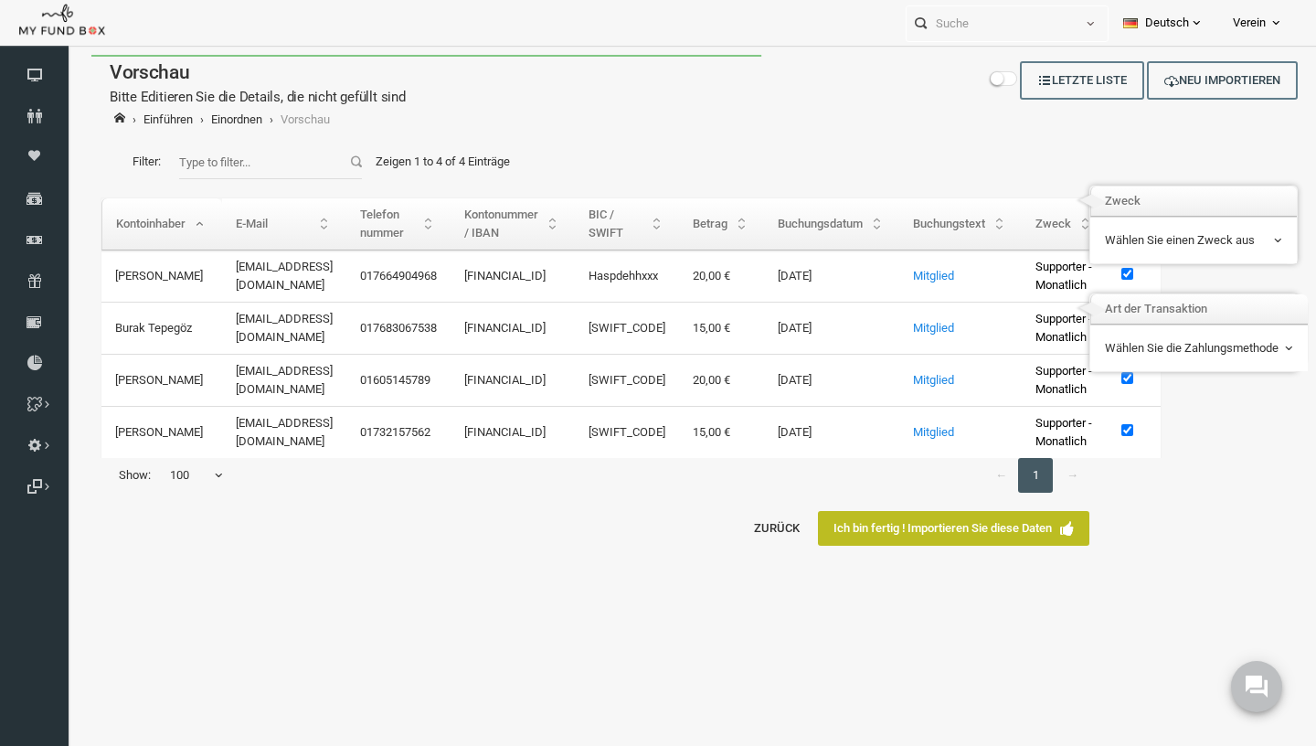
scroll to position [0, 0]
click at [1175, 354] on span "Wählen Sie die Zahlungsmethode" at bounding box center [1173, 348] width 188 height 18
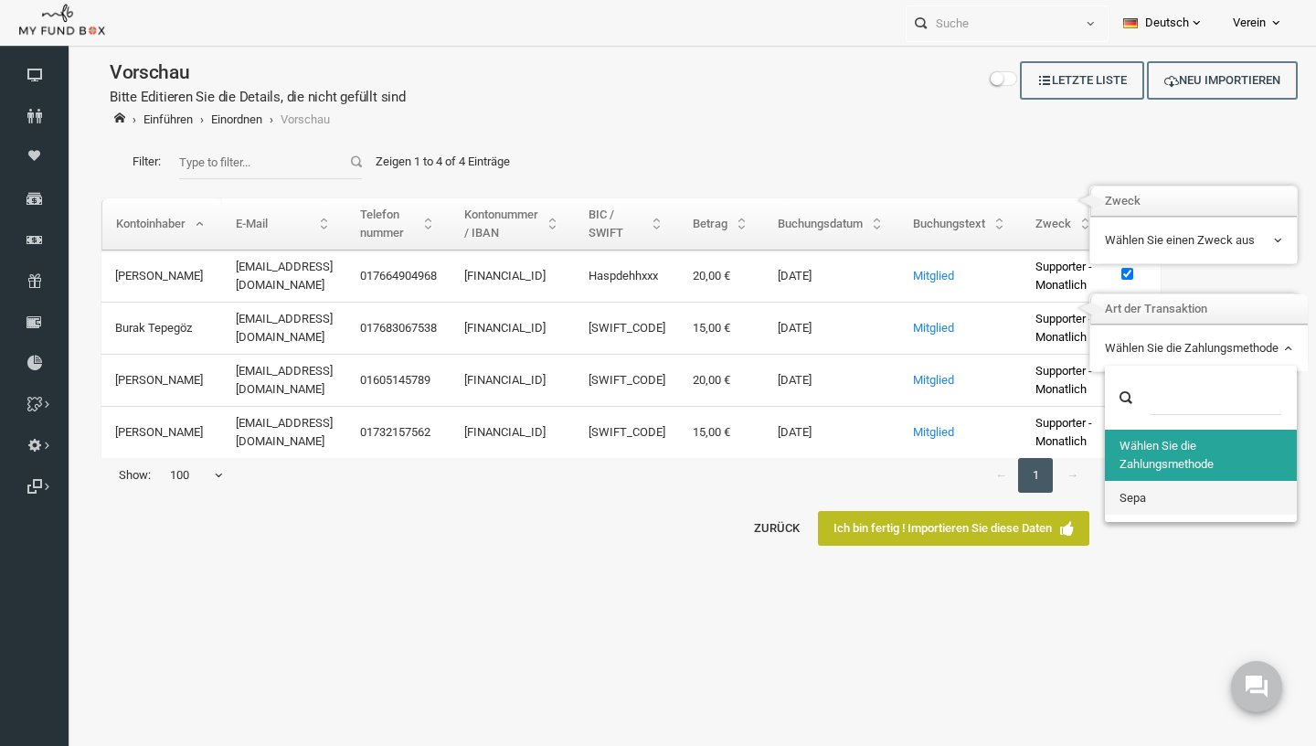
select select "3804"
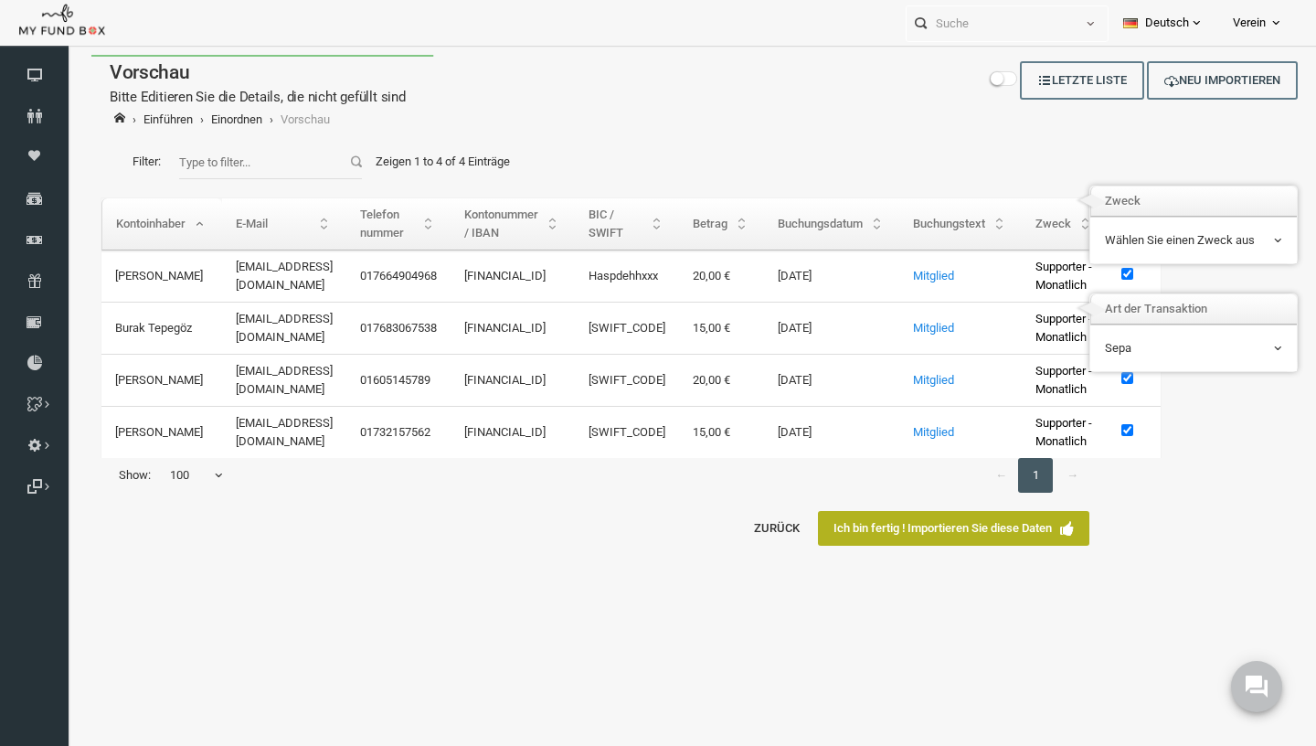
select select "100"
click at [1006, 546] on link "Ich bin fertig ! Importieren Sie diese Daten" at bounding box center [927, 528] width 271 height 35
